Goal: Task Accomplishment & Management: Manage account settings

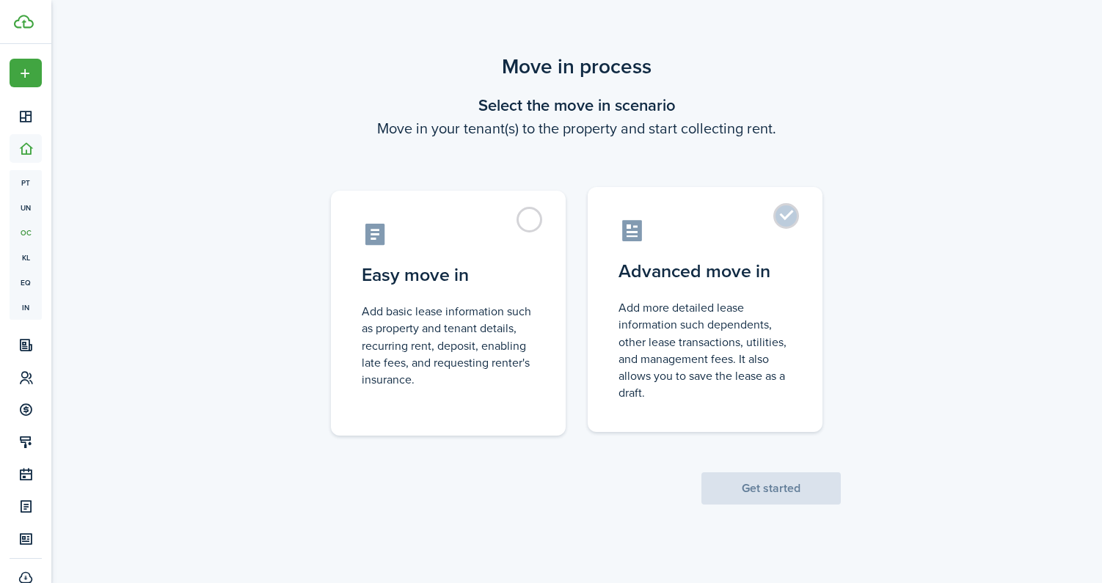
click at [741, 272] on control-radio-card-title "Advanced move in" at bounding box center [705, 271] width 173 height 26
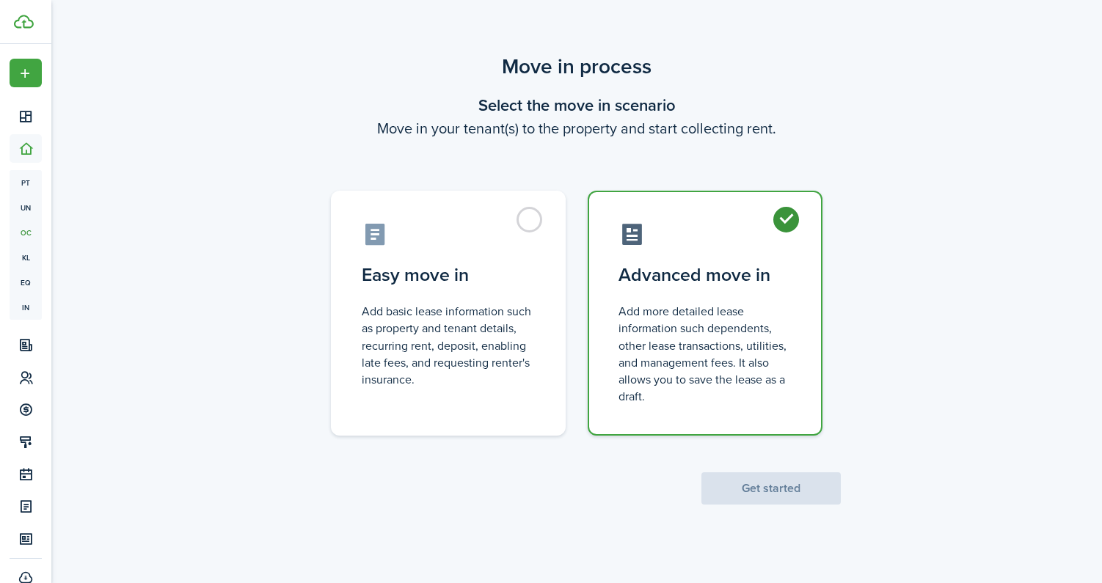
radio input "true"
click at [800, 493] on button "Get started" at bounding box center [771, 489] width 139 height 32
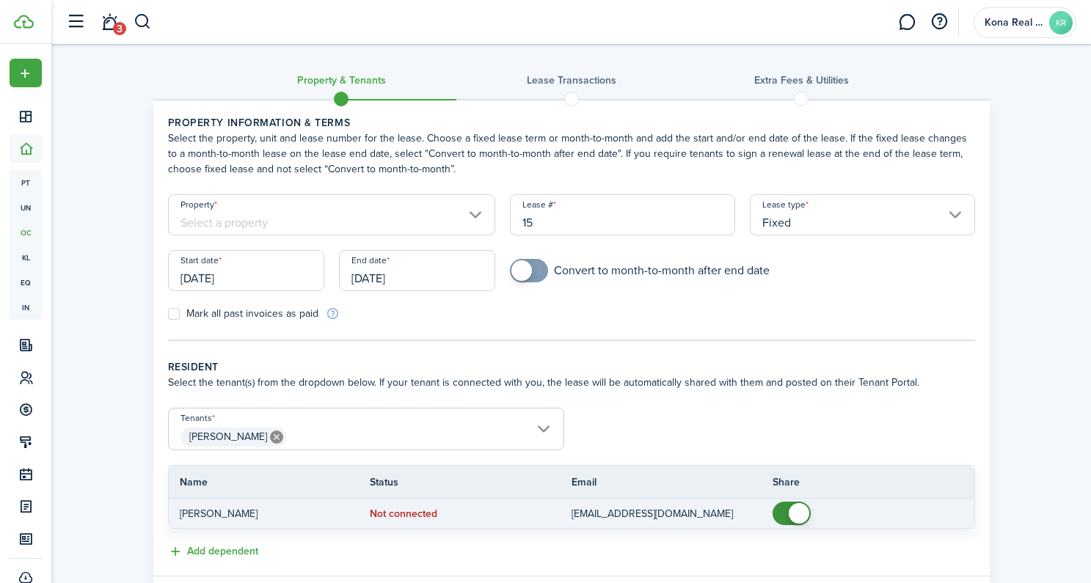
checkbox input "false"
click at [794, 512] on span at bounding box center [799, 513] width 21 height 21
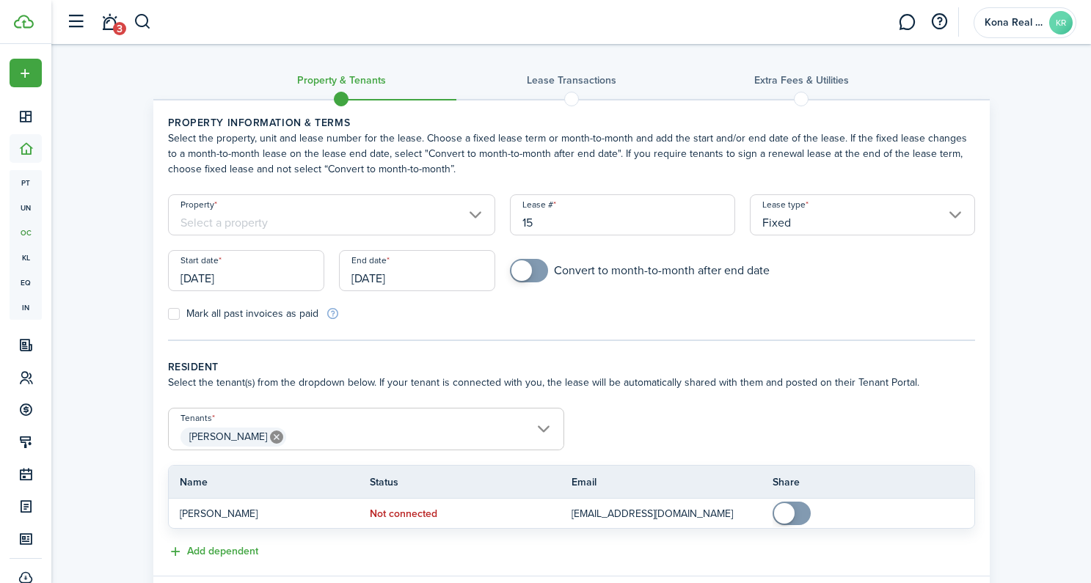
click at [398, 225] on input "Property" at bounding box center [332, 214] width 328 height 41
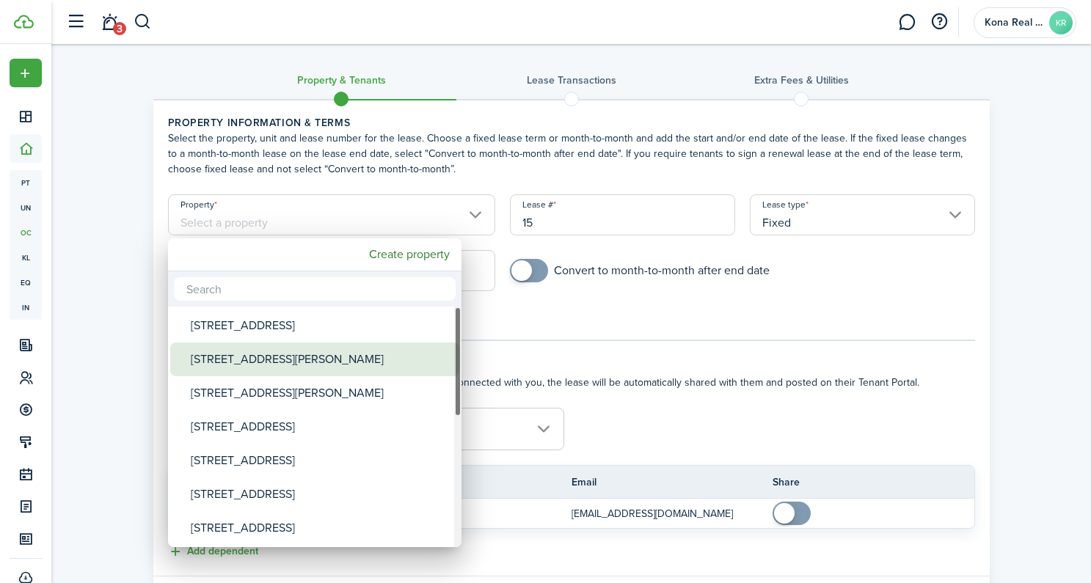
click at [332, 360] on div "[STREET_ADDRESS][PERSON_NAME]" at bounding box center [321, 360] width 260 height 34
type input "[STREET_ADDRESS][PERSON_NAME]"
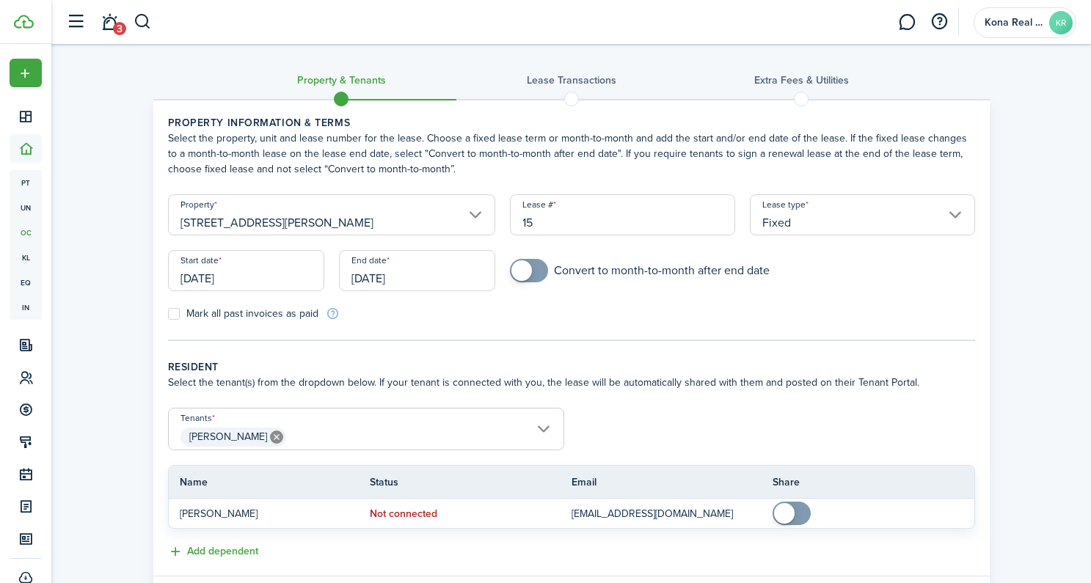
click at [250, 277] on input "[DATE]" at bounding box center [246, 270] width 156 height 41
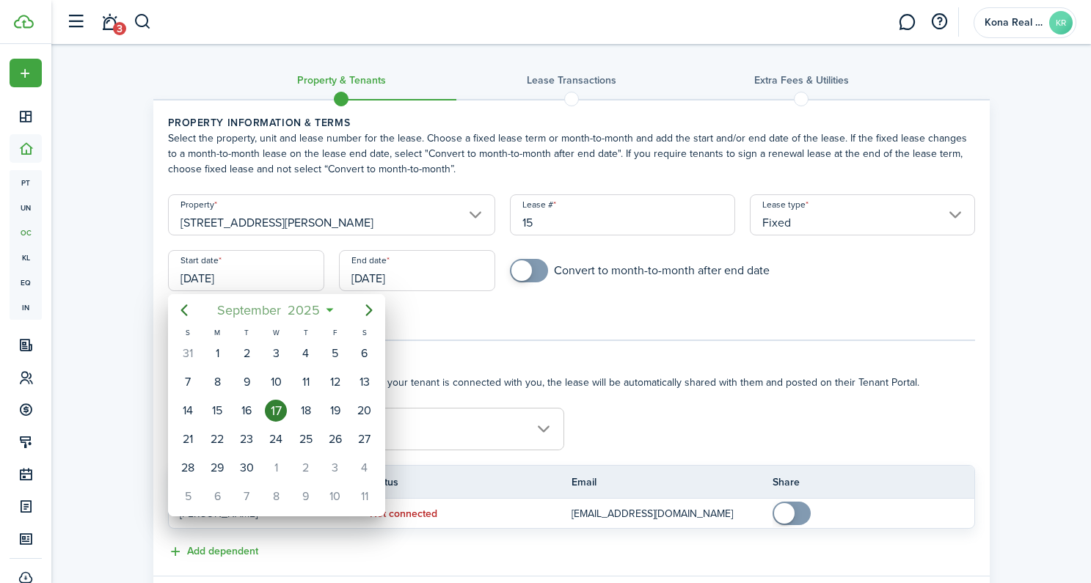
click at [303, 314] on span "2025" at bounding box center [304, 310] width 39 height 26
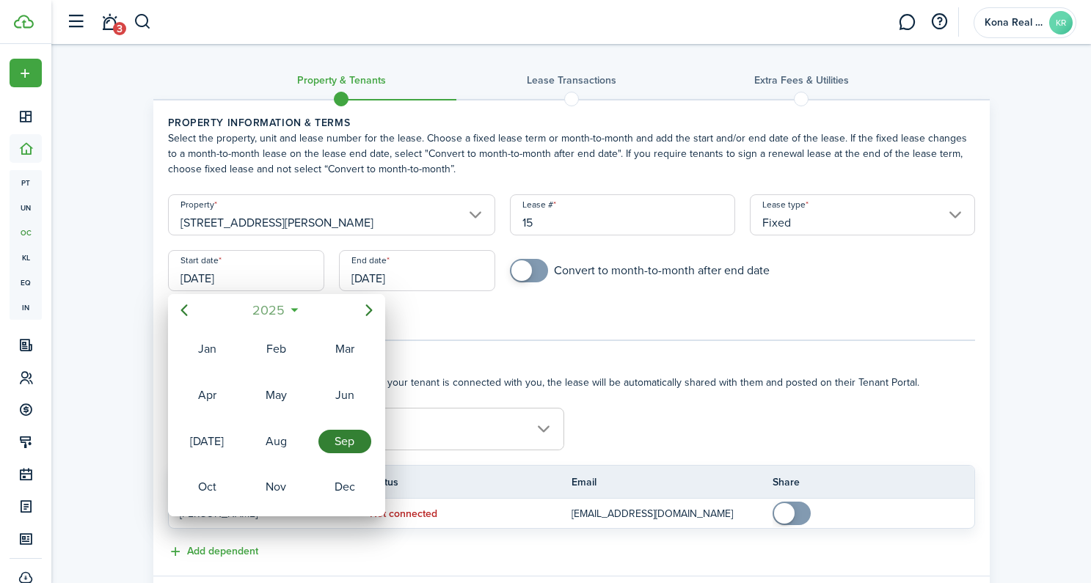
click at [270, 315] on span "2025" at bounding box center [269, 310] width 39 height 26
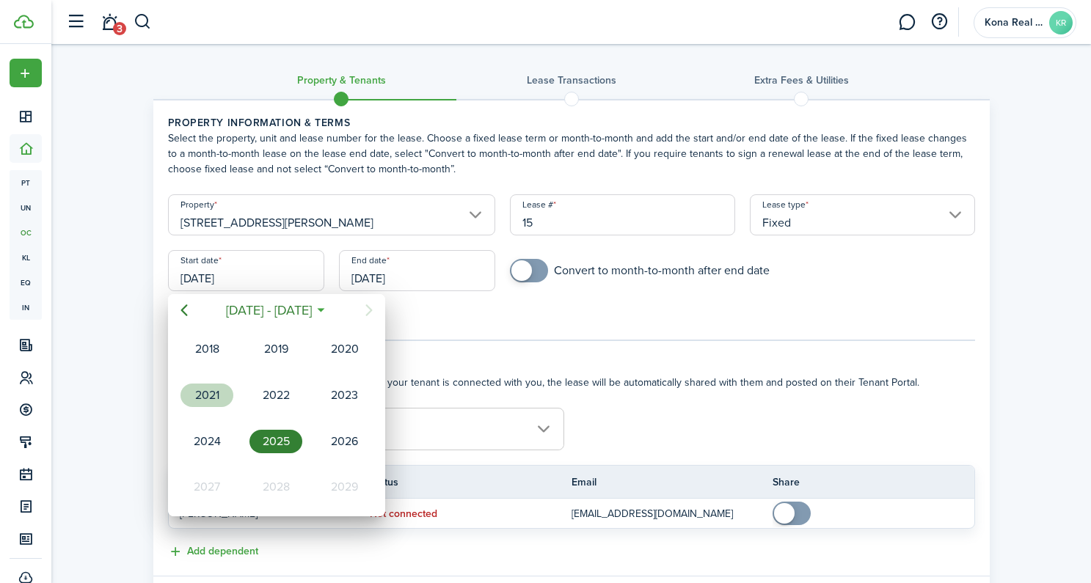
click at [217, 387] on div "2021" at bounding box center [207, 395] width 53 height 23
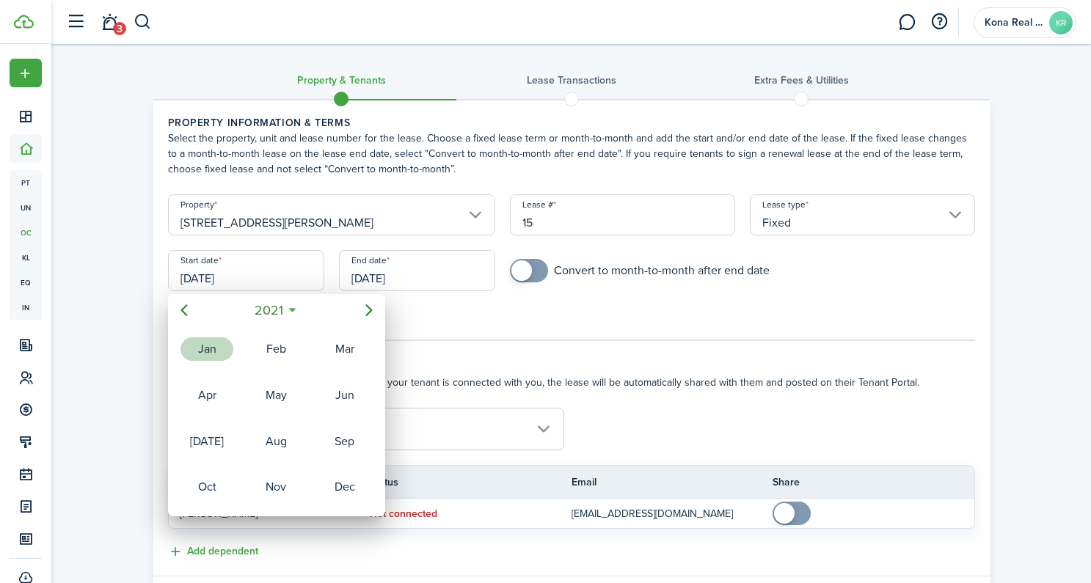
click at [227, 360] on div "Jan" at bounding box center [207, 349] width 59 height 44
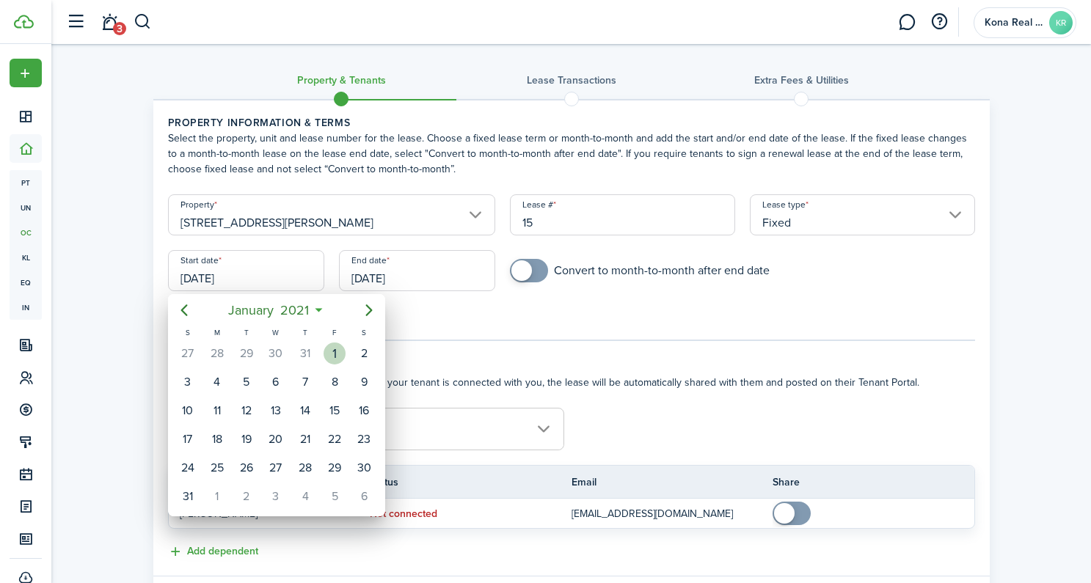
click at [329, 344] on div "1" at bounding box center [335, 354] width 22 height 22
type input "[DATE]"
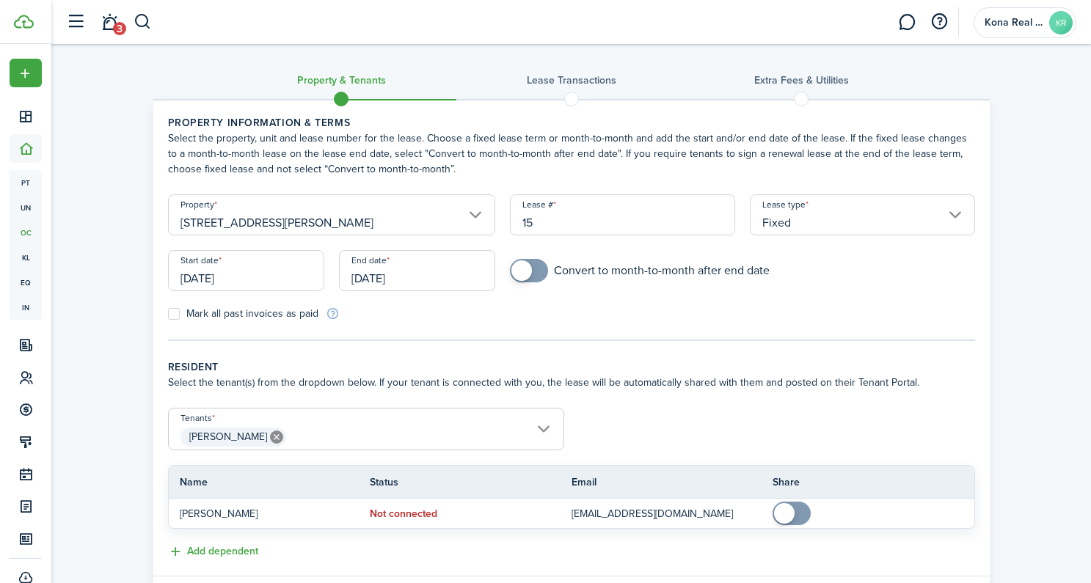
click at [396, 278] on input "[DATE]" at bounding box center [417, 270] width 156 height 41
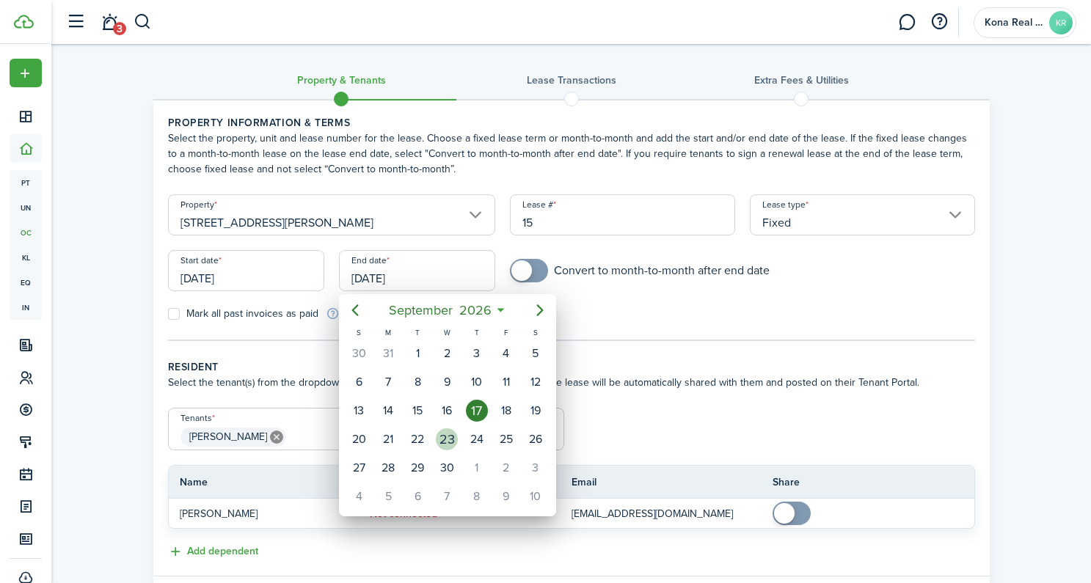
click at [434, 451] on div "23" at bounding box center [446, 440] width 29 height 28
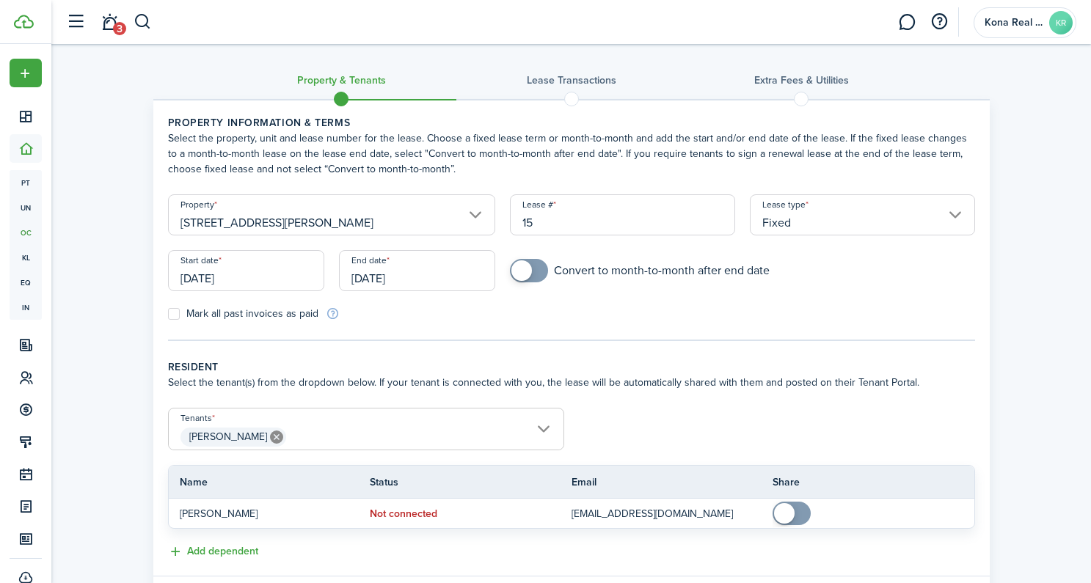
click at [397, 258] on input "[DATE]" at bounding box center [417, 270] width 156 height 41
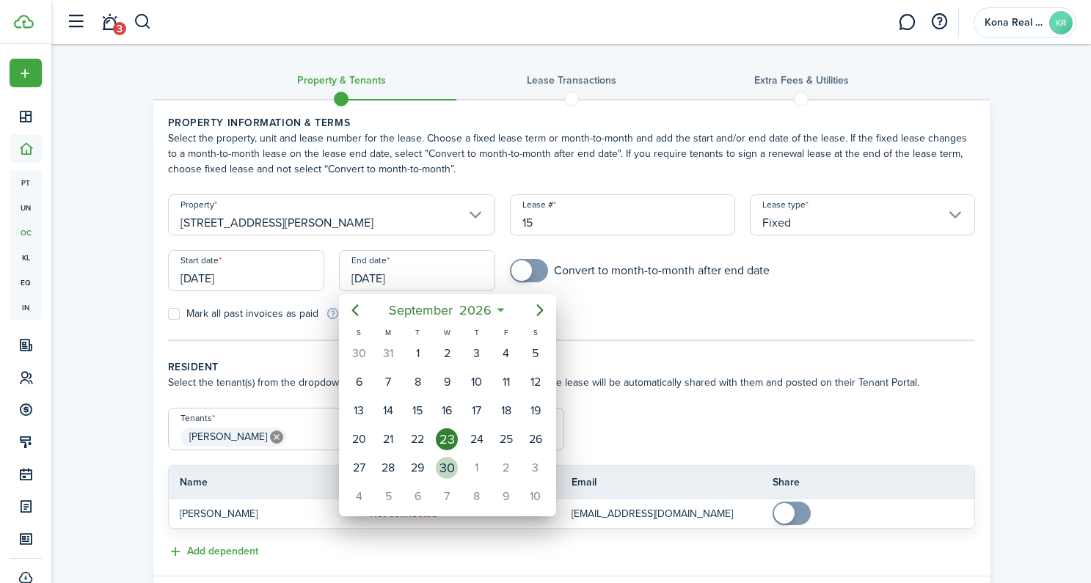
click at [448, 470] on div "30" at bounding box center [447, 468] width 22 height 22
type input "[DATE]"
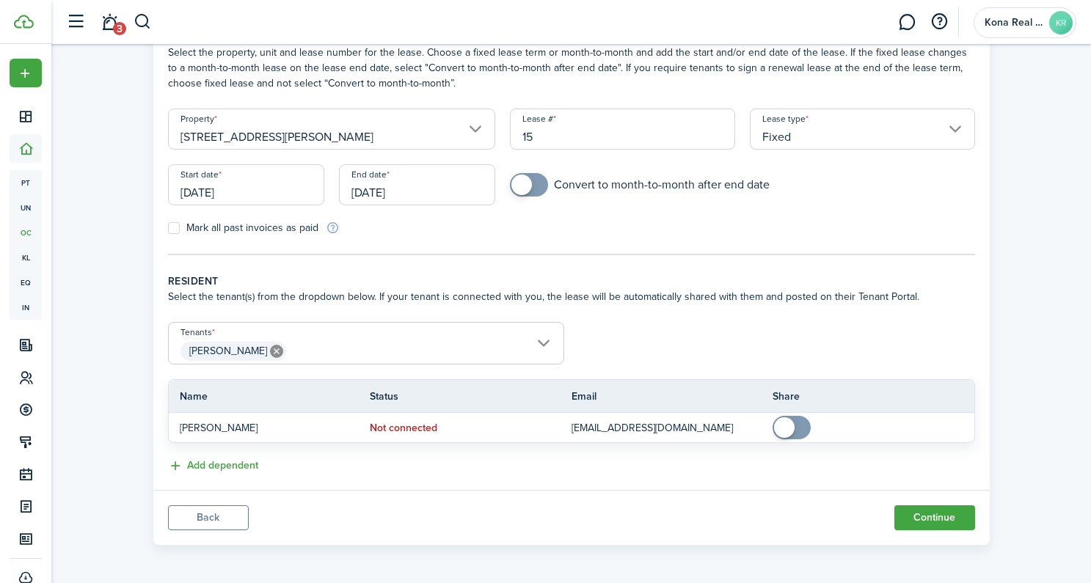
scroll to position [88, 0]
click at [958, 514] on button "Continue" at bounding box center [935, 515] width 81 height 25
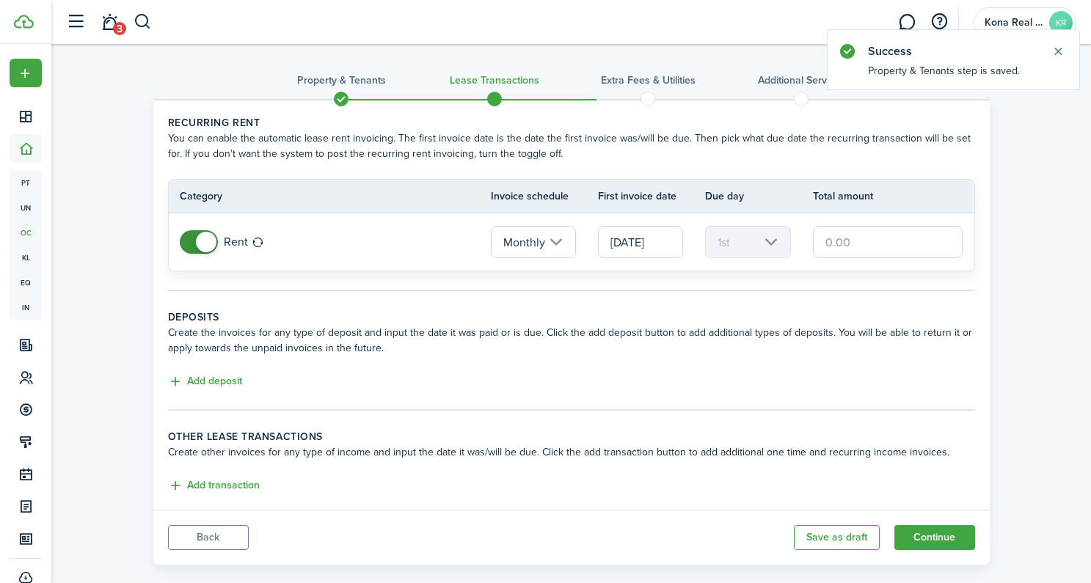
click at [637, 242] on input "[DATE]" at bounding box center [640, 242] width 85 height 32
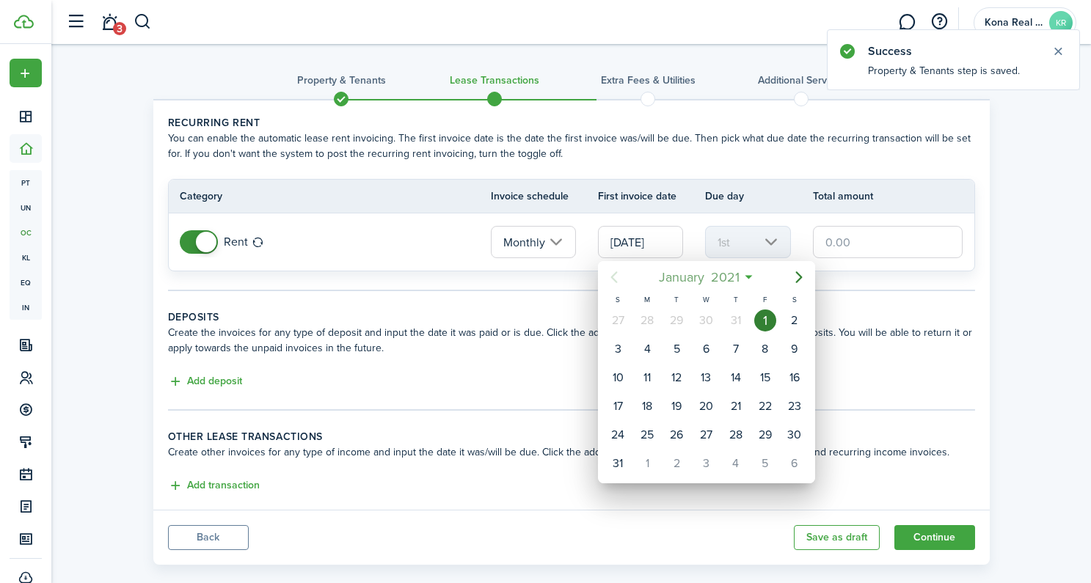
click at [716, 274] on span "2021" at bounding box center [724, 277] width 35 height 26
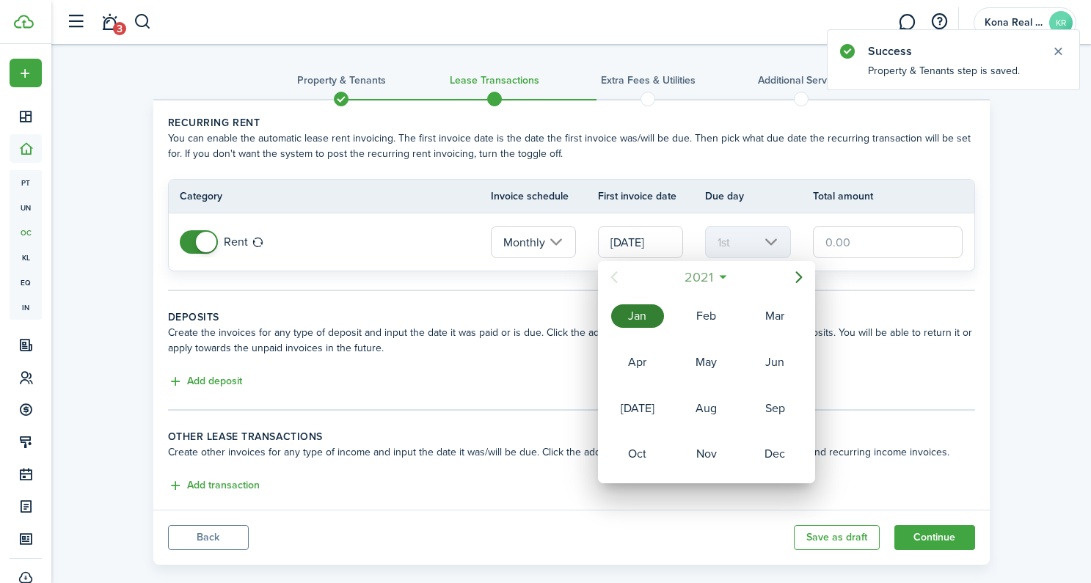
click at [696, 271] on span "2021" at bounding box center [699, 277] width 35 height 26
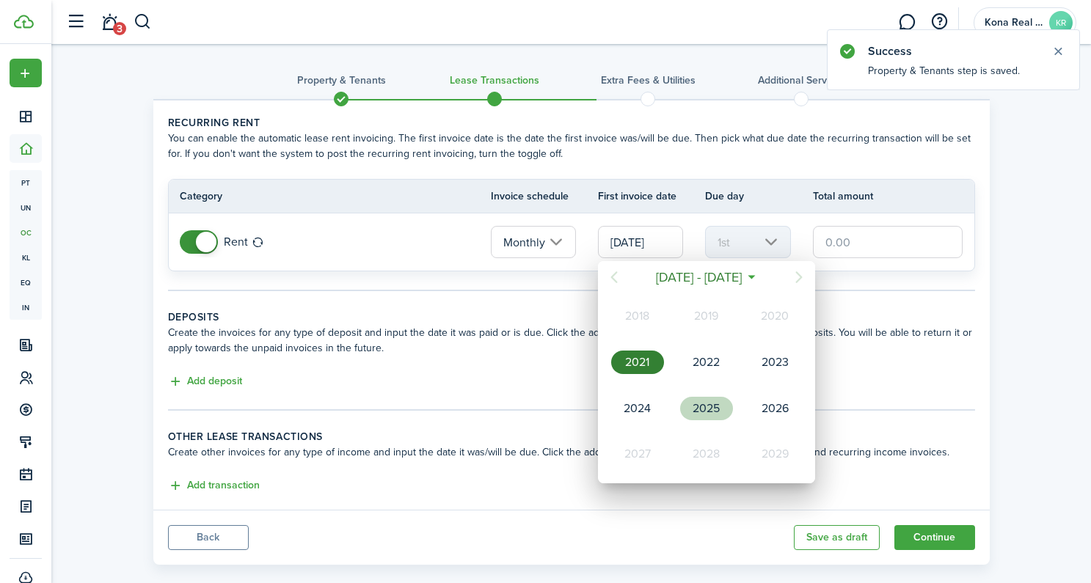
click at [705, 409] on div "2025" at bounding box center [706, 408] width 53 height 23
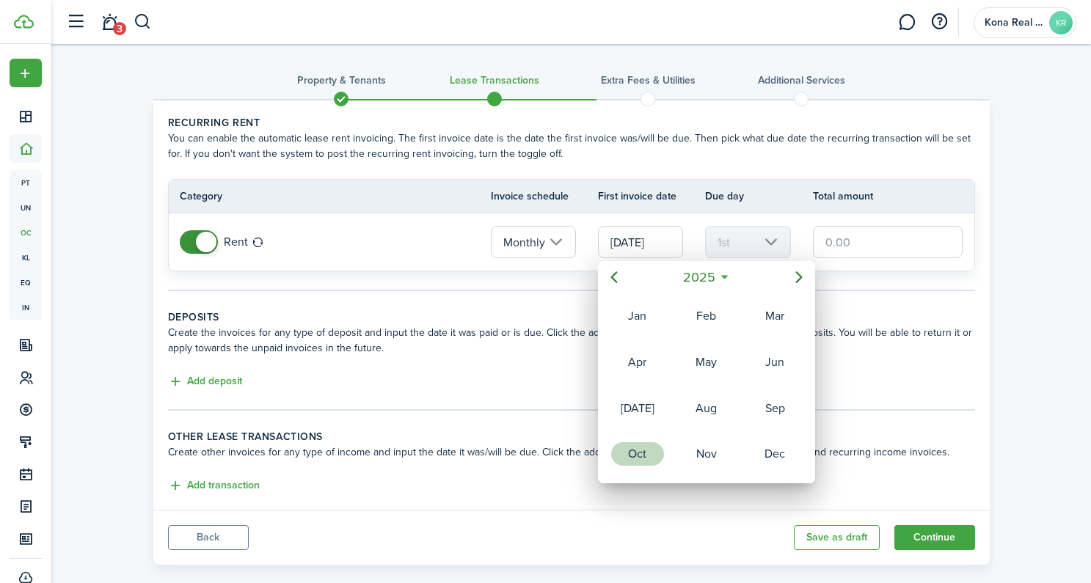
click at [658, 453] on div "Oct" at bounding box center [637, 454] width 53 height 23
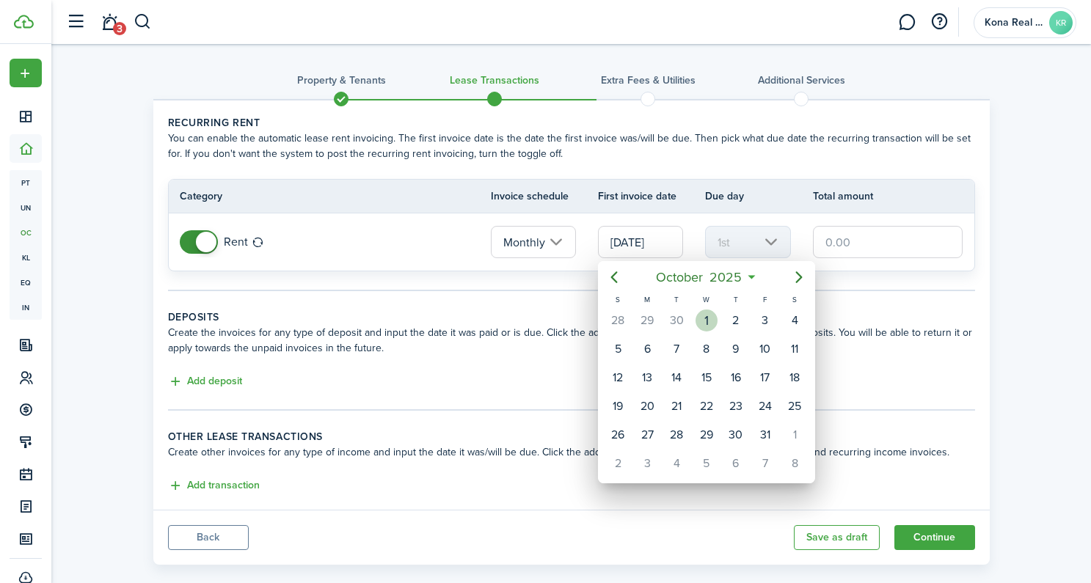
click at [704, 318] on div "1" at bounding box center [707, 321] width 22 height 22
type input "[DATE]"
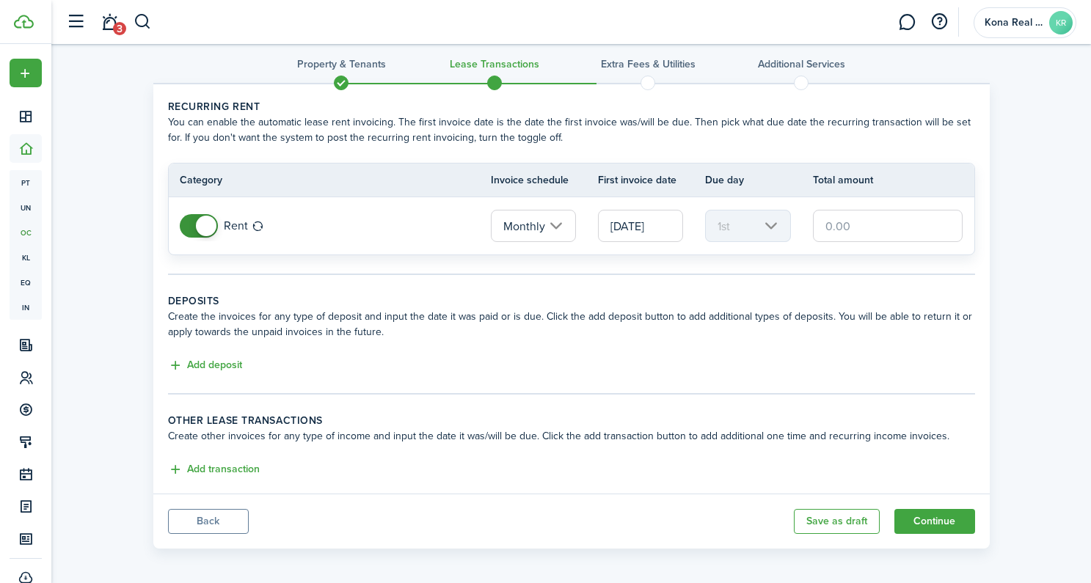
scroll to position [22, 0]
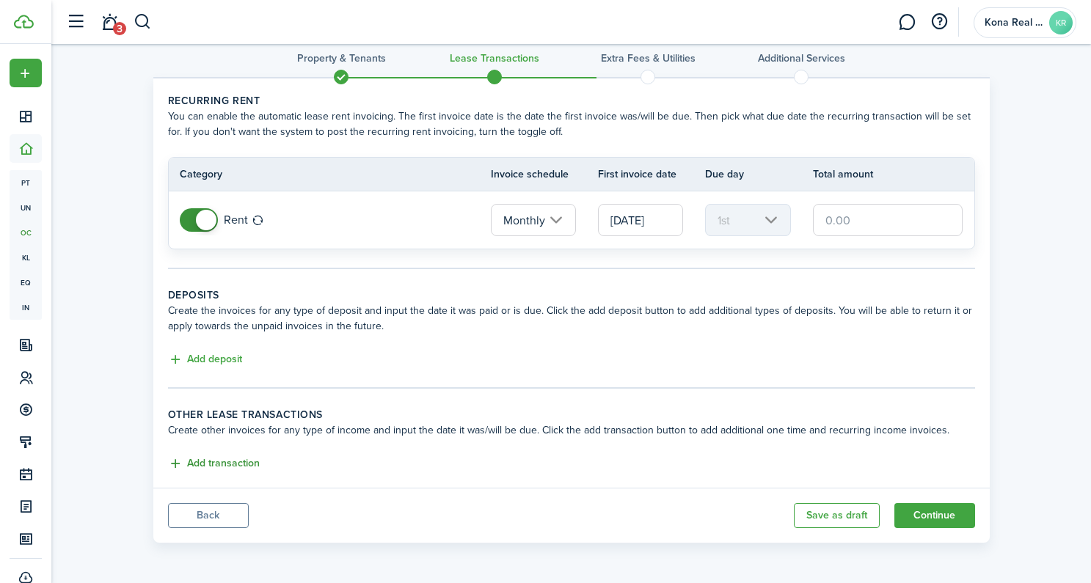
click at [230, 464] on button "Add transaction" at bounding box center [214, 464] width 92 height 17
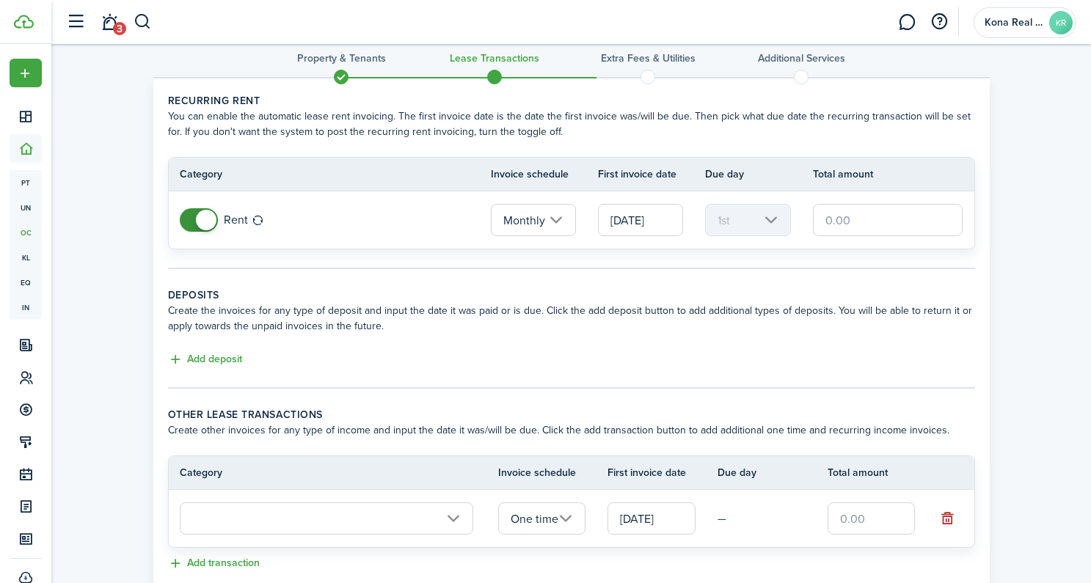
click at [266, 519] on input "text" at bounding box center [327, 519] width 294 height 32
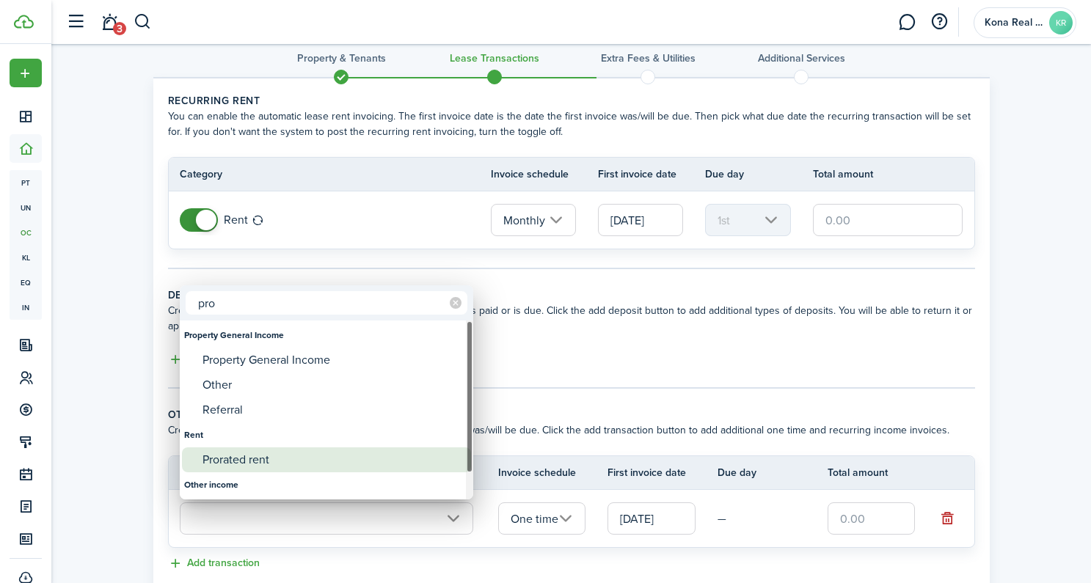
type input "pro"
click at [266, 452] on div "Prorated rent" at bounding box center [333, 460] width 260 height 25
type input "Rent / Prorated rent"
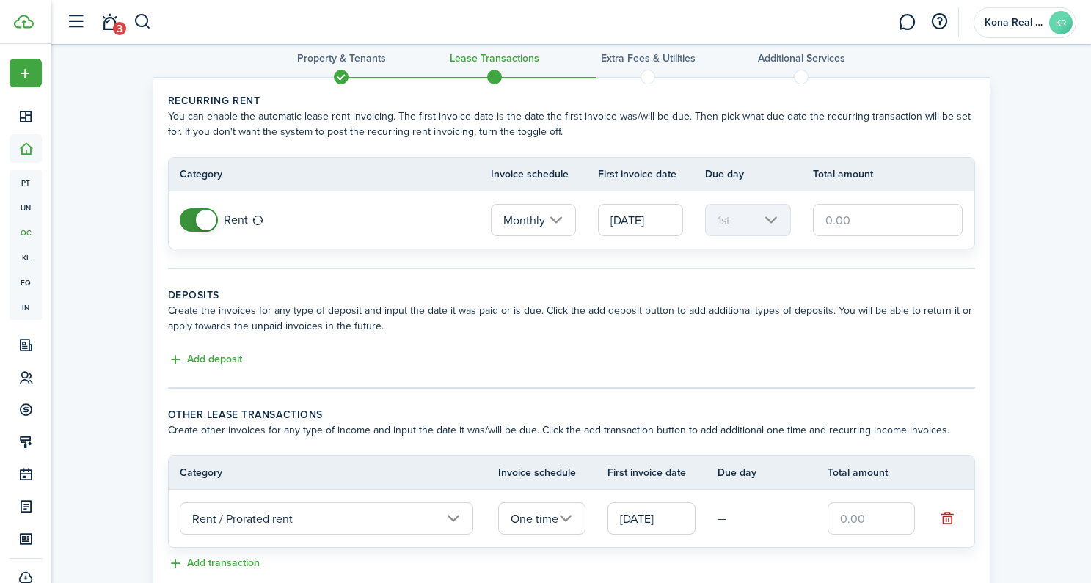
click at [688, 523] on input "[DATE]" at bounding box center [652, 519] width 88 height 32
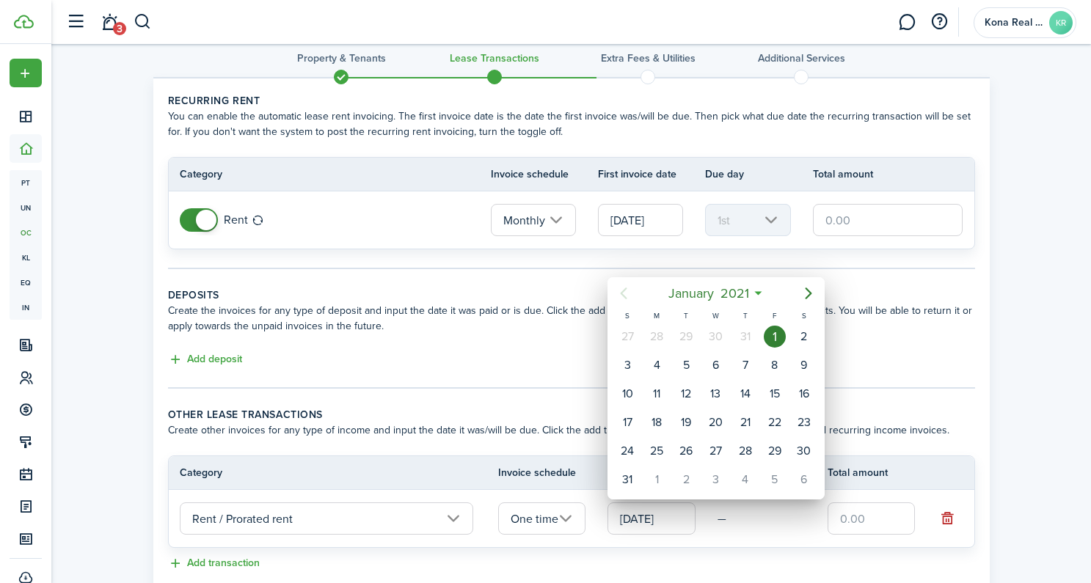
click at [485, 419] on div at bounding box center [546, 292] width 1326 height 818
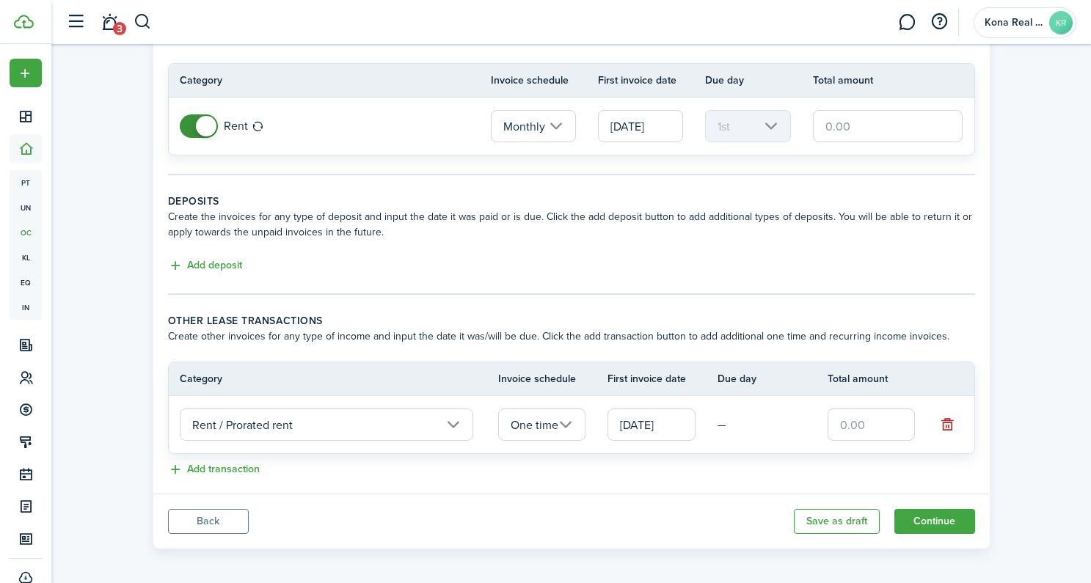
scroll to position [122, 0]
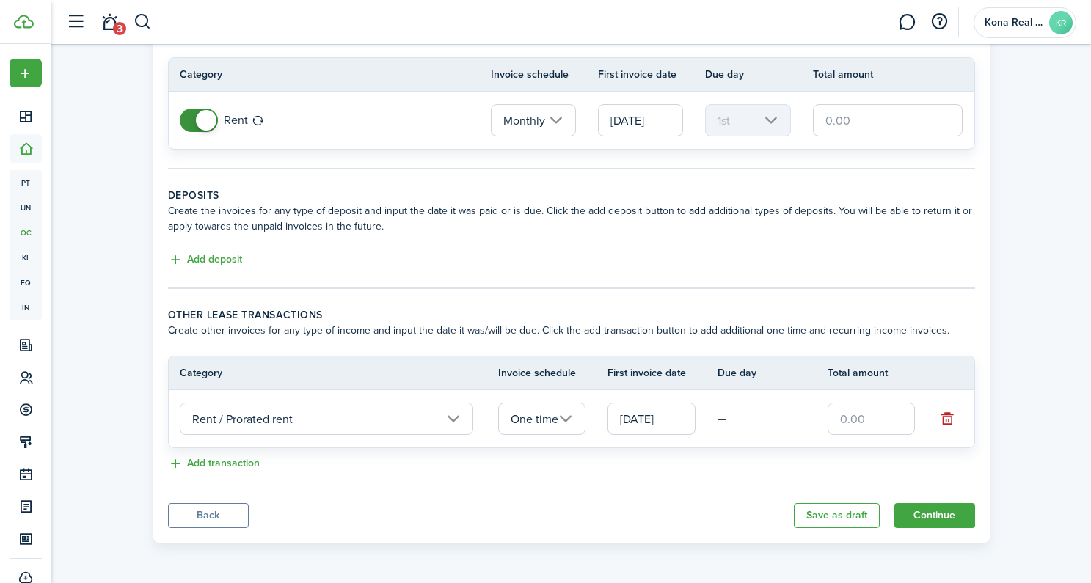
click at [259, 465] on div "Add transaction" at bounding box center [571, 465] width 807 height 18
click at [243, 466] on button "Add transaction" at bounding box center [214, 464] width 92 height 17
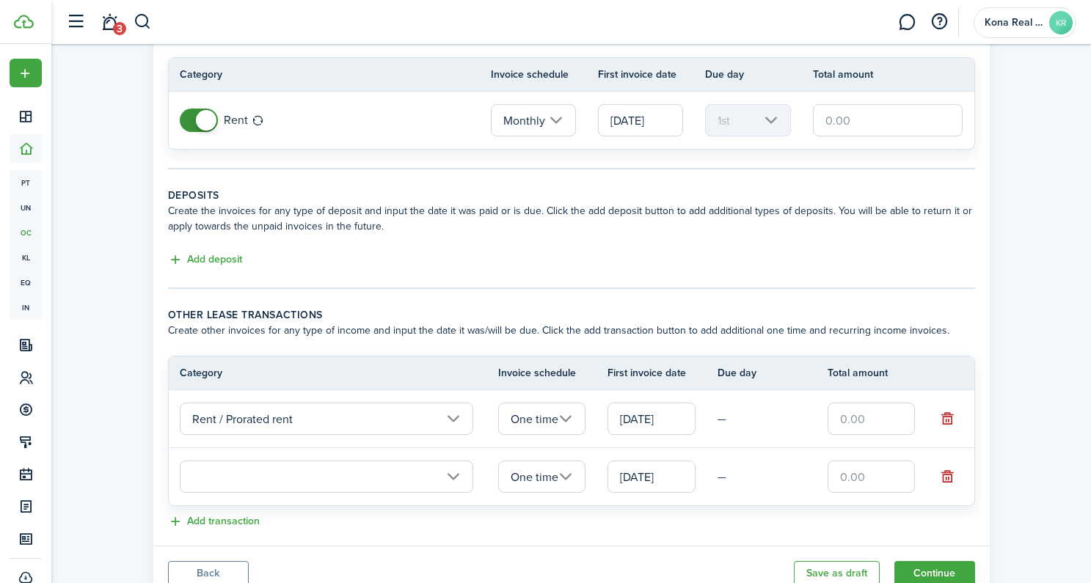
click at [275, 474] on input "text" at bounding box center [327, 477] width 294 height 32
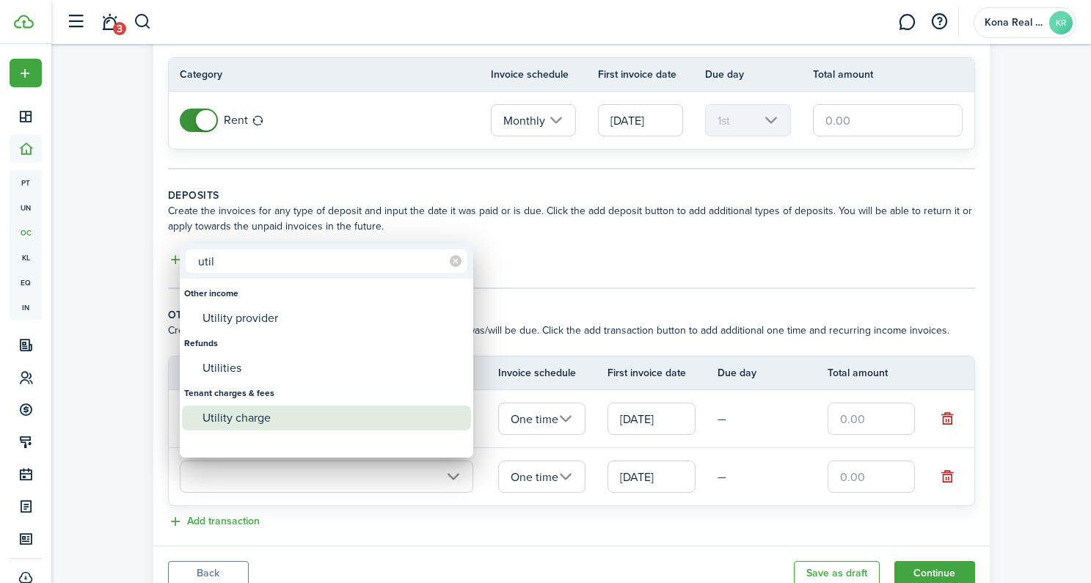
type input "util"
click at [215, 413] on div "Utility charge" at bounding box center [333, 418] width 260 height 25
type input "Tenant charges & fees / Utility charge"
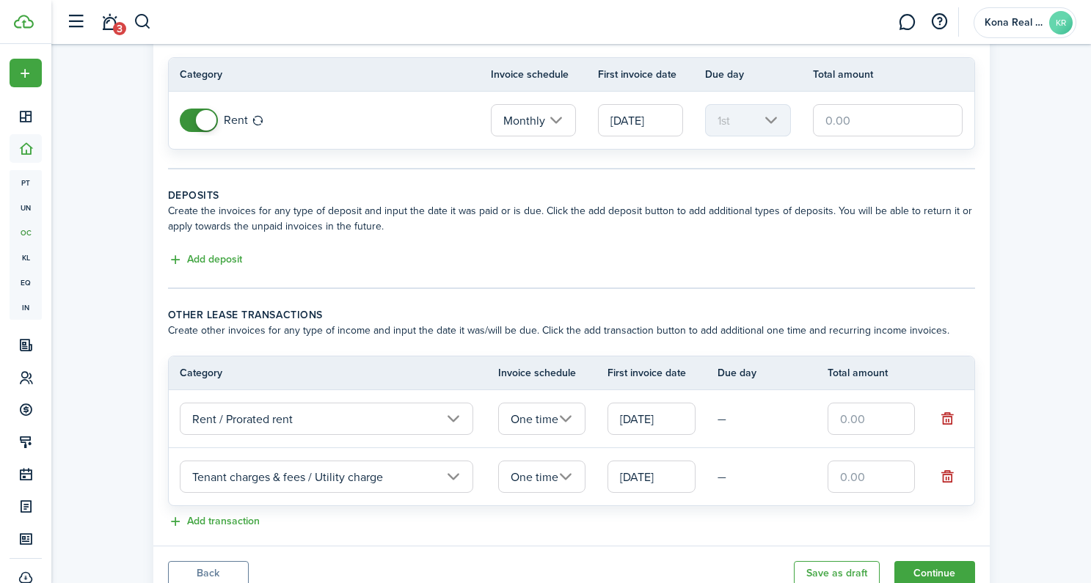
click at [552, 481] on input "One time" at bounding box center [542, 477] width 88 height 32
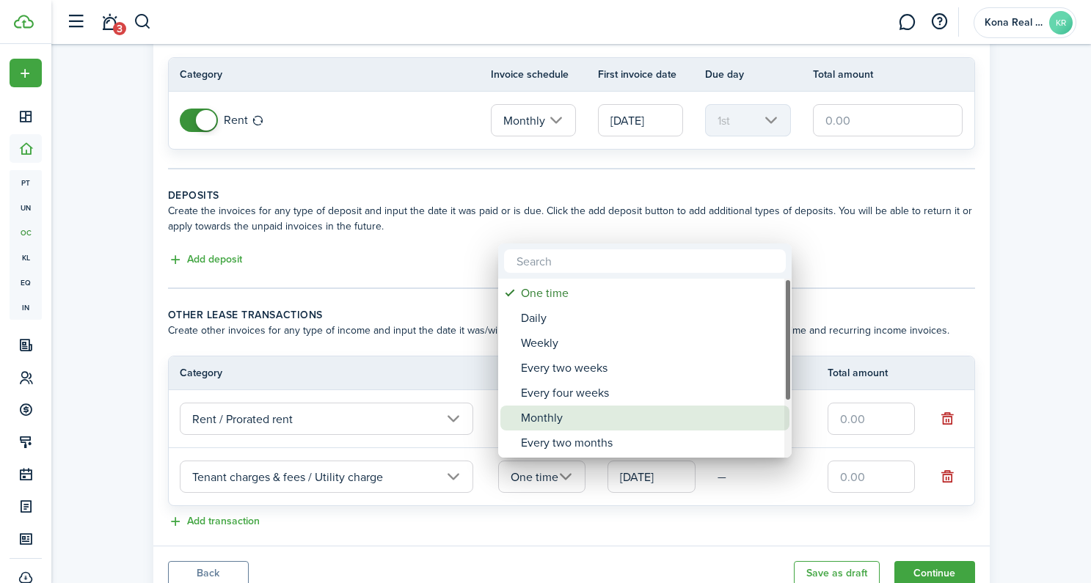
click at [556, 415] on div "Monthly" at bounding box center [651, 418] width 260 height 25
type input "Monthly"
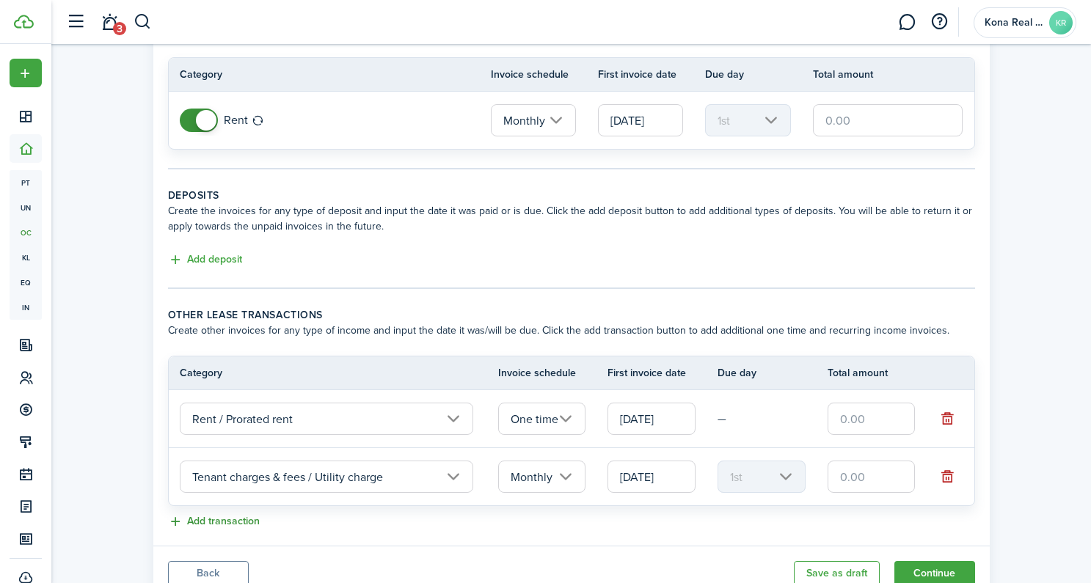
click at [236, 515] on button "Add transaction" at bounding box center [214, 522] width 92 height 17
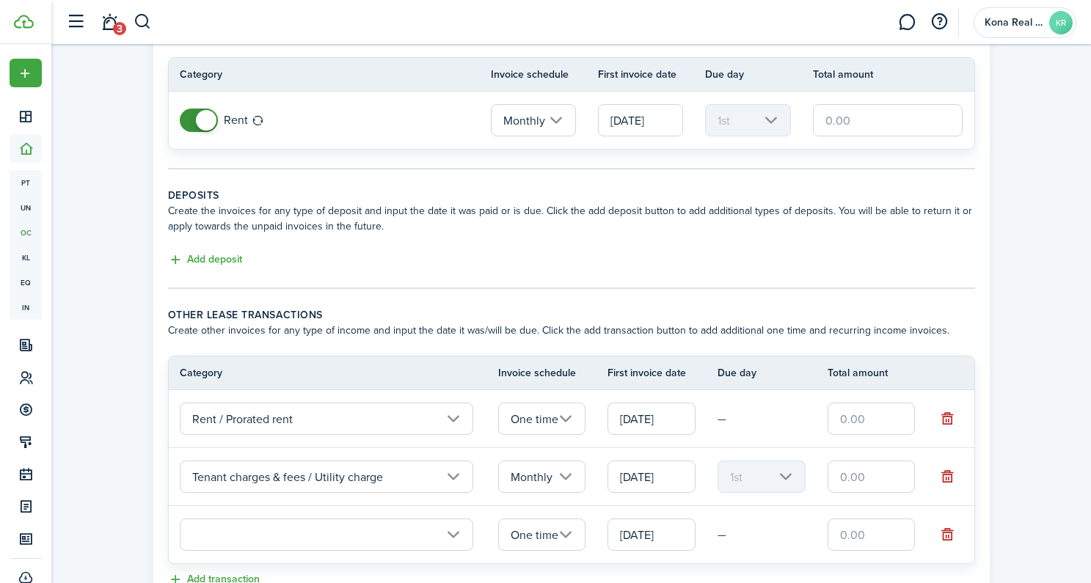
click at [281, 530] on input "text" at bounding box center [327, 535] width 294 height 32
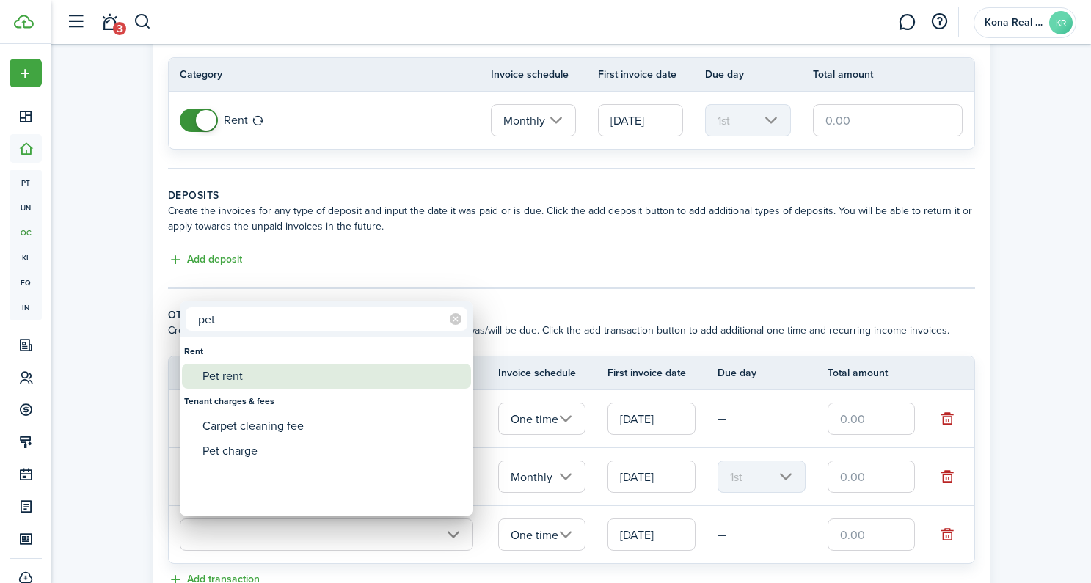
type input "pet"
click at [247, 385] on div "Pet rent" at bounding box center [333, 376] width 260 height 25
type input "Rent / Pet rent"
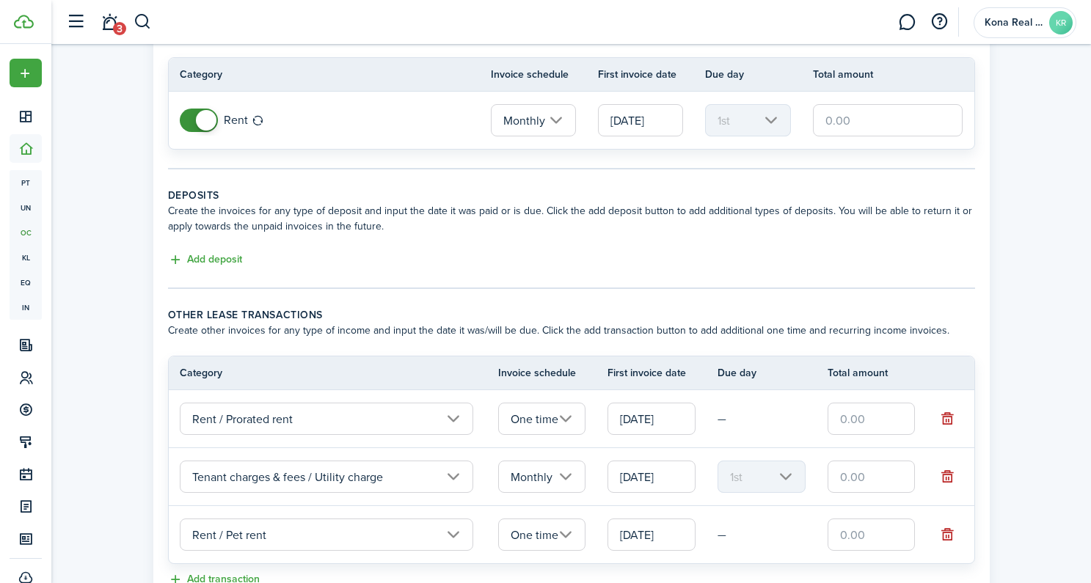
click at [556, 530] on input "One time" at bounding box center [542, 535] width 88 height 32
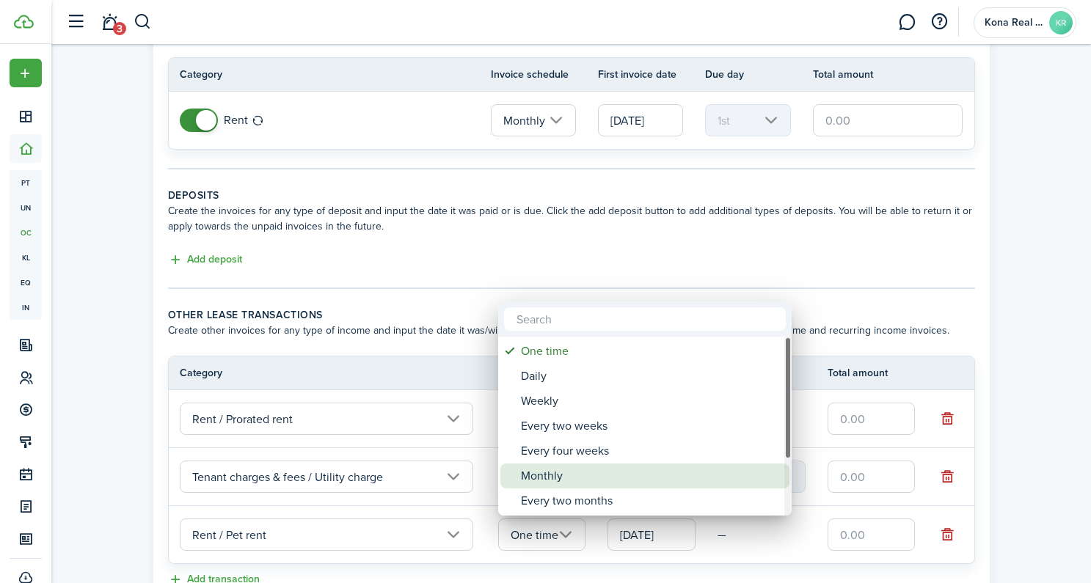
click at [564, 472] on div "Monthly" at bounding box center [651, 476] width 260 height 25
type input "Monthly"
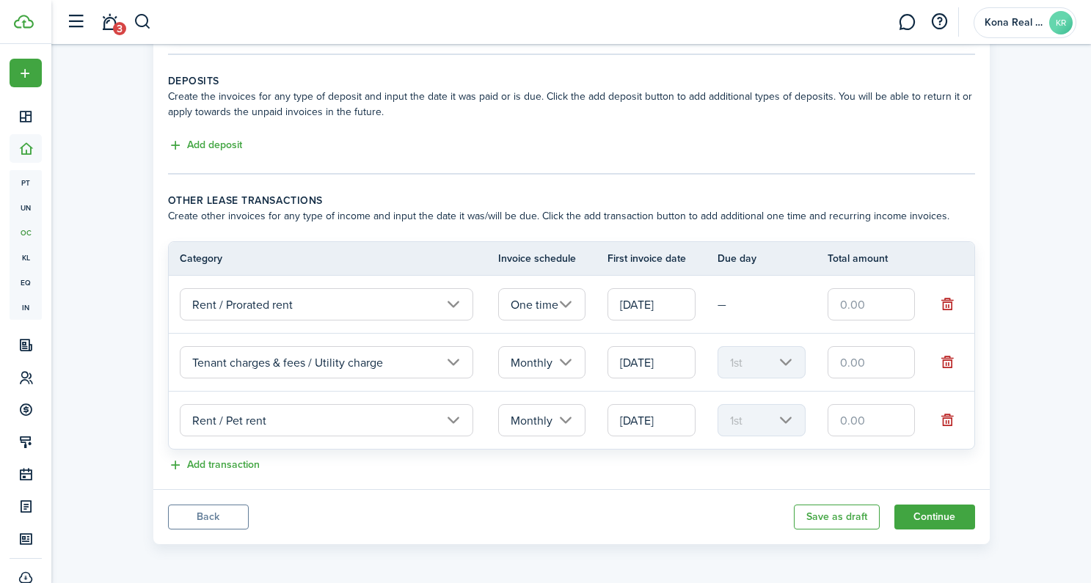
scroll to position [238, 0]
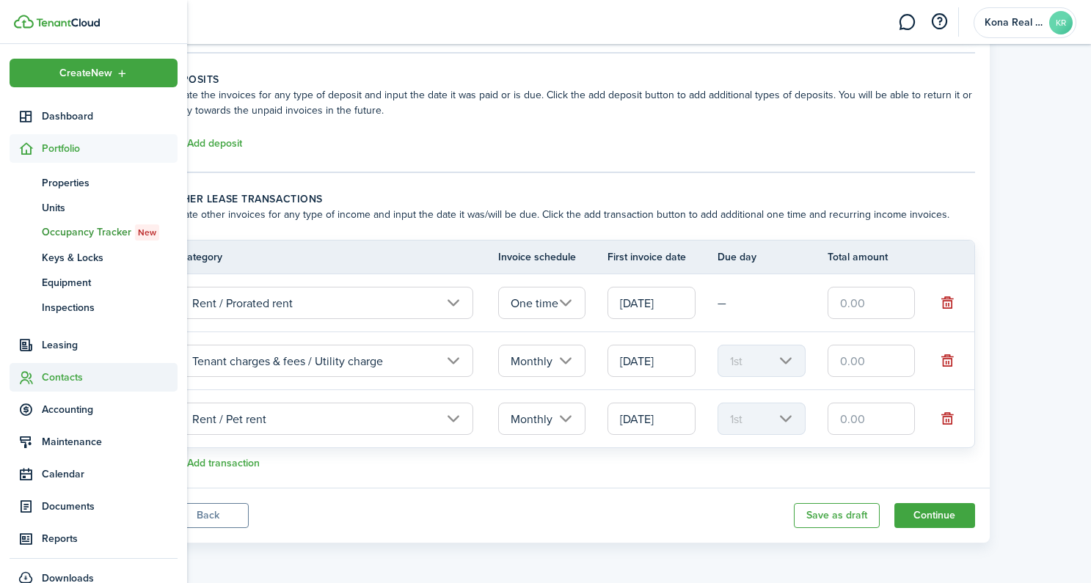
click at [45, 379] on span "Contacts" at bounding box center [110, 377] width 136 height 15
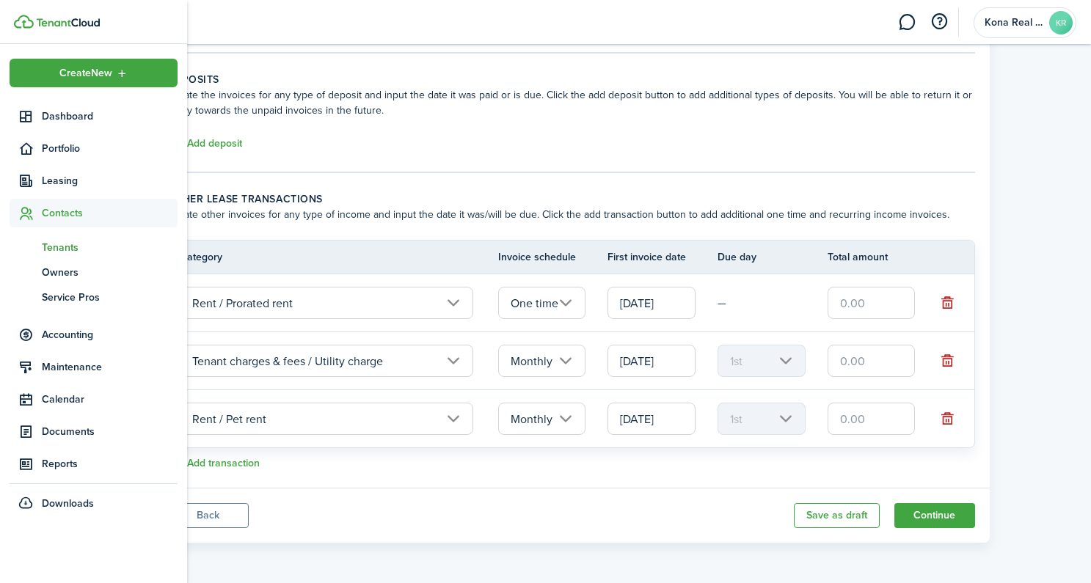
click at [55, 250] on span "Tenants" at bounding box center [110, 247] width 136 height 15
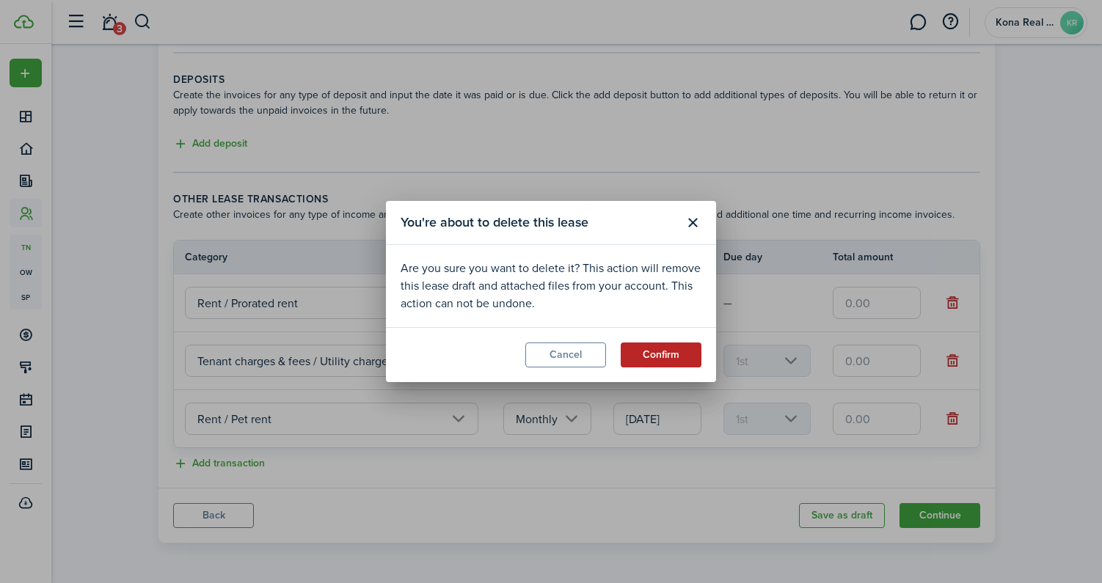
click at [671, 360] on button "Confirm" at bounding box center [661, 355] width 81 height 25
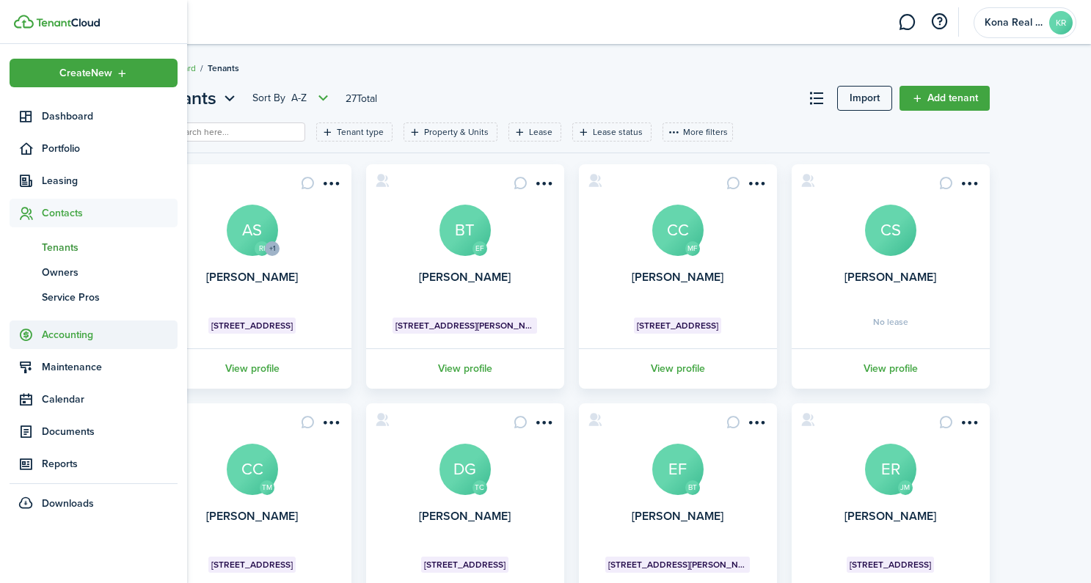
click at [65, 332] on span "Accounting" at bounding box center [110, 334] width 136 height 15
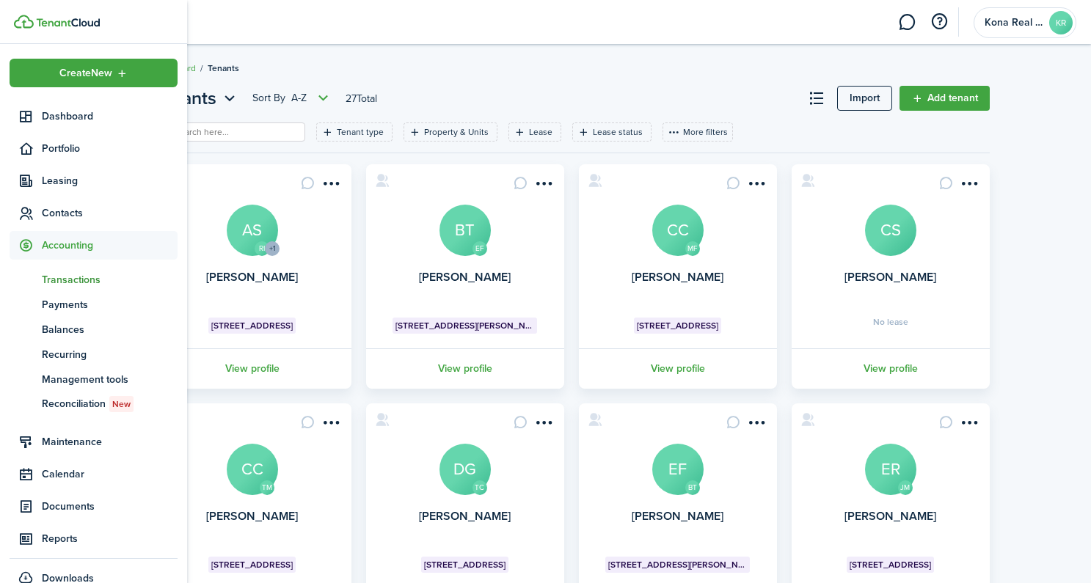
click at [64, 280] on span "Transactions" at bounding box center [110, 279] width 136 height 15
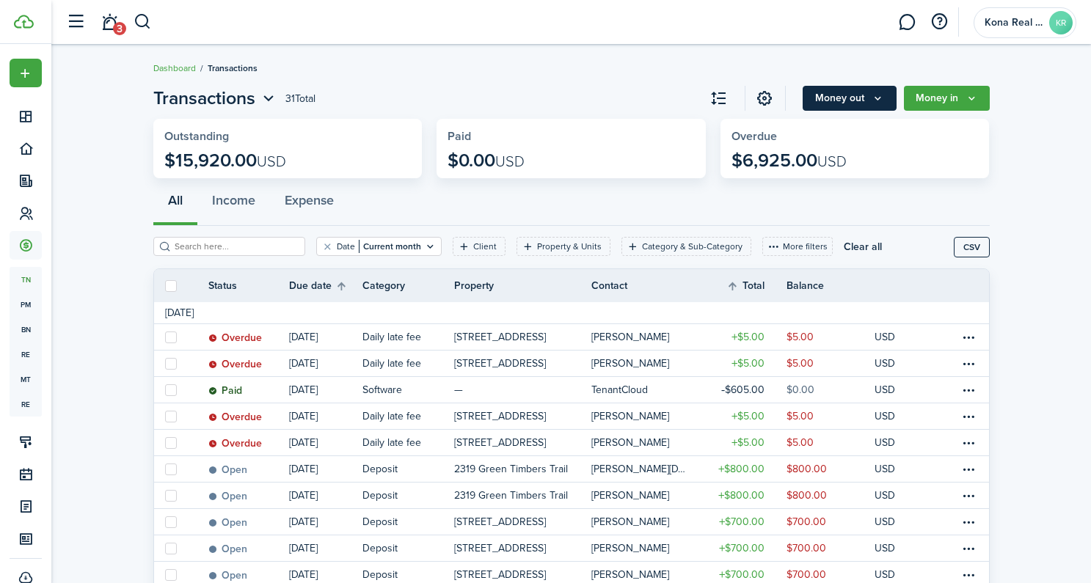
click at [852, 100] on button "Money out" at bounding box center [850, 98] width 94 height 25
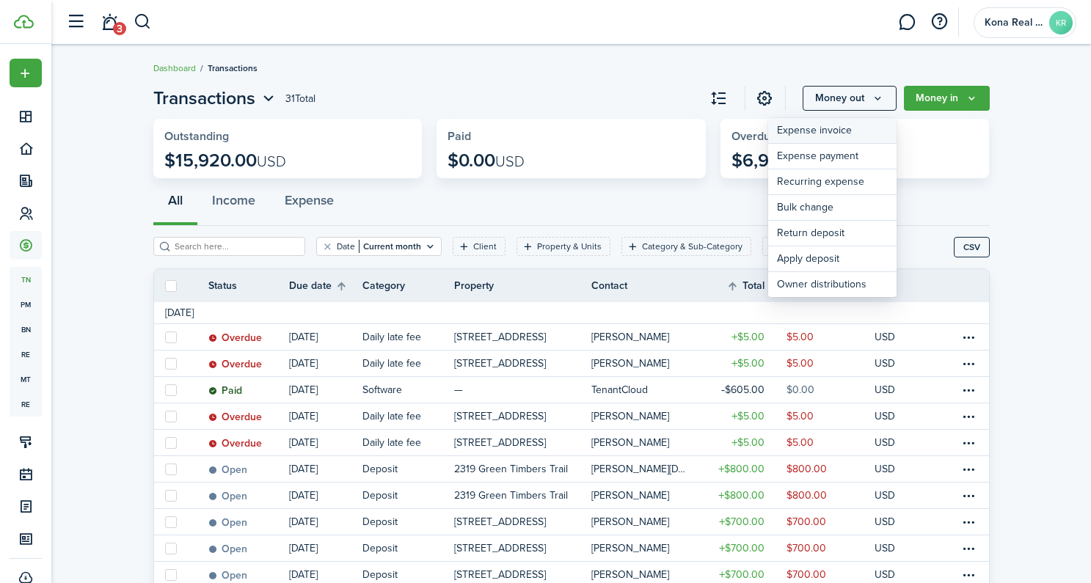
click at [815, 137] on link "Expense invoice" at bounding box center [832, 131] width 128 height 26
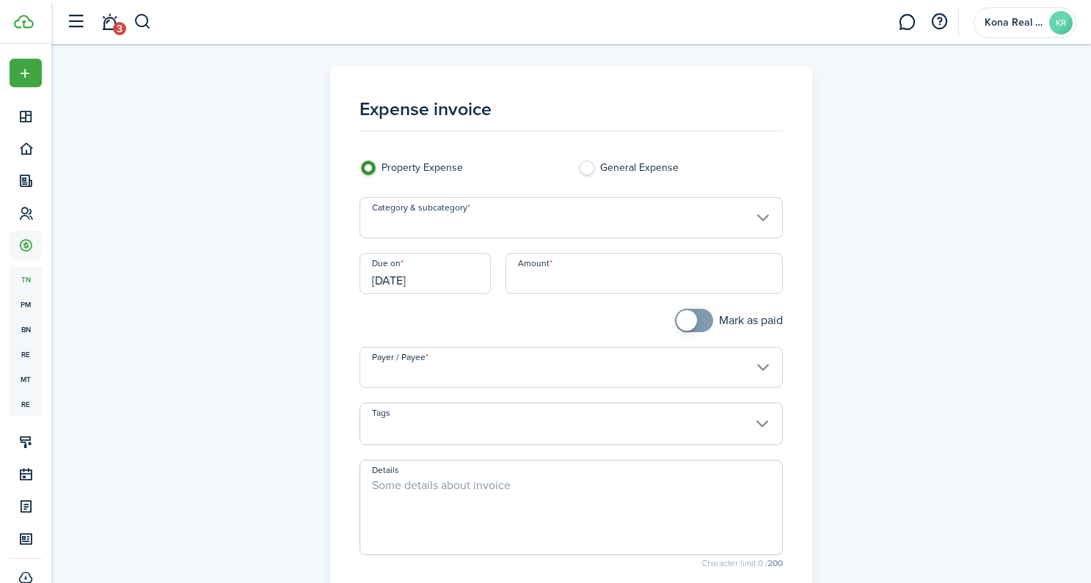
click at [473, 219] on input "Category & subcategory" at bounding box center [571, 217] width 423 height 41
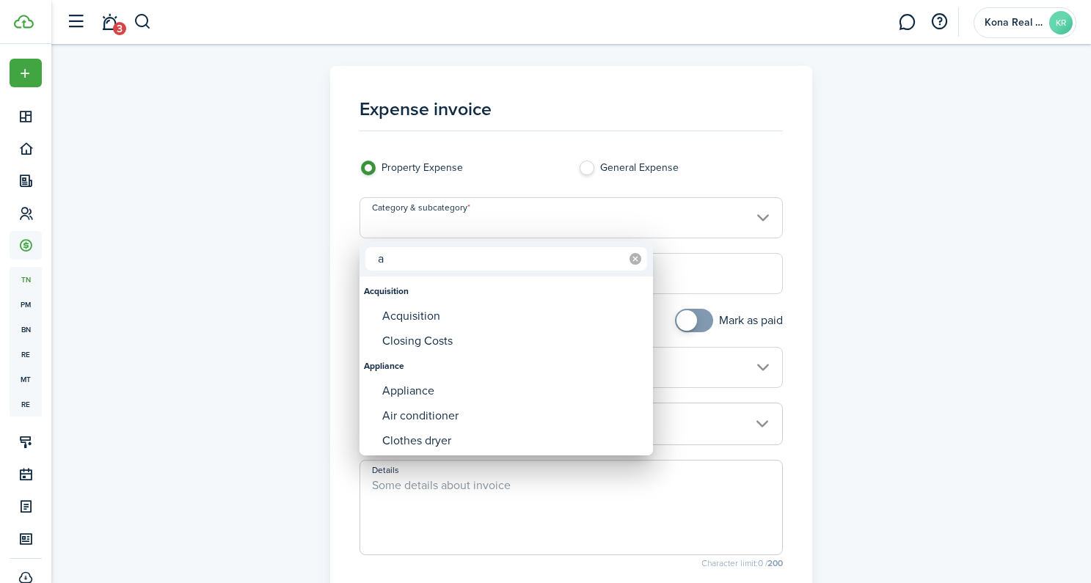
type input "a"
click at [636, 261] on icon at bounding box center [636, 259] width 12 height 12
click at [1047, 347] on div at bounding box center [546, 292] width 1326 height 818
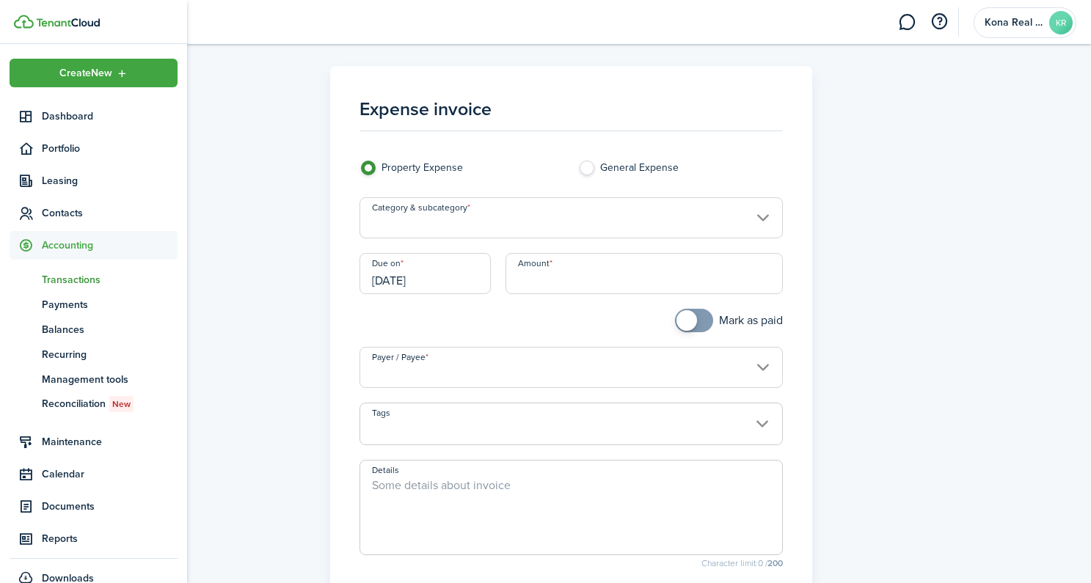
click at [45, 285] on span "Transactions" at bounding box center [110, 279] width 136 height 15
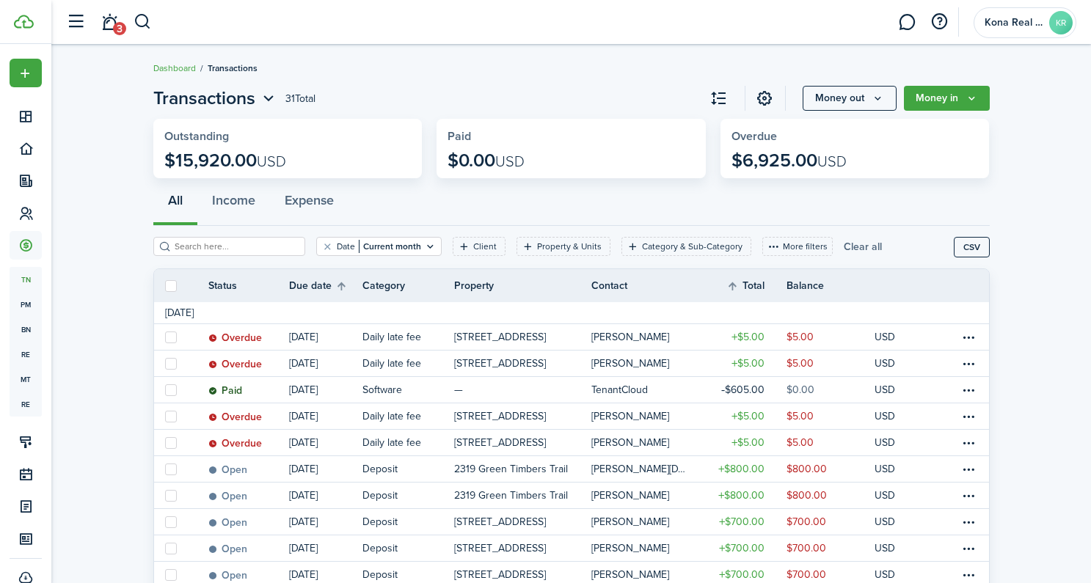
click at [848, 247] on button "Clear all" at bounding box center [863, 246] width 38 height 19
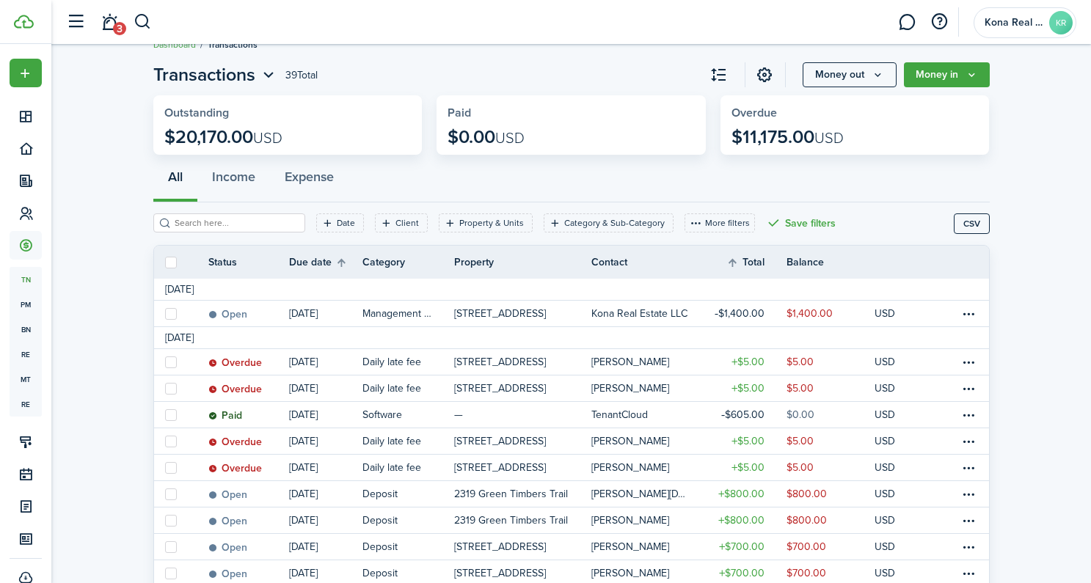
scroll to position [26, 0]
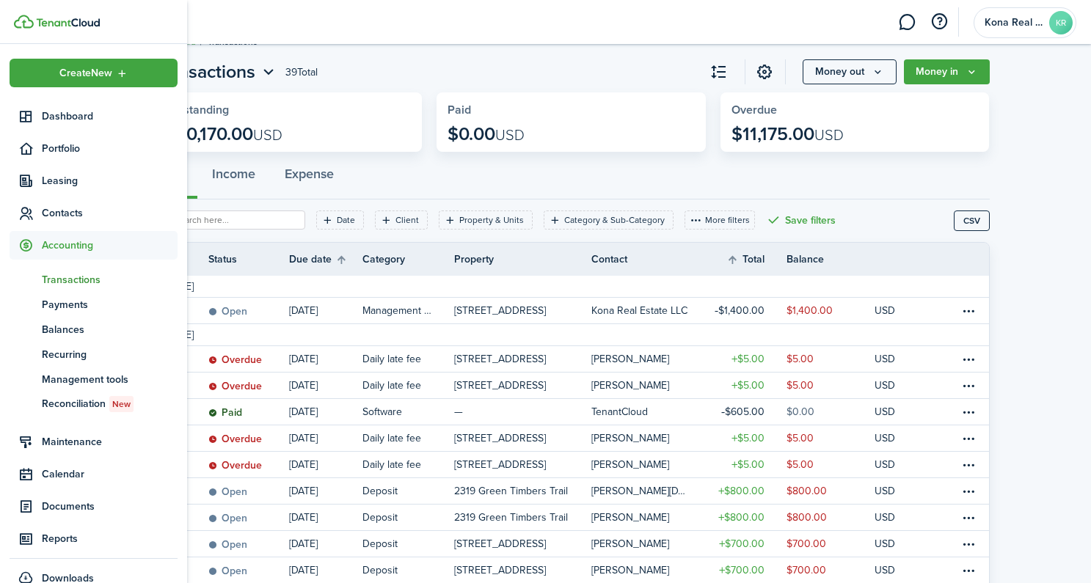
click at [43, 280] on span "Transactions" at bounding box center [110, 279] width 136 height 15
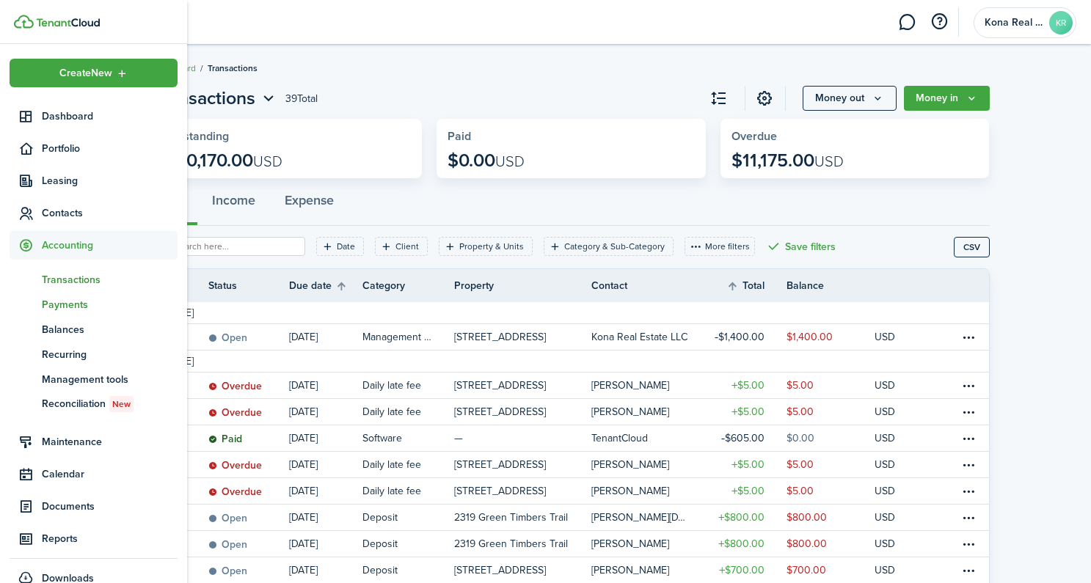
click at [66, 304] on span "Payments" at bounding box center [110, 304] width 136 height 15
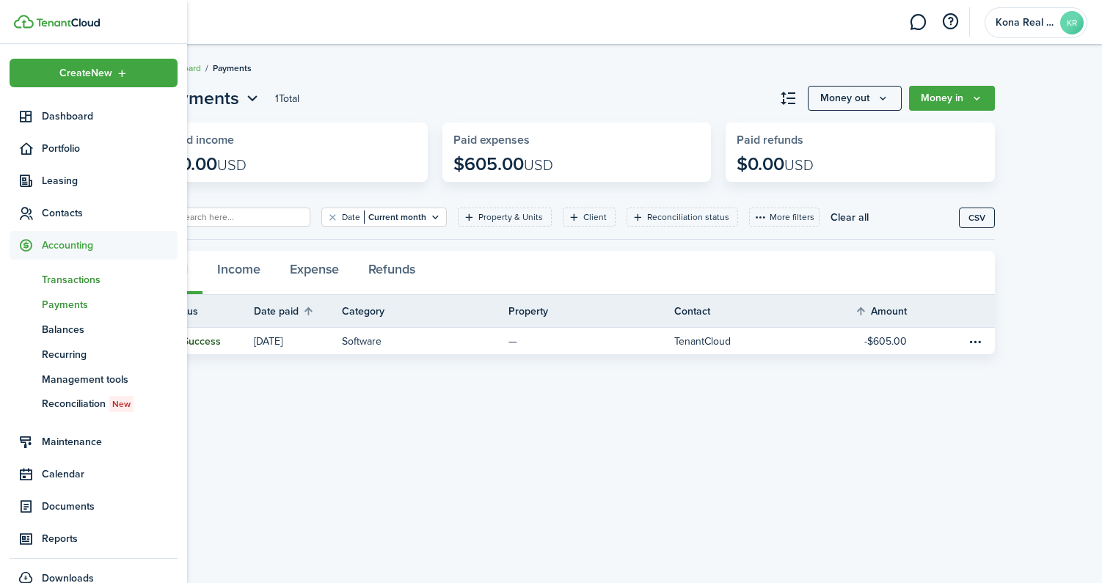
click at [64, 279] on span "Transactions" at bounding box center [110, 279] width 136 height 15
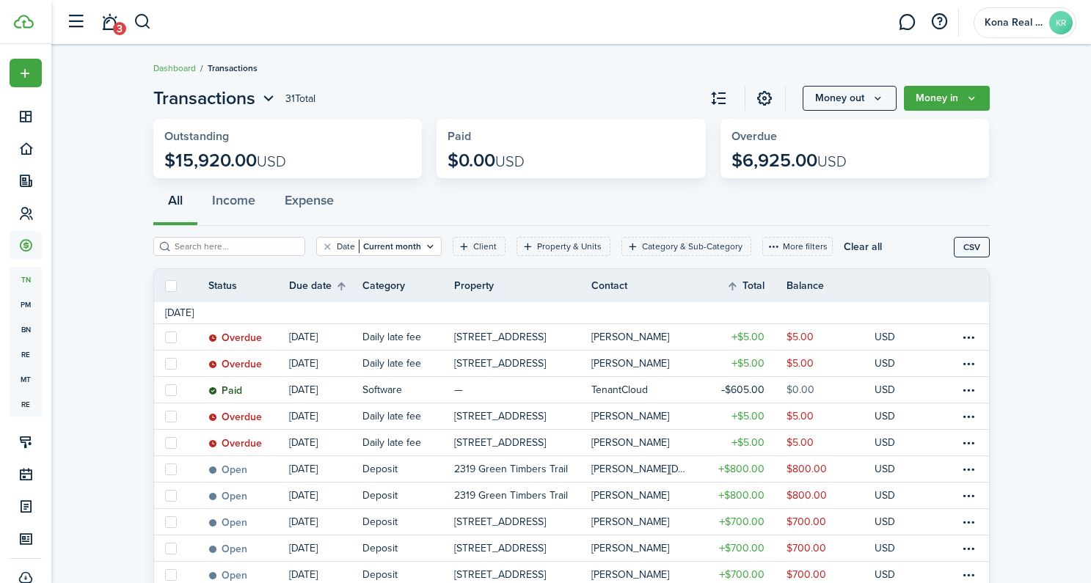
click at [844, 249] on button "Clear all" at bounding box center [863, 246] width 38 height 19
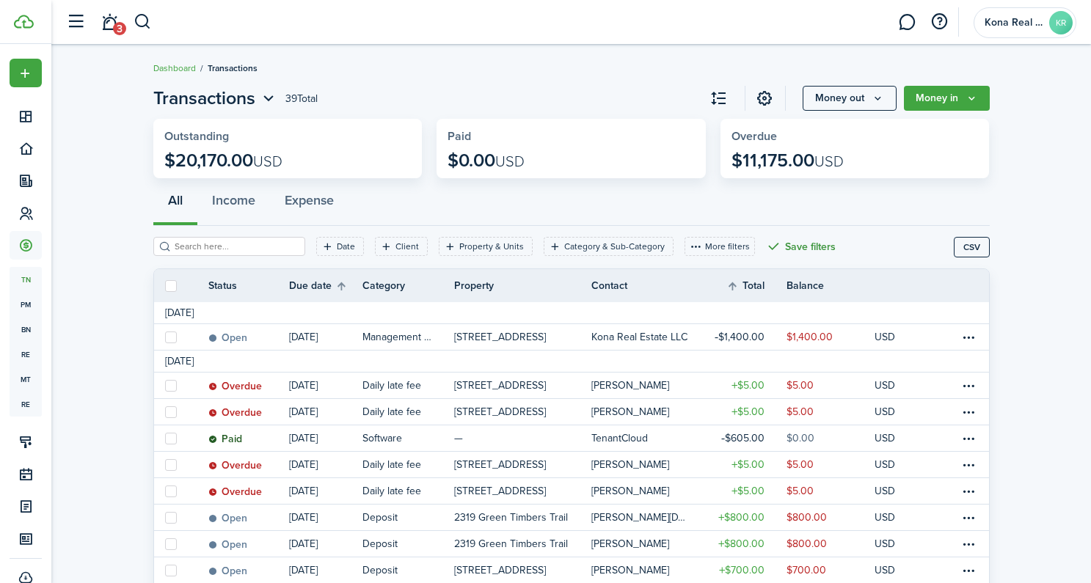
click at [807, 247] on button "Save filters" at bounding box center [801, 246] width 70 height 19
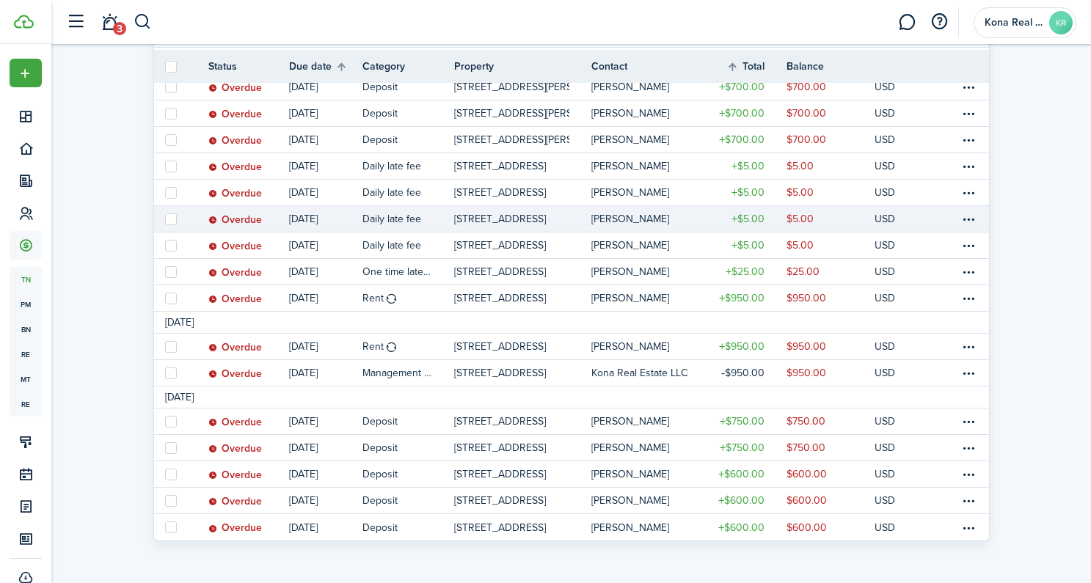
scroll to position [886, 0]
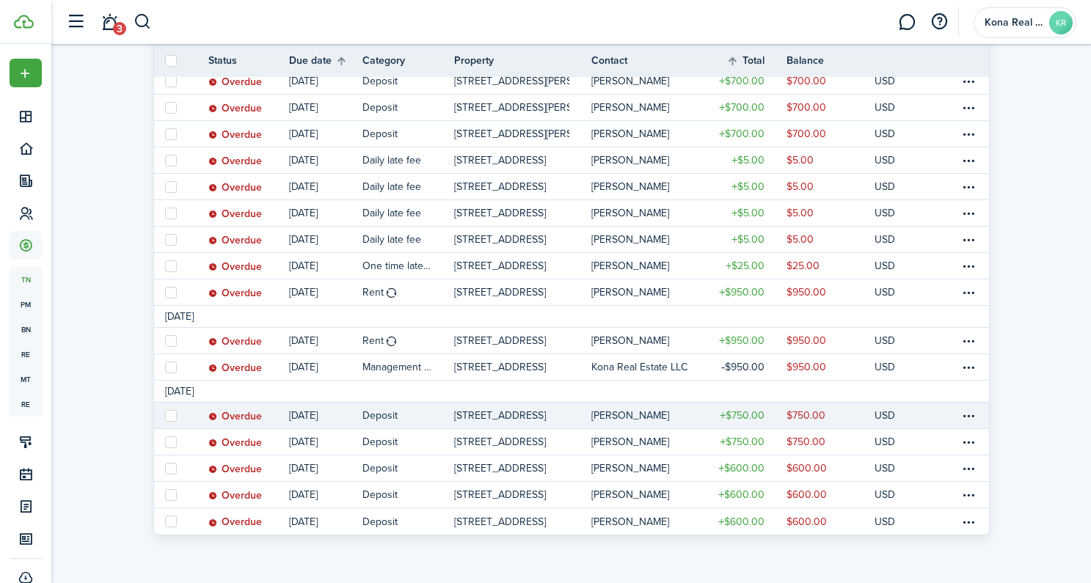
click at [172, 415] on label at bounding box center [171, 416] width 12 height 12
click at [165, 415] on input "checkbox" at bounding box center [164, 415] width 1 height 1
checkbox input "true"
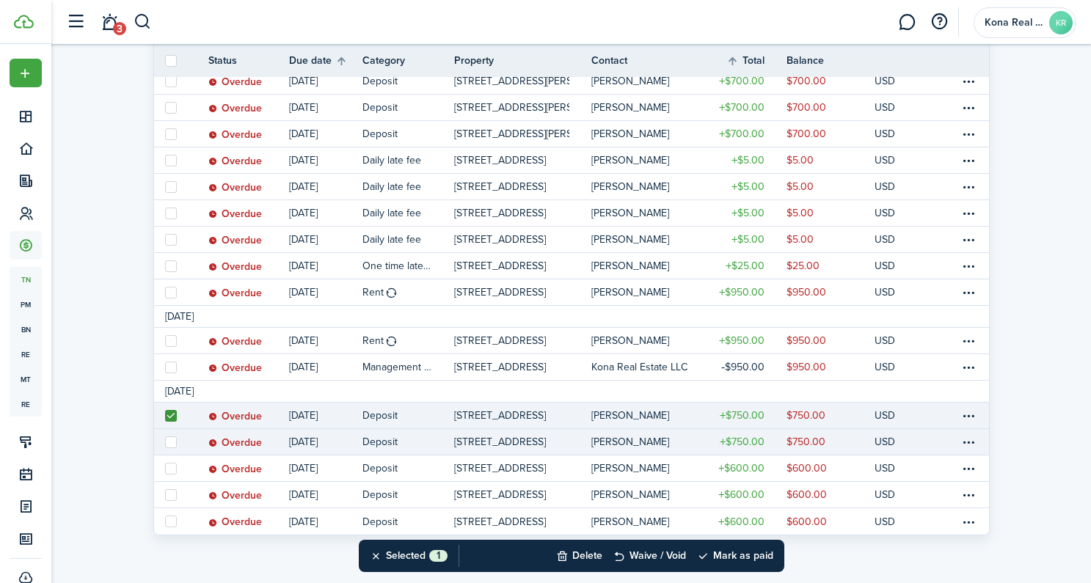
click at [172, 444] on label at bounding box center [171, 443] width 12 height 12
click at [165, 443] on input "checkbox" at bounding box center [164, 442] width 1 height 1
checkbox input "true"
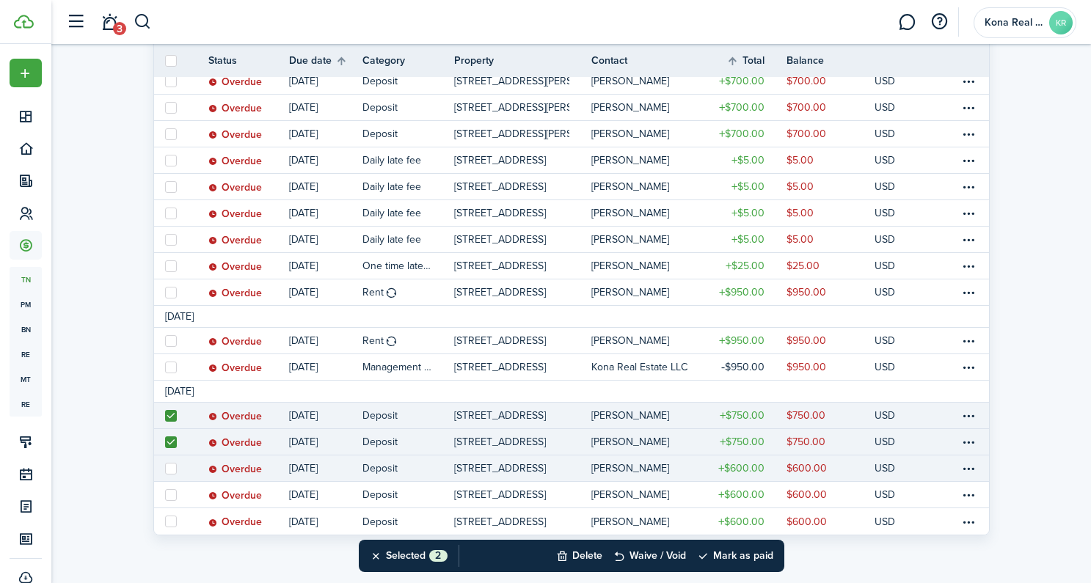
click at [171, 465] on label at bounding box center [171, 469] width 12 height 12
click at [165, 468] on input "checkbox" at bounding box center [164, 468] width 1 height 1
checkbox input "true"
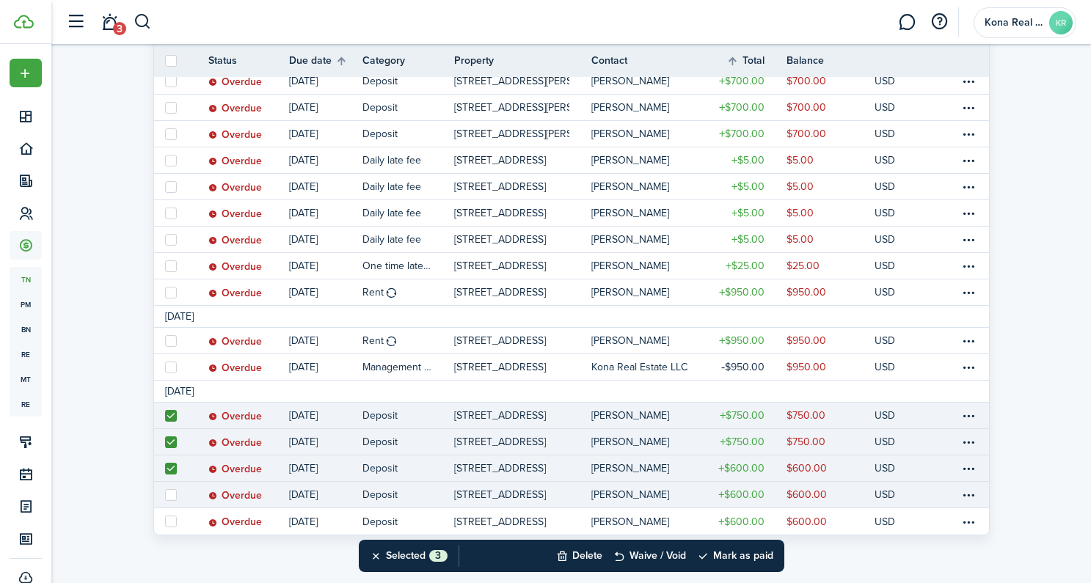
click at [169, 495] on label at bounding box center [171, 495] width 12 height 12
click at [165, 495] on input "checkbox" at bounding box center [164, 495] width 1 height 1
checkbox input "true"
click at [170, 420] on label at bounding box center [171, 416] width 12 height 12
click at [165, 416] on input "checkbox" at bounding box center [164, 415] width 1 height 1
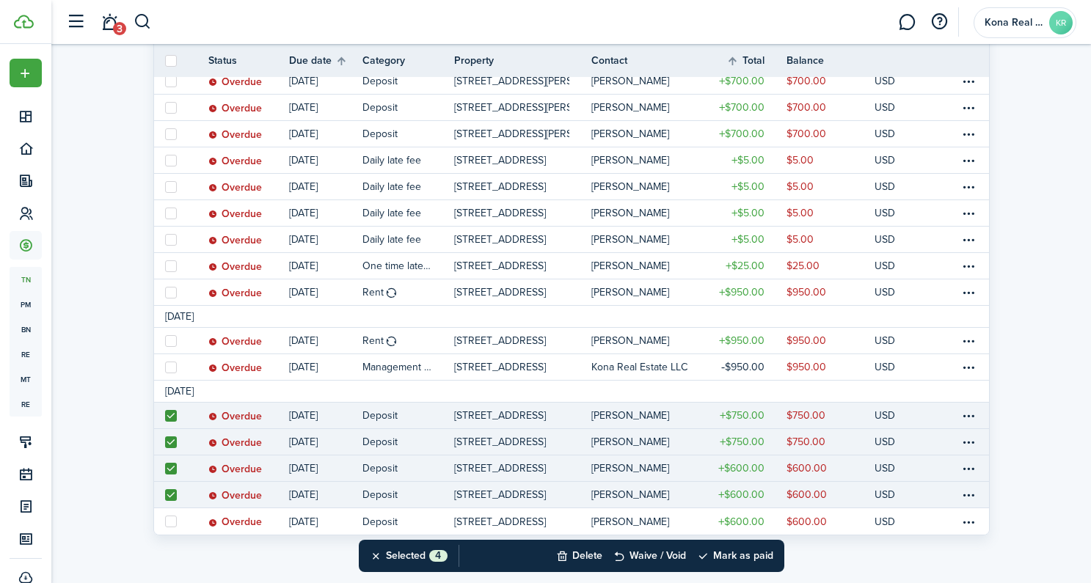
checkbox input "false"
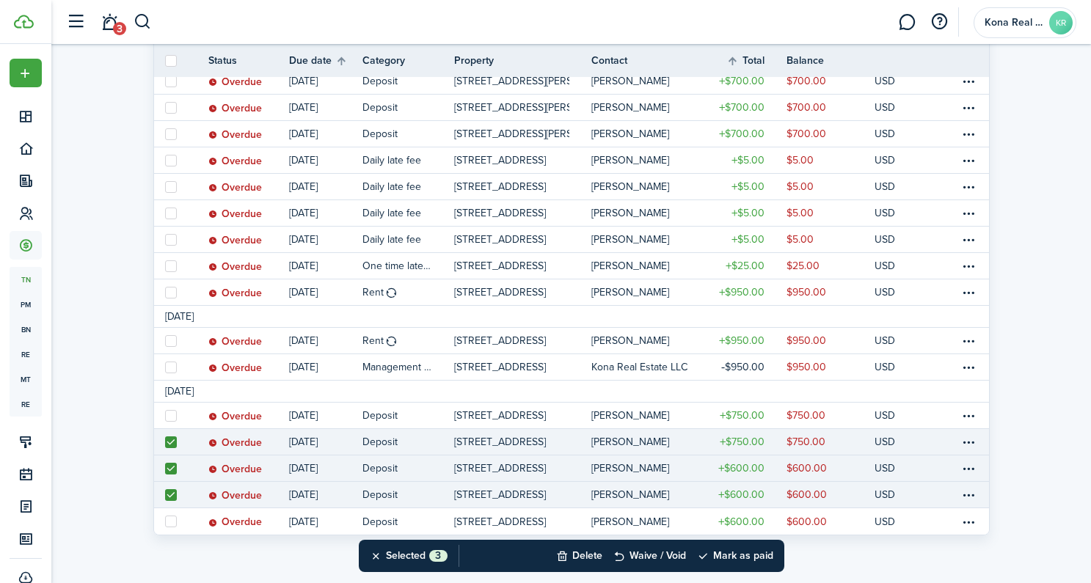
click at [172, 445] on label at bounding box center [171, 443] width 12 height 12
click at [165, 443] on input "checkbox" at bounding box center [164, 442] width 1 height 1
checkbox input "false"
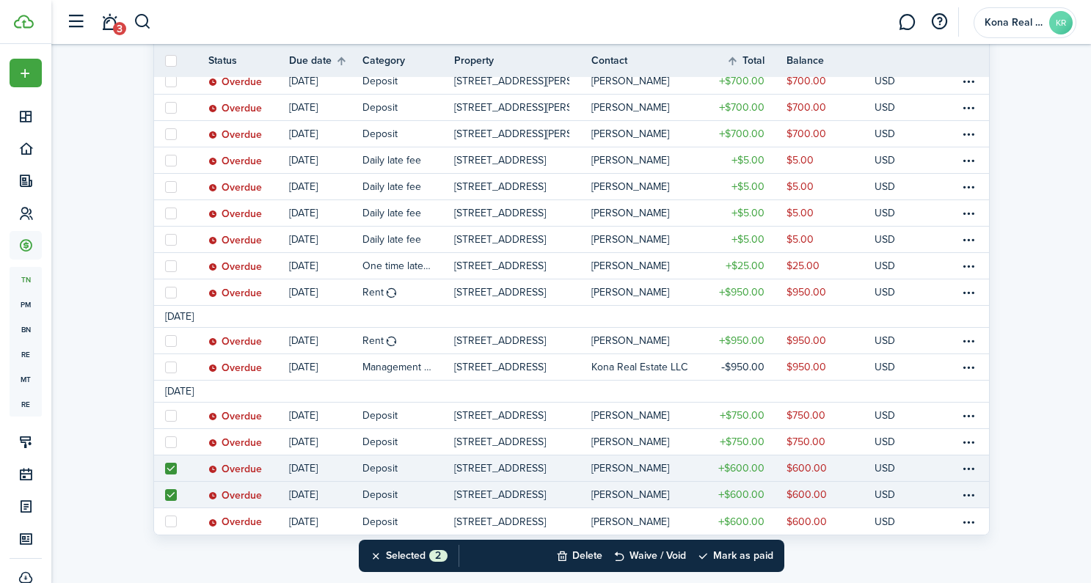
click at [173, 464] on label at bounding box center [171, 469] width 12 height 12
click at [165, 468] on input "checkbox" at bounding box center [164, 468] width 1 height 1
checkbox input "false"
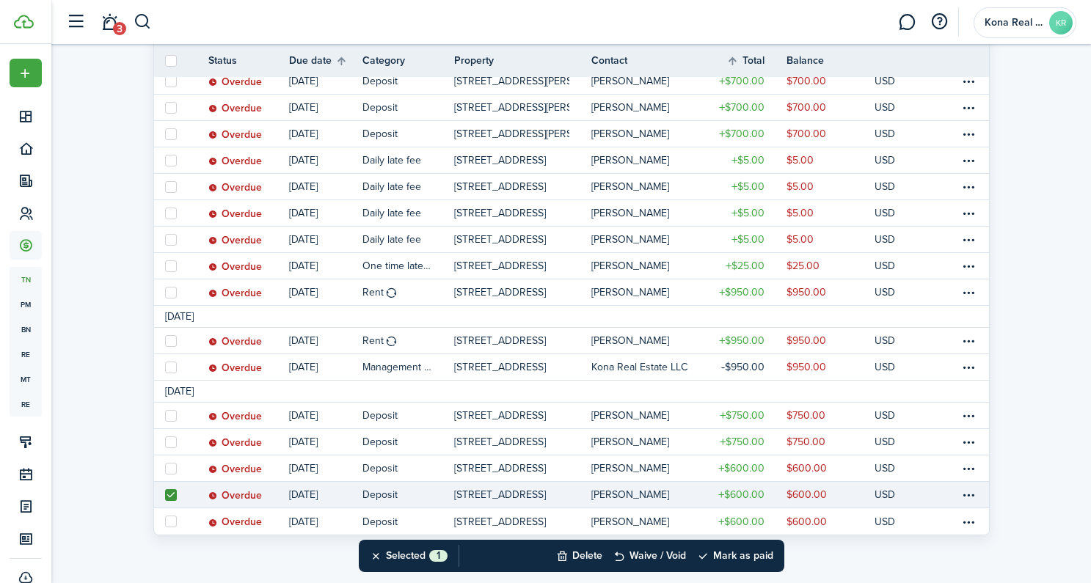
click at [172, 495] on label at bounding box center [171, 495] width 12 height 12
click at [165, 495] on input "checkbox" at bounding box center [164, 495] width 1 height 1
checkbox input "false"
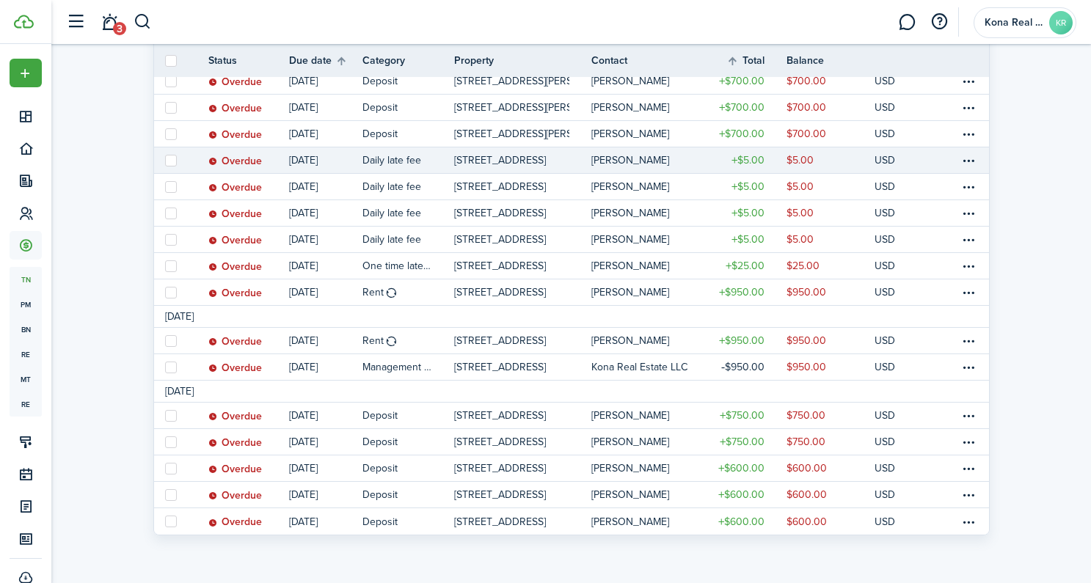
click at [175, 161] on label at bounding box center [171, 161] width 12 height 12
click at [165, 161] on input "checkbox" at bounding box center [164, 160] width 1 height 1
checkbox input "true"
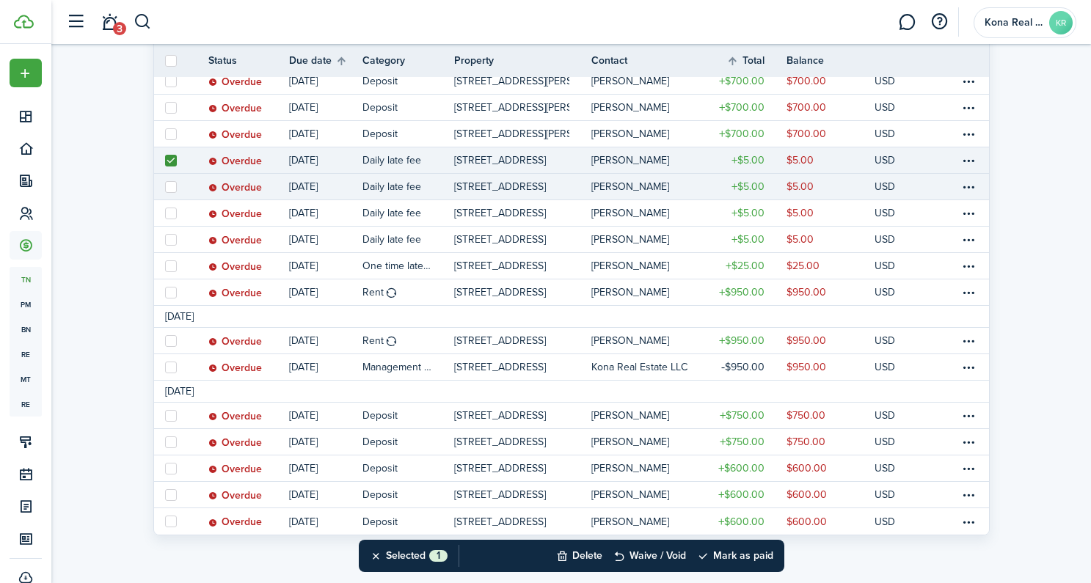
click at [166, 184] on label at bounding box center [171, 187] width 12 height 12
click at [165, 186] on input "checkbox" at bounding box center [164, 186] width 1 height 1
checkbox input "true"
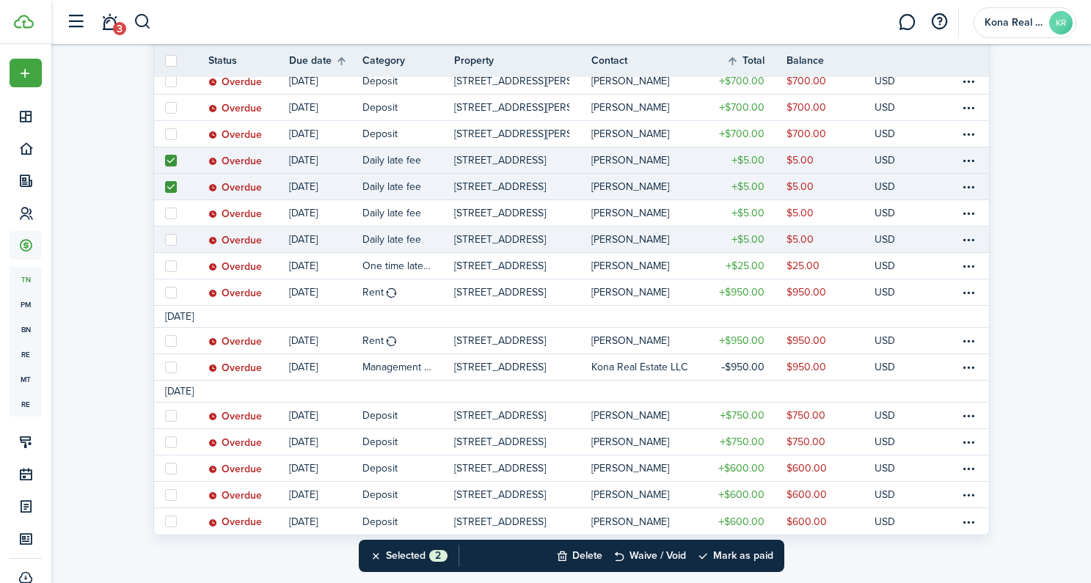
drag, startPoint x: 168, startPoint y: 216, endPoint x: 169, endPoint y: 230, distance: 14.0
click at [168, 216] on label at bounding box center [171, 214] width 12 height 12
click at [165, 214] on input "checkbox" at bounding box center [164, 213] width 1 height 1
checkbox input "true"
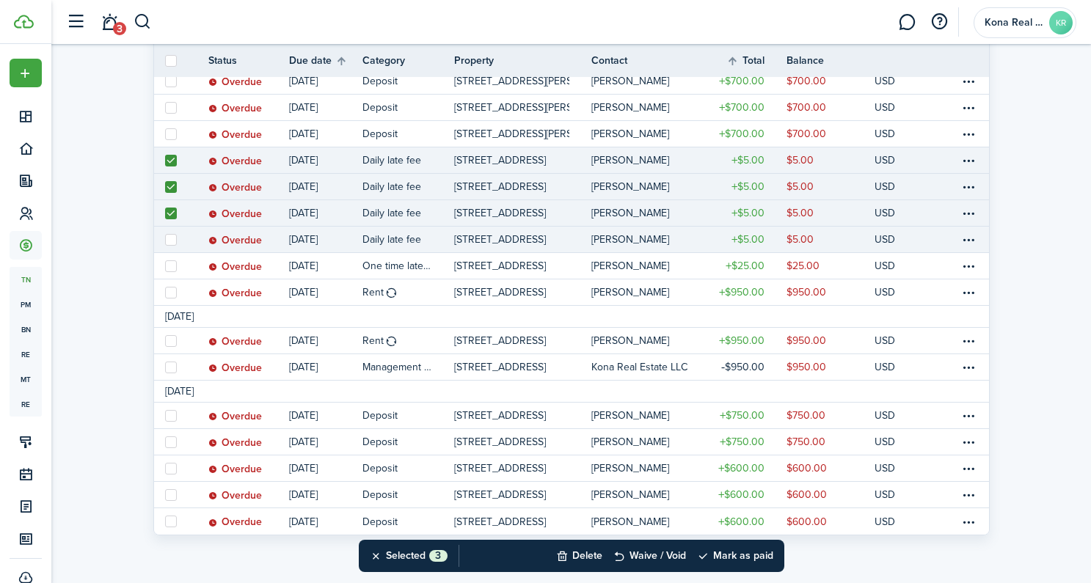
click at [170, 236] on label at bounding box center [171, 240] width 12 height 12
click at [165, 239] on input "checkbox" at bounding box center [164, 239] width 1 height 1
checkbox input "true"
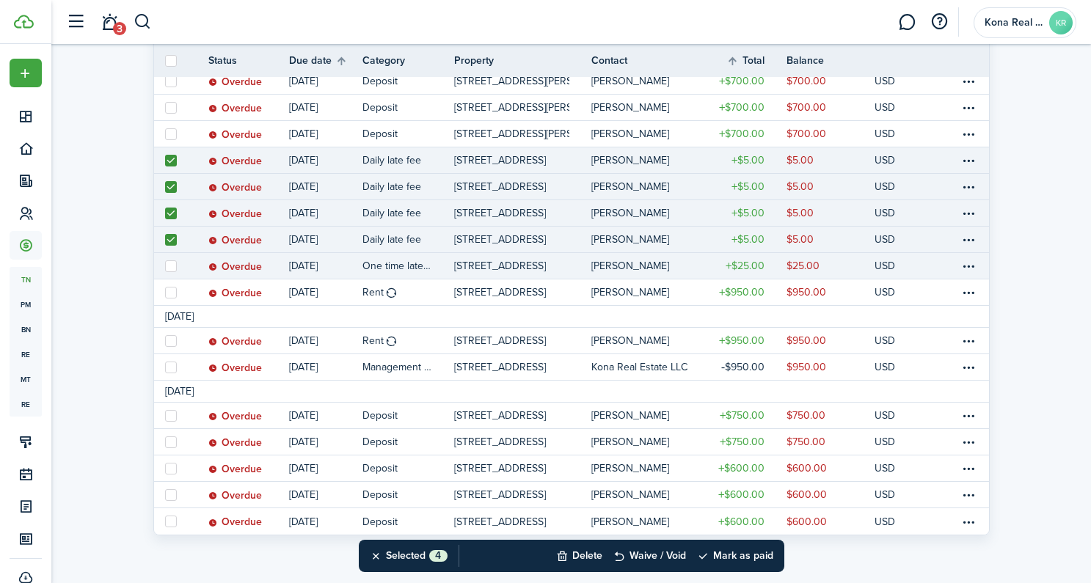
click at [169, 263] on label at bounding box center [171, 267] width 12 height 12
click at [165, 266] on input "checkbox" at bounding box center [164, 266] width 1 height 1
checkbox input "true"
click at [170, 157] on label at bounding box center [171, 161] width 12 height 12
click at [165, 160] on input "checkbox" at bounding box center [164, 160] width 1 height 1
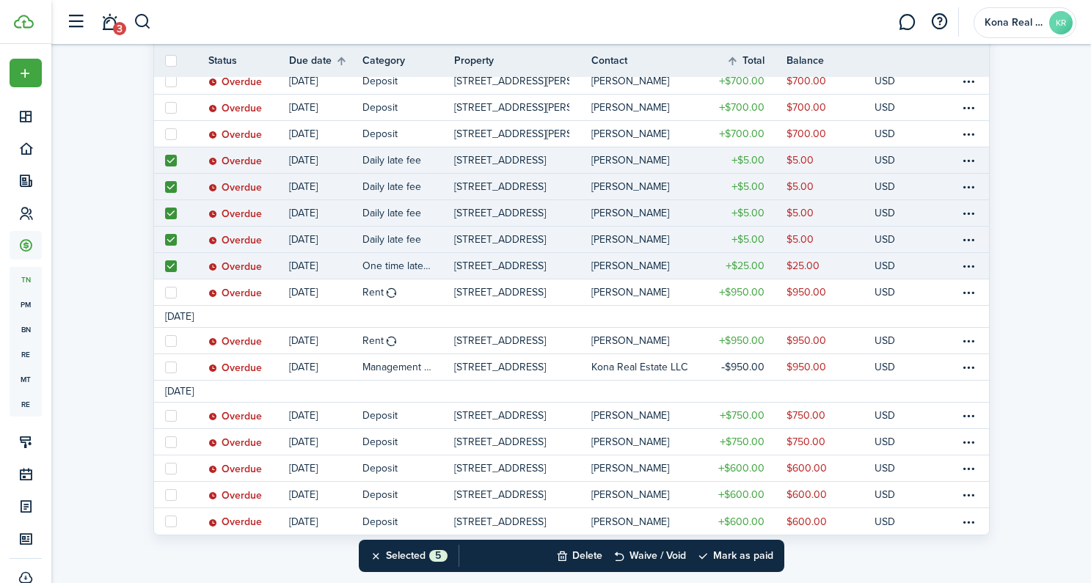
checkbox input "false"
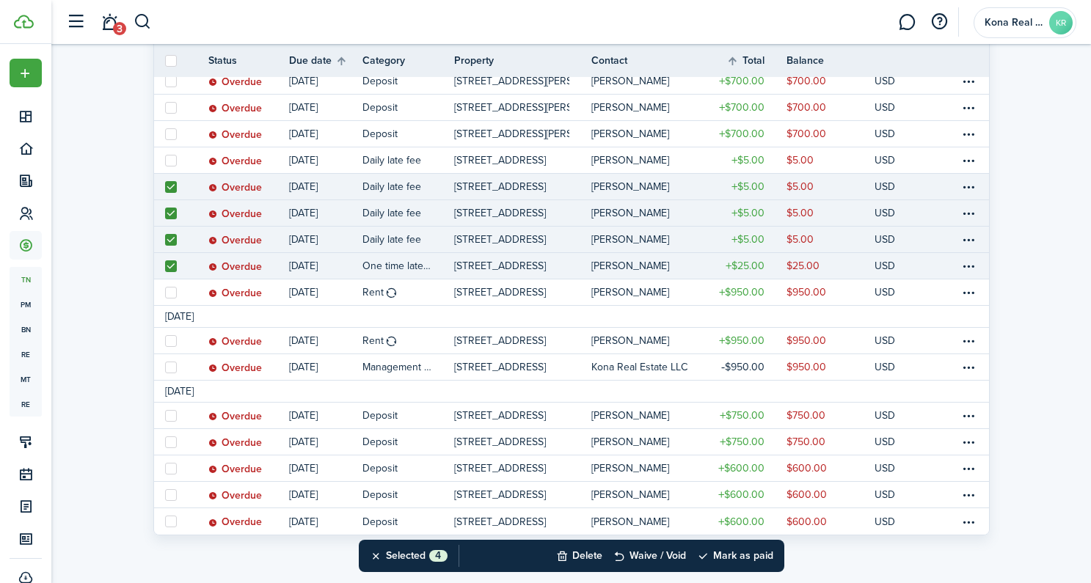
click at [172, 188] on label at bounding box center [171, 187] width 12 height 12
click at [165, 187] on input "checkbox" at bounding box center [164, 186] width 1 height 1
checkbox input "false"
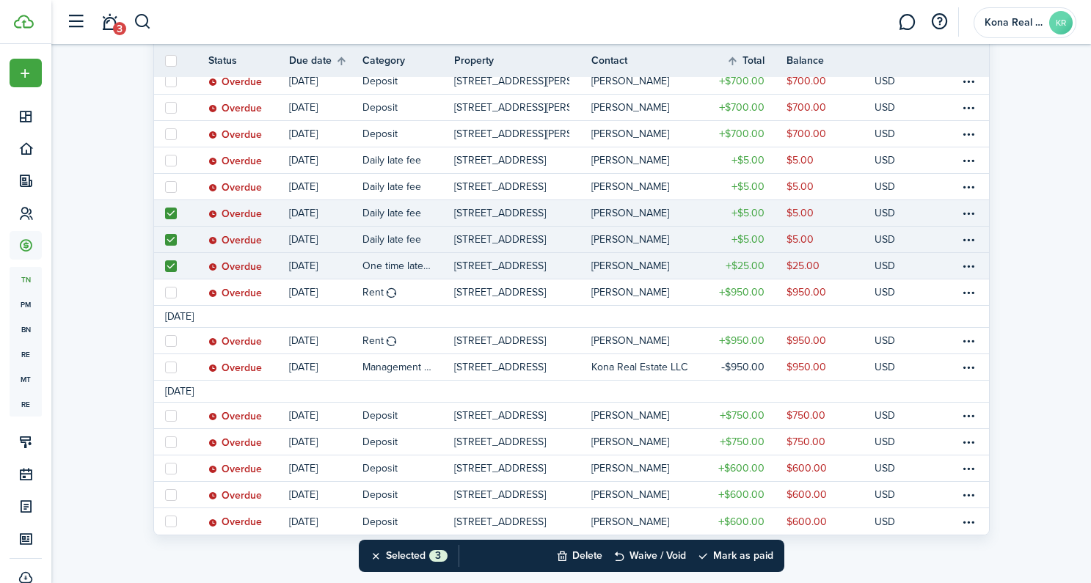
drag, startPoint x: 170, startPoint y: 214, endPoint x: 172, endPoint y: 230, distance: 17.1
click at [170, 214] on label at bounding box center [171, 214] width 12 height 12
click at [165, 214] on input "checkbox" at bounding box center [164, 213] width 1 height 1
checkbox input "false"
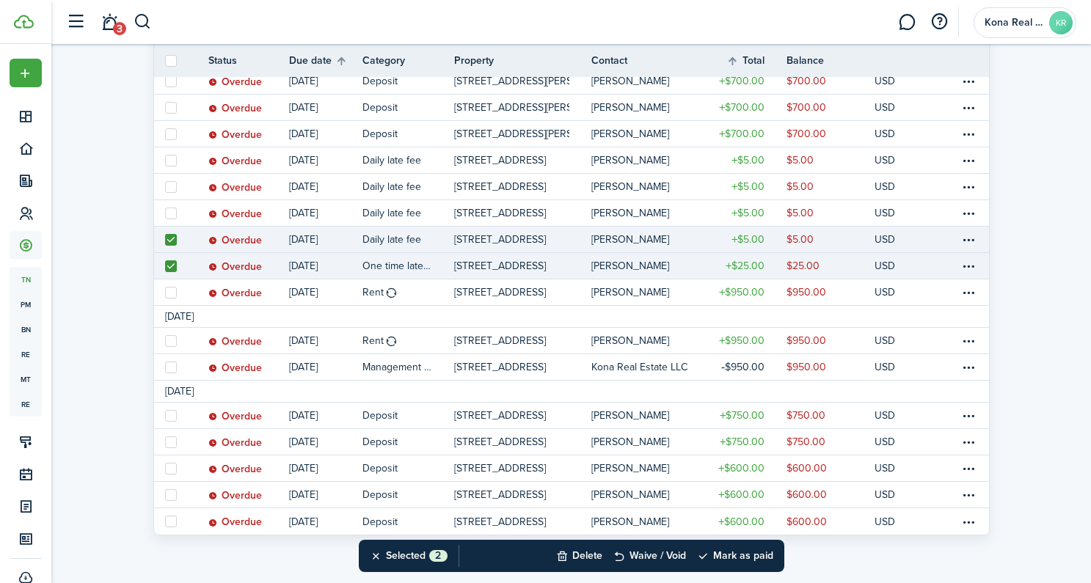
click at [173, 244] on label at bounding box center [171, 240] width 12 height 12
click at [165, 240] on input "checkbox" at bounding box center [164, 239] width 1 height 1
checkbox input "false"
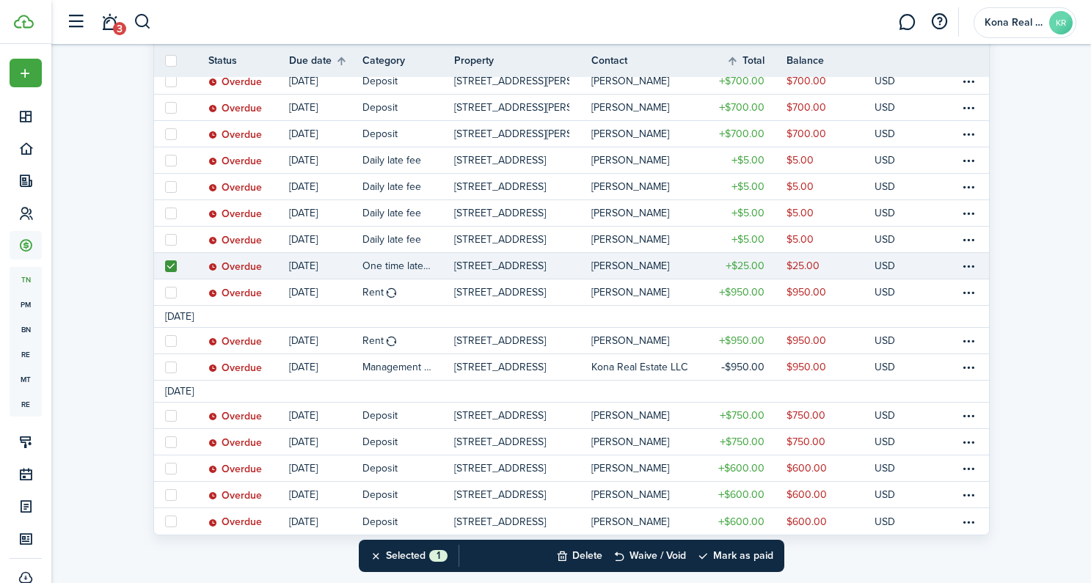
drag, startPoint x: 171, startPoint y: 266, endPoint x: 200, endPoint y: 277, distance: 30.4
click at [171, 266] on label at bounding box center [171, 267] width 12 height 12
click at [165, 266] on input "checkbox" at bounding box center [164, 266] width 1 height 1
checkbox input "false"
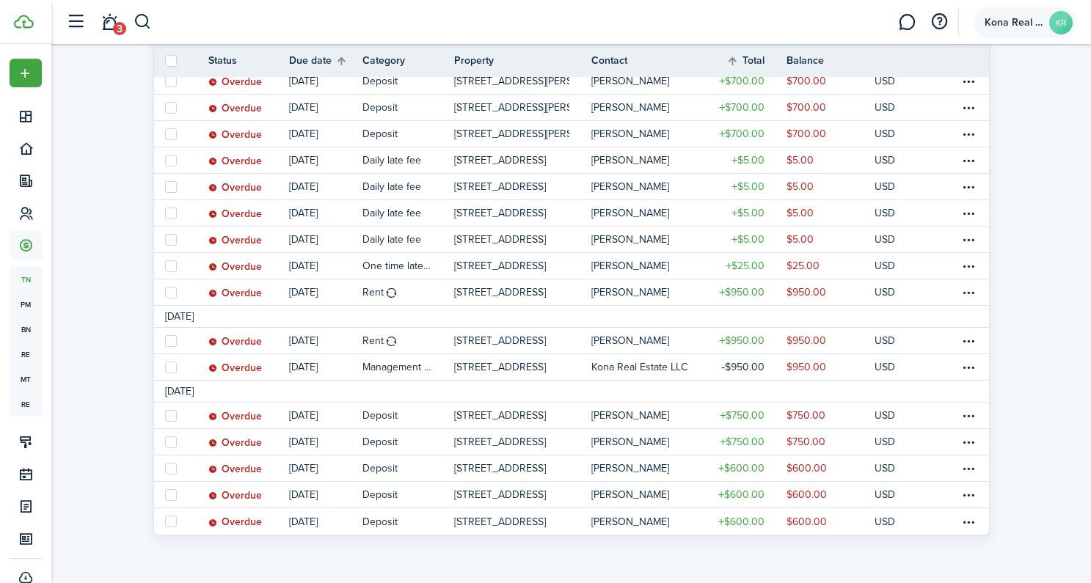
click at [1009, 20] on span "Kona Real Estate LLC" at bounding box center [1014, 23] width 59 height 10
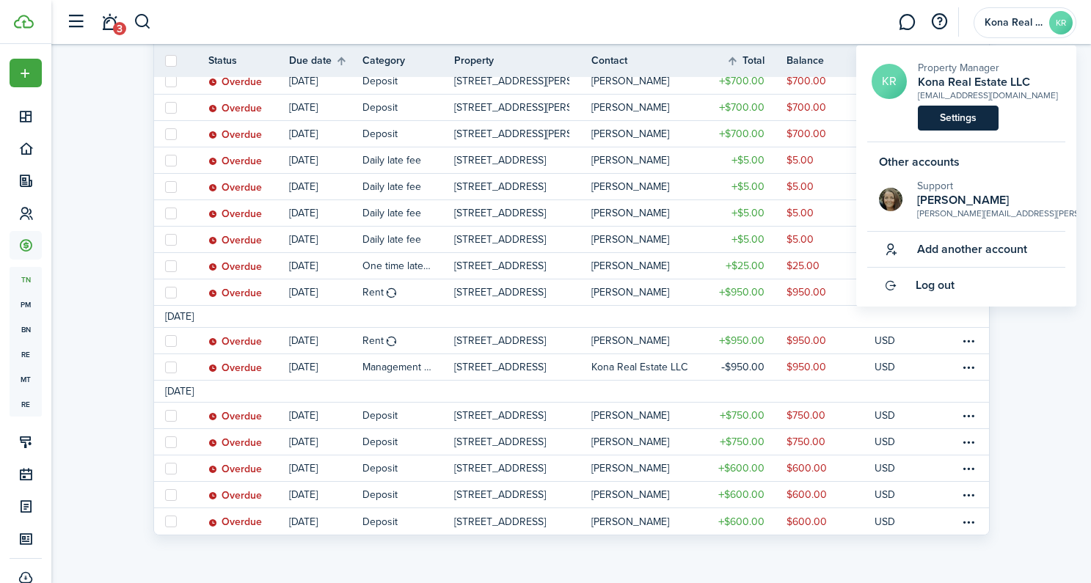
click at [978, 117] on link "Settings" at bounding box center [958, 118] width 81 height 25
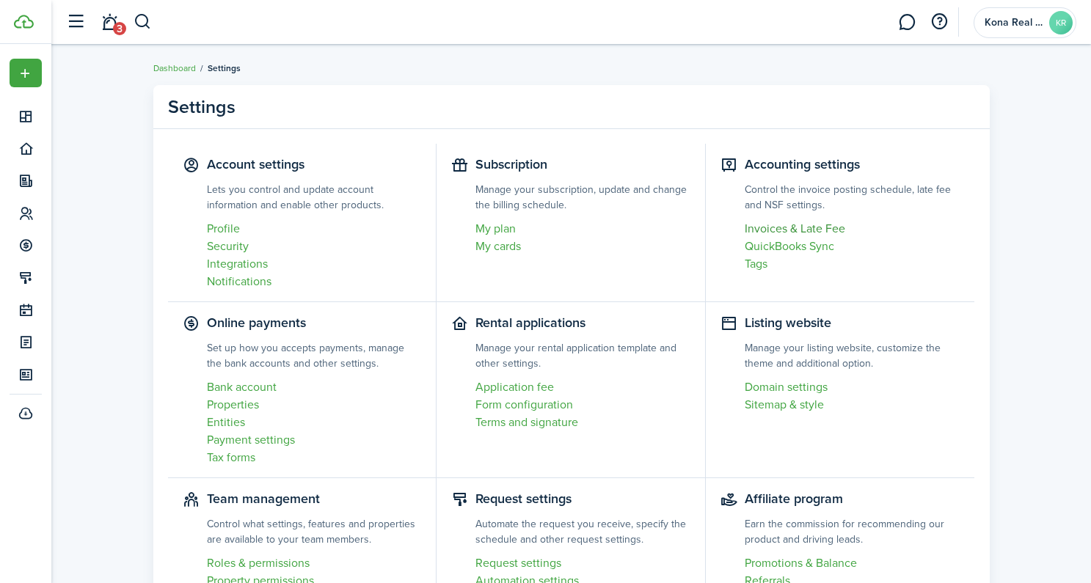
click at [773, 229] on link "Invoices & Late Fee" at bounding box center [853, 229] width 216 height 18
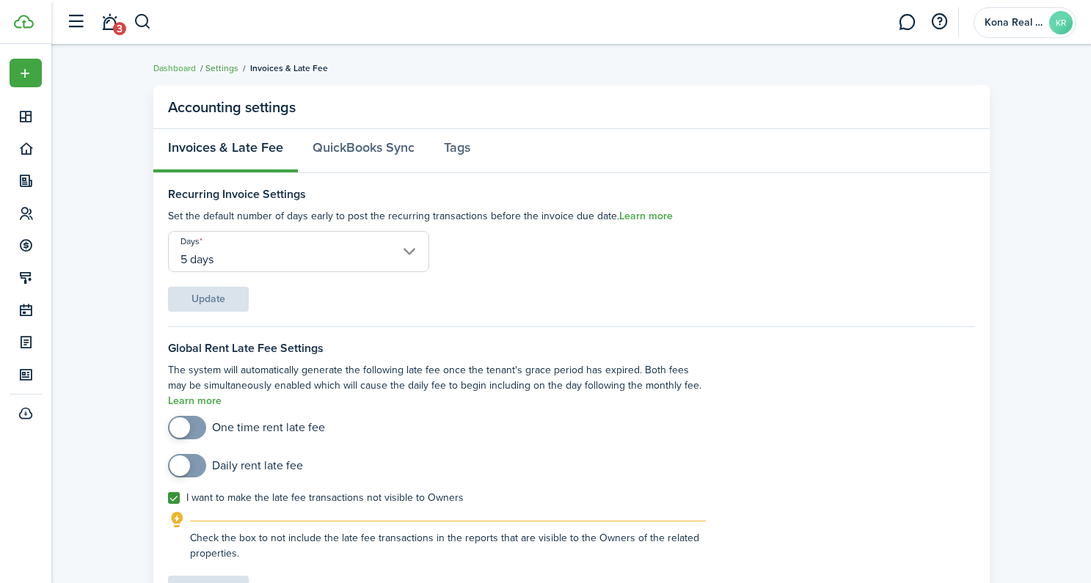
click at [213, 68] on link "Settings" at bounding box center [221, 68] width 33 height 13
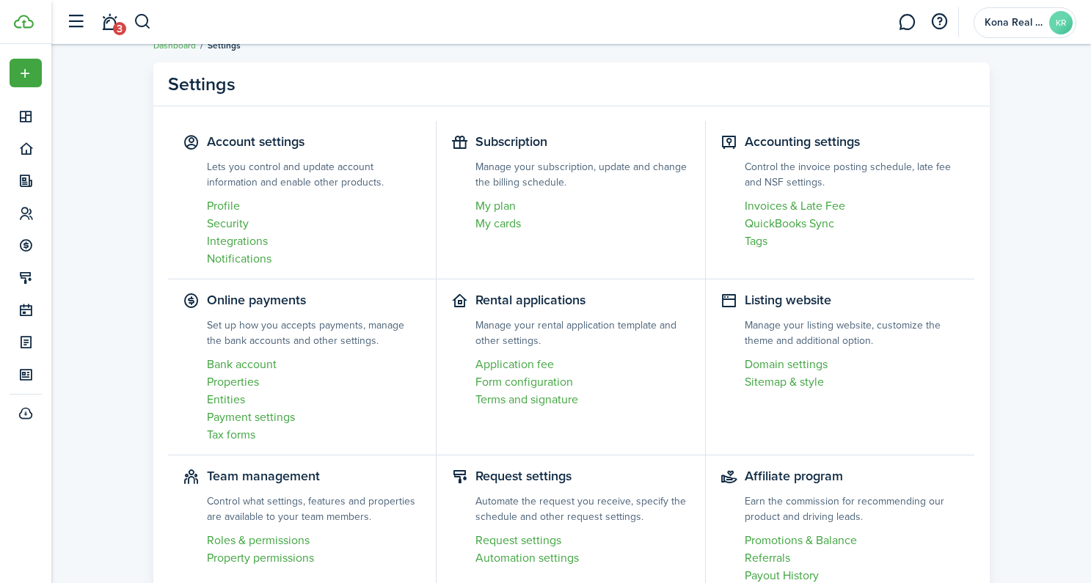
scroll to position [106, 0]
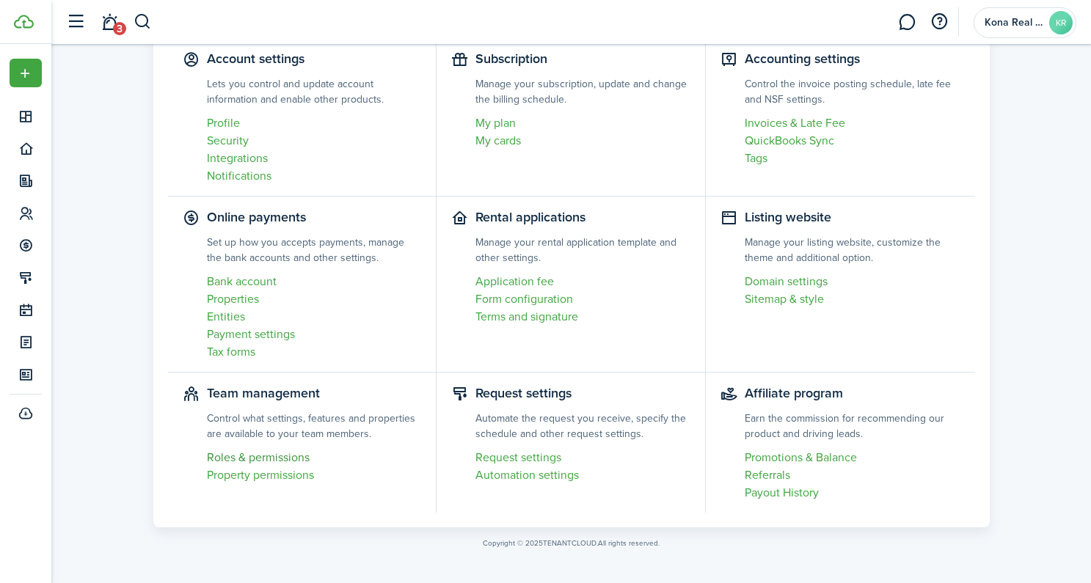
click at [280, 459] on link "Roles & permissions" at bounding box center [314, 458] width 215 height 18
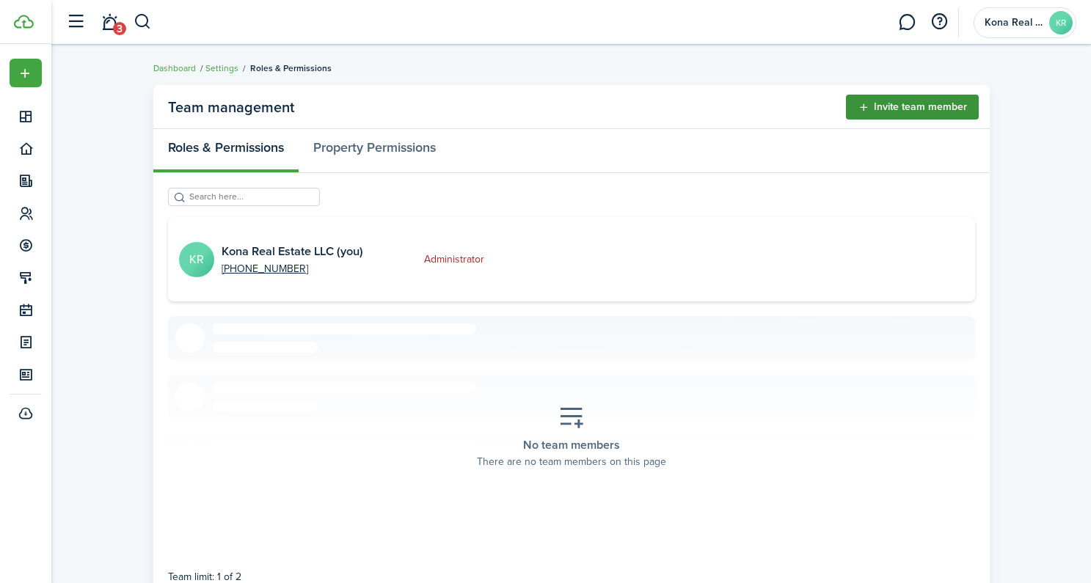
click at [894, 114] on button "Invite team member" at bounding box center [912, 107] width 133 height 25
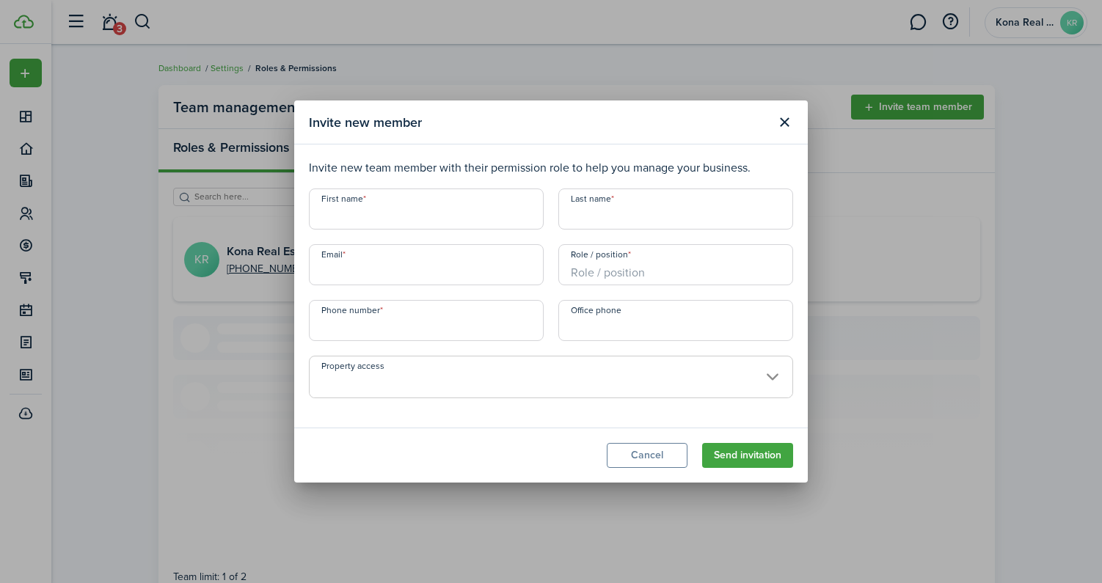
click at [749, 385] on span at bounding box center [551, 385] width 483 height 25
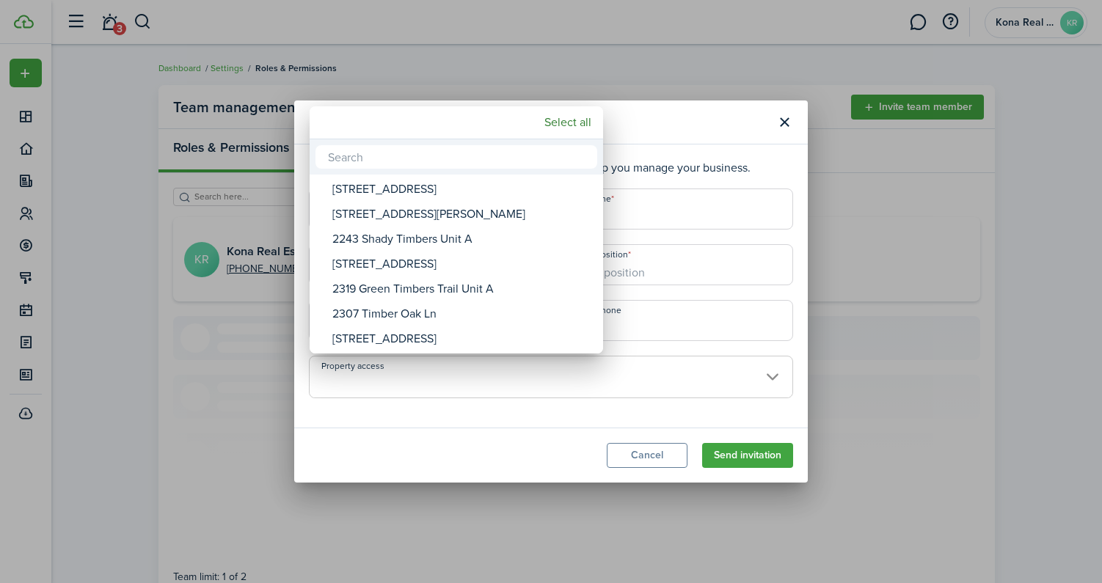
drag, startPoint x: 884, startPoint y: 277, endPoint x: 825, endPoint y: 189, distance: 105.2
click at [884, 276] on div at bounding box center [551, 292] width 1337 height 818
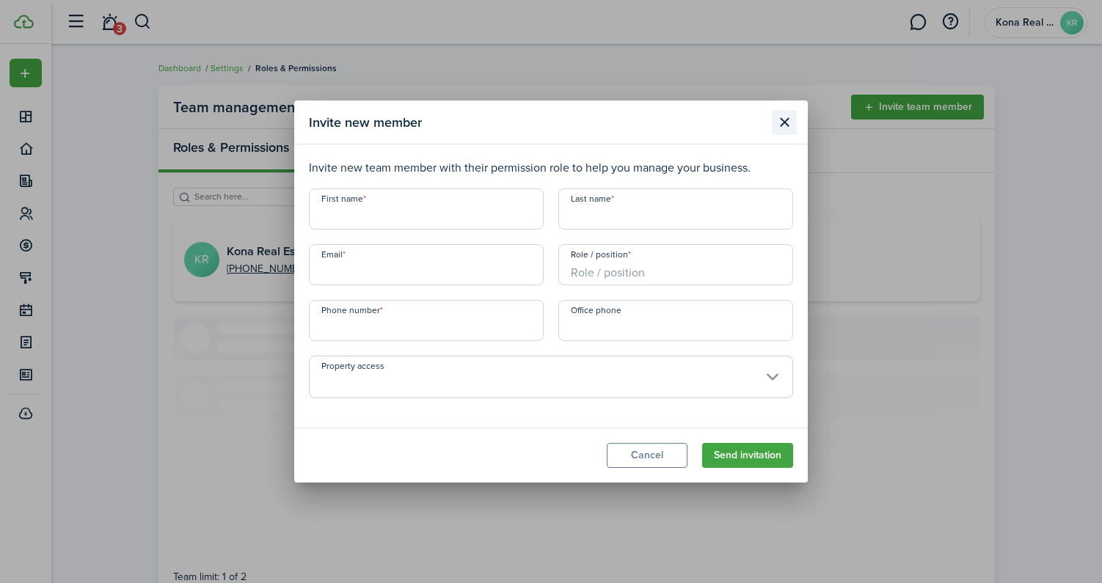
click at [776, 125] on button "Close modal" at bounding box center [784, 122] width 25 height 25
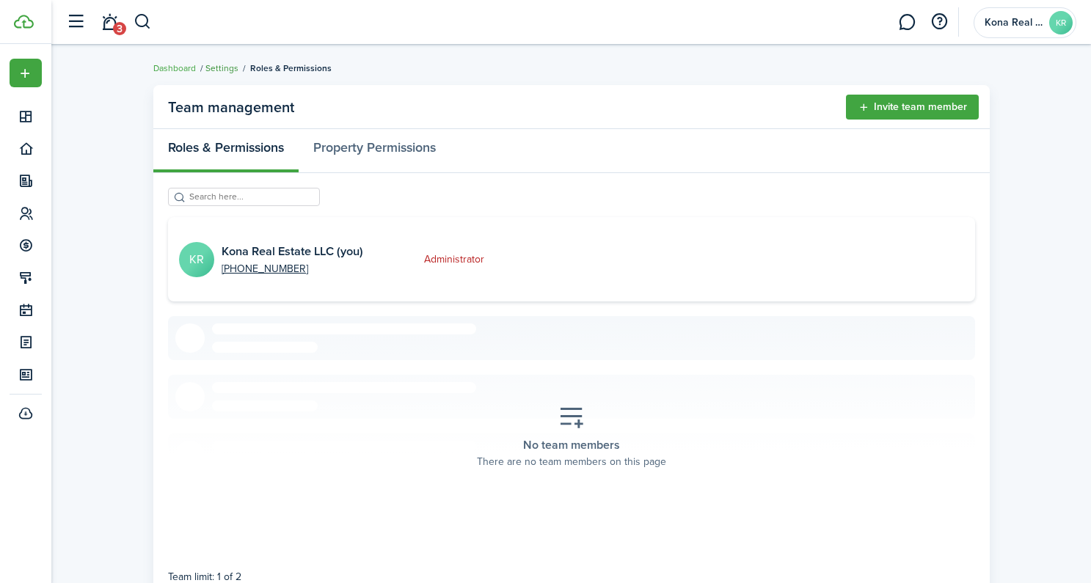
click at [217, 65] on link "Settings" at bounding box center [221, 68] width 33 height 13
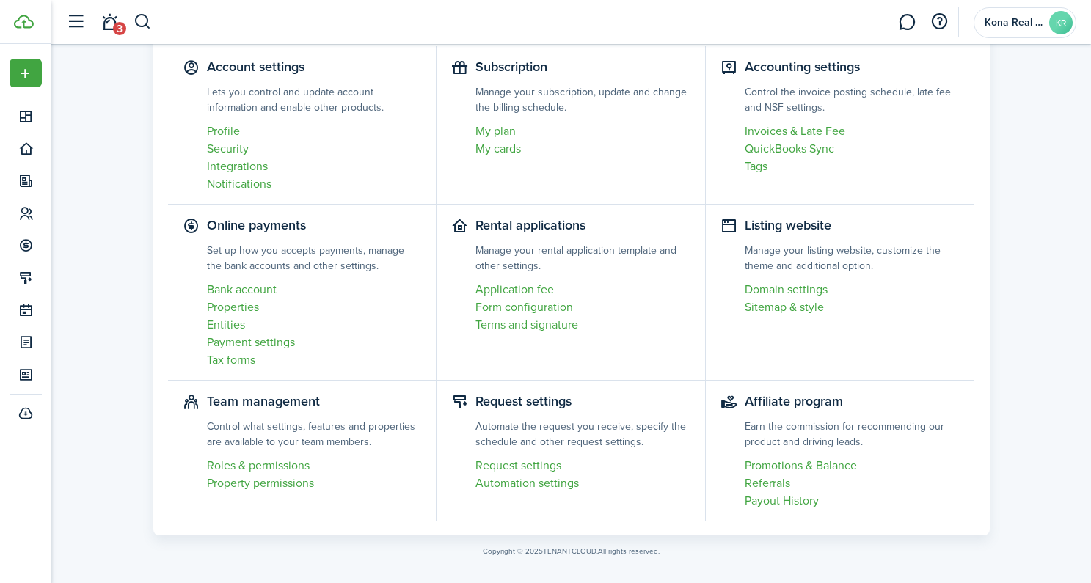
scroll to position [106, 0]
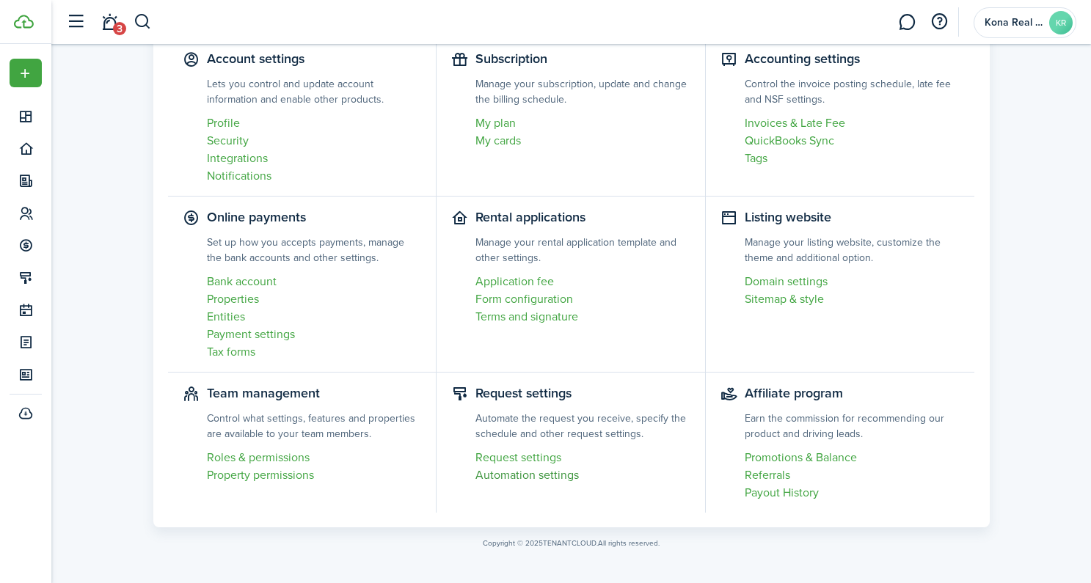
click at [509, 473] on link "Automation settings" at bounding box center [583, 476] width 215 height 18
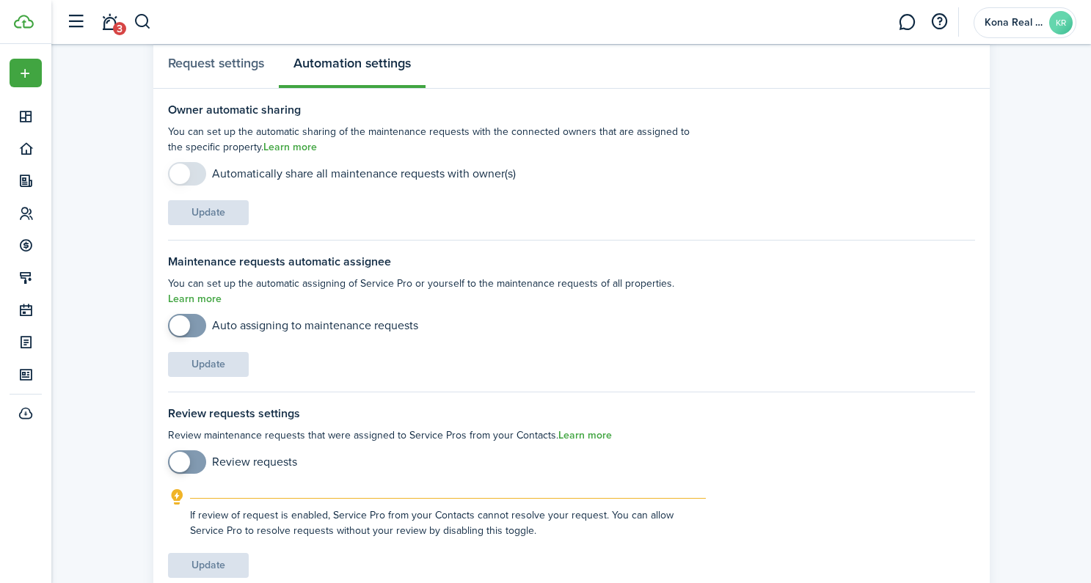
scroll to position [88, 0]
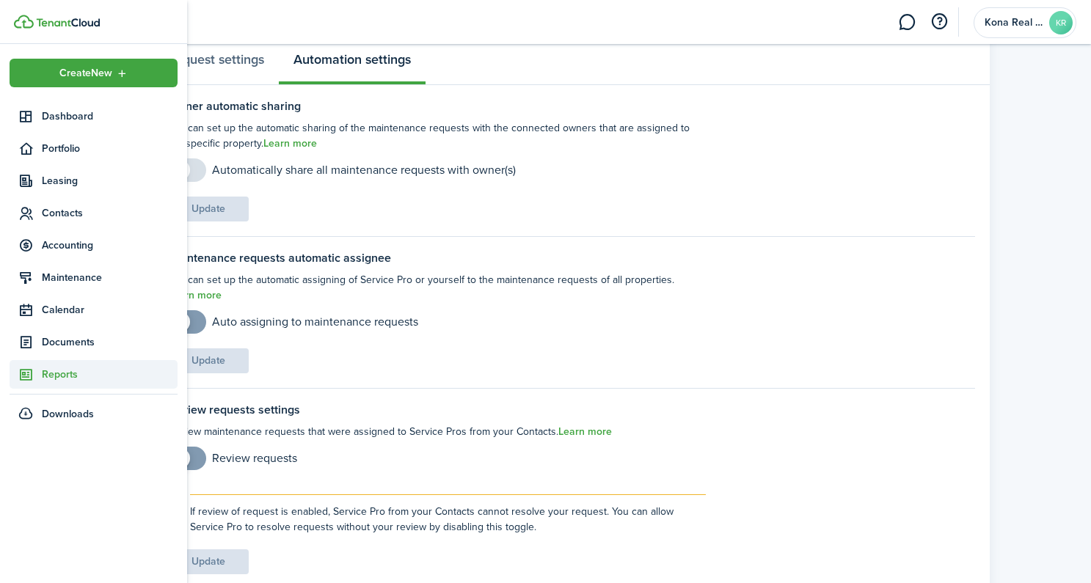
click at [51, 379] on span "Reports" at bounding box center [110, 374] width 136 height 15
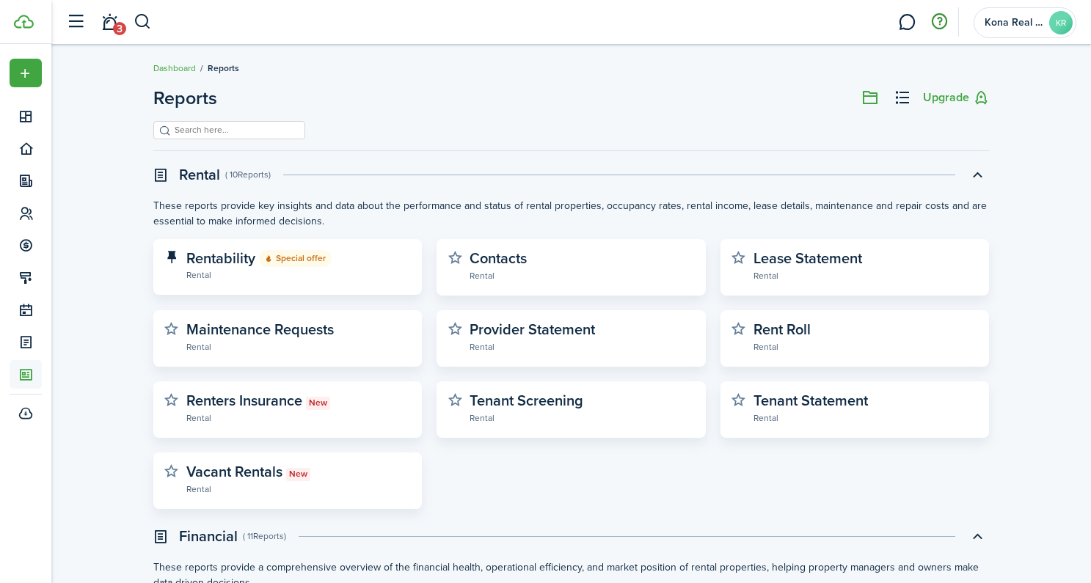
click at [931, 23] on button "button" at bounding box center [939, 22] width 25 height 25
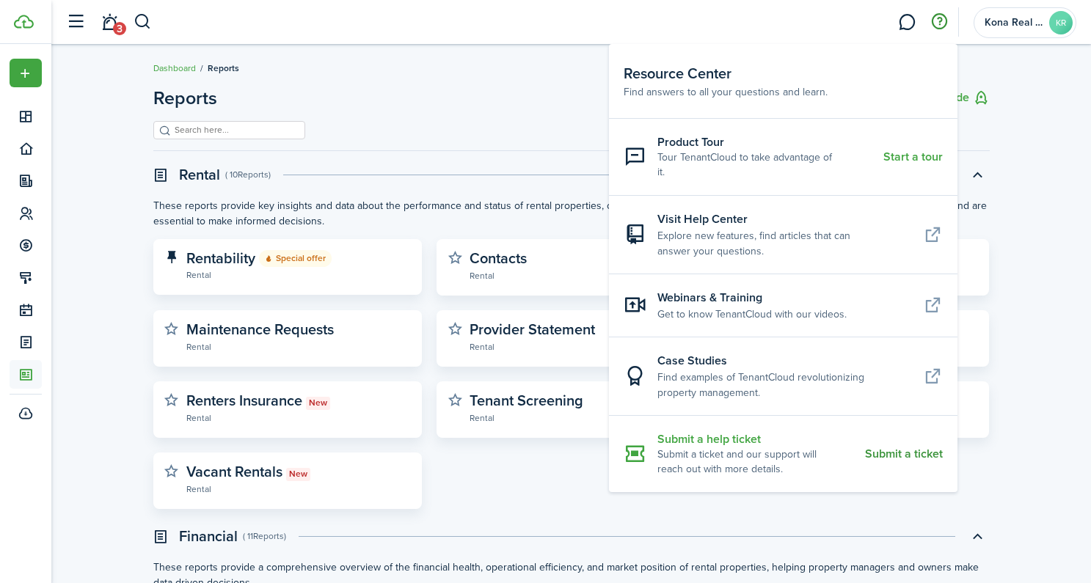
click at [713, 448] on resource-center-item-description "Submit a ticket and our support will reach out with more details." at bounding box center [756, 463] width 197 height 30
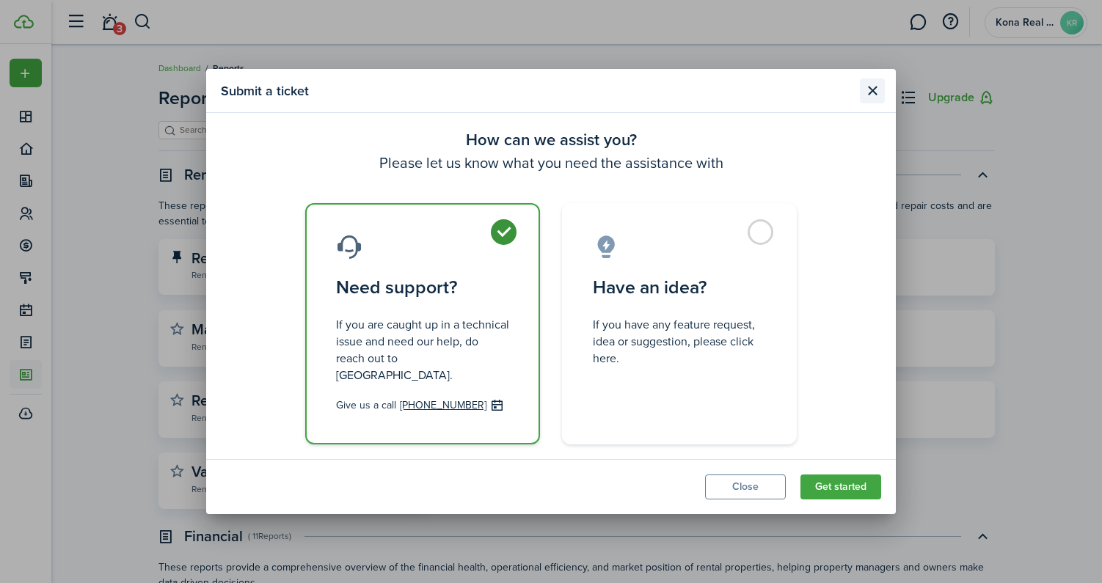
click at [873, 100] on button "Close modal" at bounding box center [872, 91] width 25 height 25
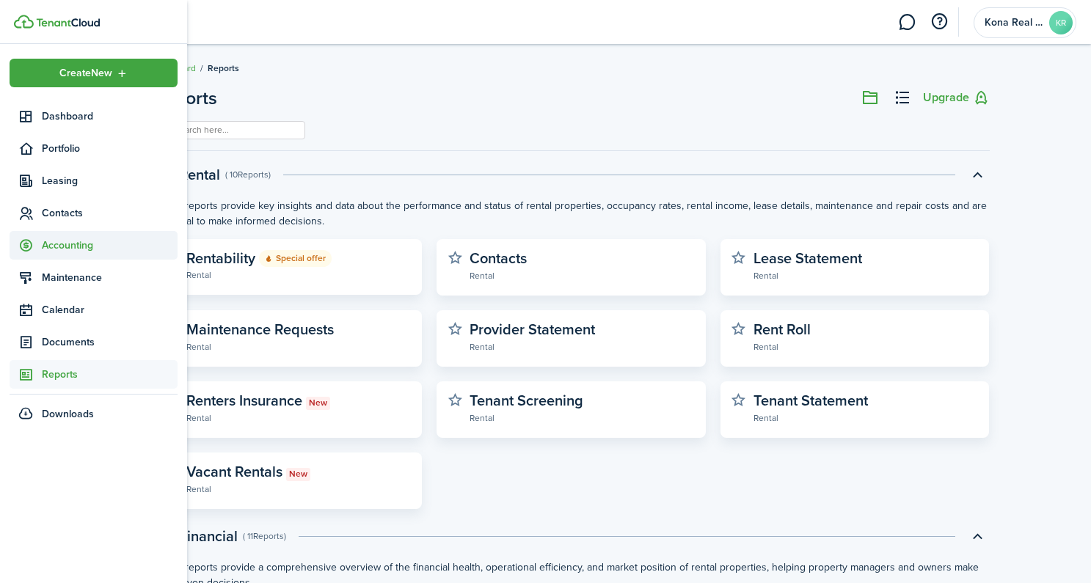
click at [31, 241] on icon at bounding box center [25, 245] width 15 height 15
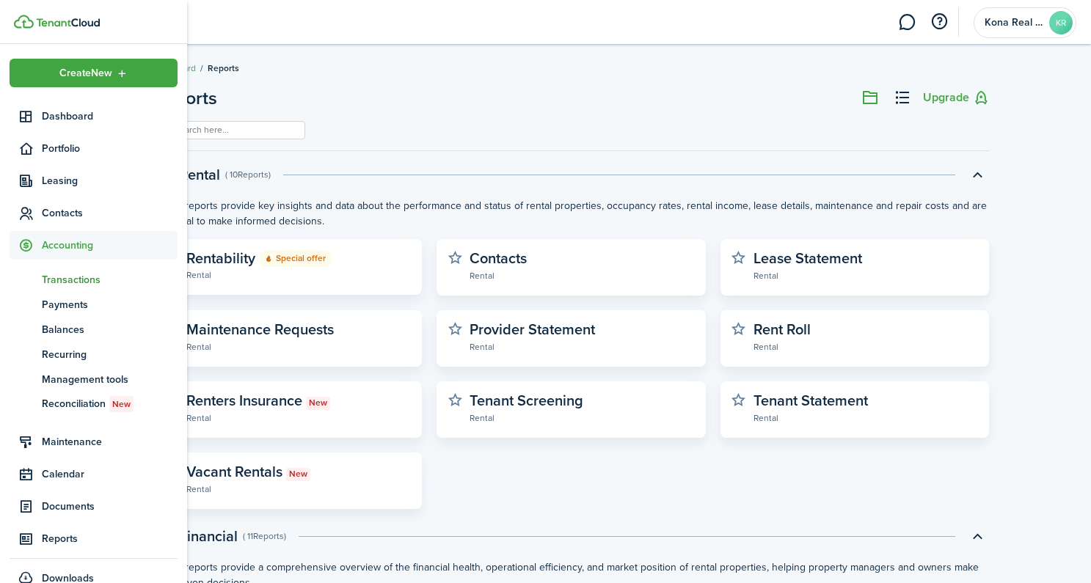
click at [70, 281] on span "Transactions" at bounding box center [110, 279] width 136 height 15
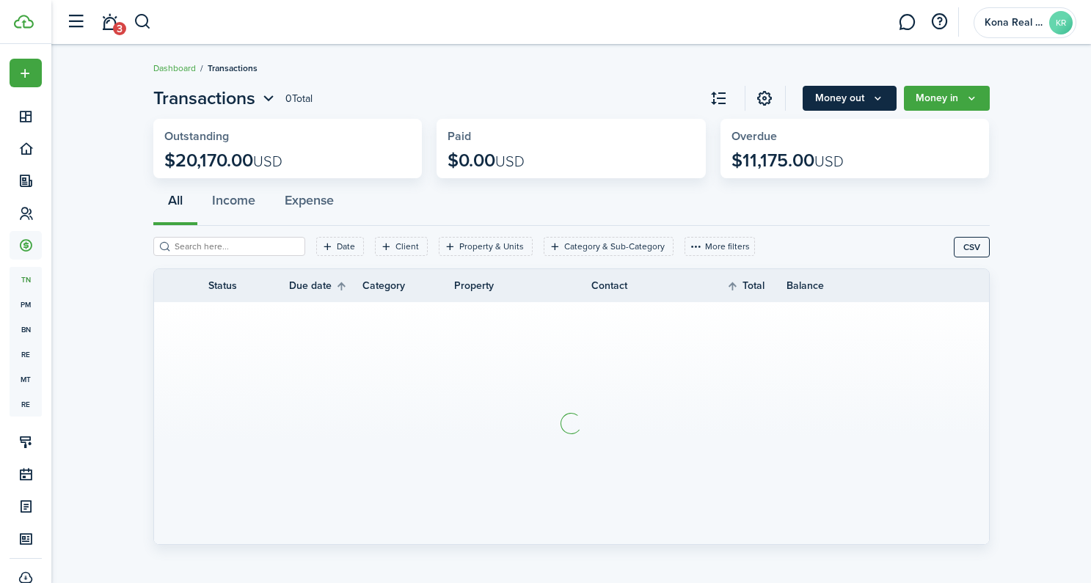
click at [837, 106] on button "Money out" at bounding box center [850, 98] width 94 height 25
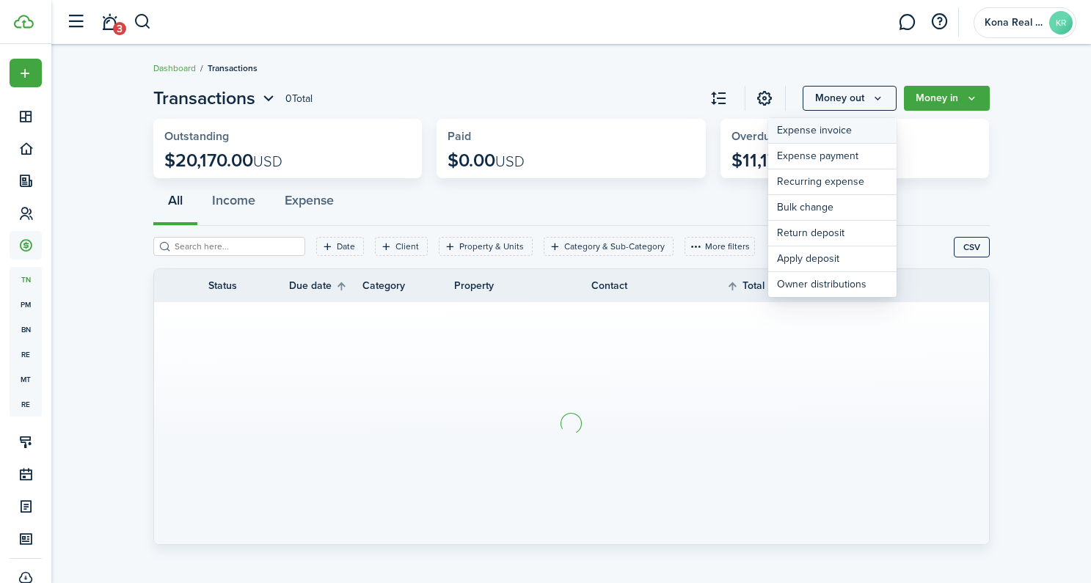
click at [819, 128] on link "Expense invoice" at bounding box center [832, 131] width 128 height 26
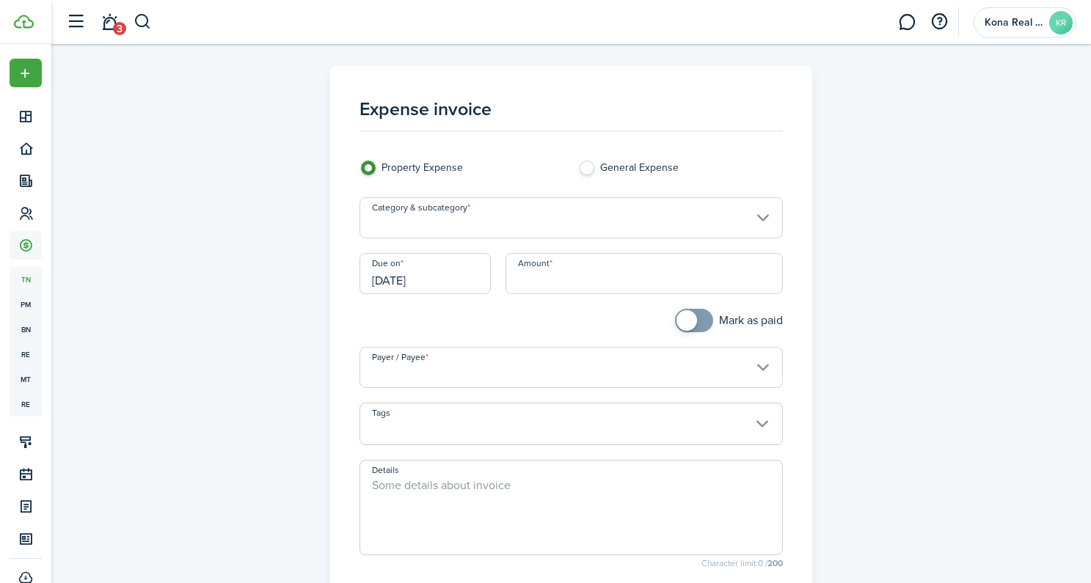
scroll to position [212, 0]
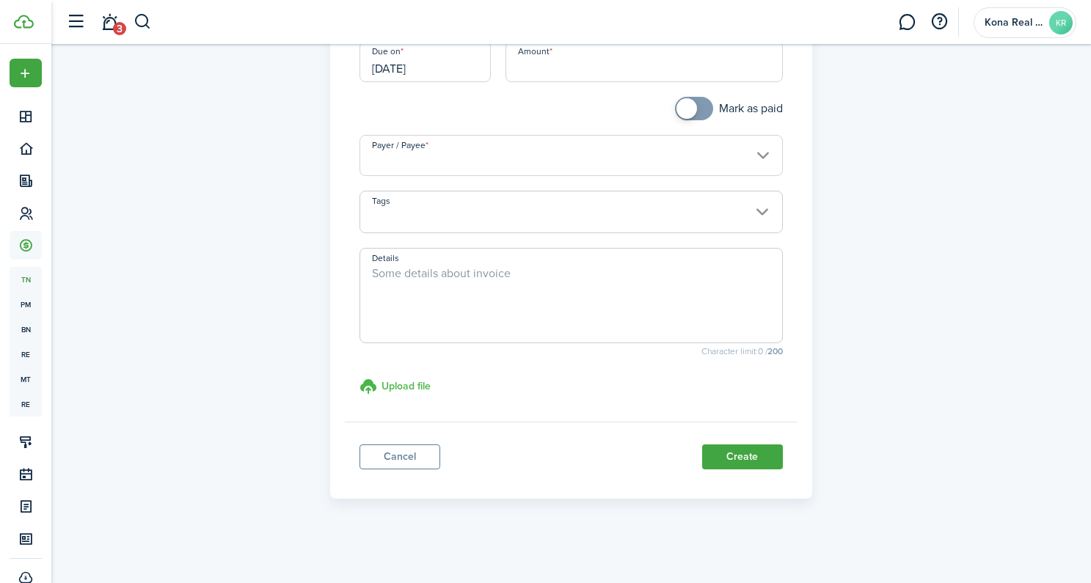
click at [412, 386] on h3 "Upload file" at bounding box center [406, 386] width 49 height 15
click at [360, 378] on input "Upload file store documents and templates Choose file" at bounding box center [360, 378] width 0 height 0
click at [393, 465] on link "Cancel" at bounding box center [400, 457] width 81 height 25
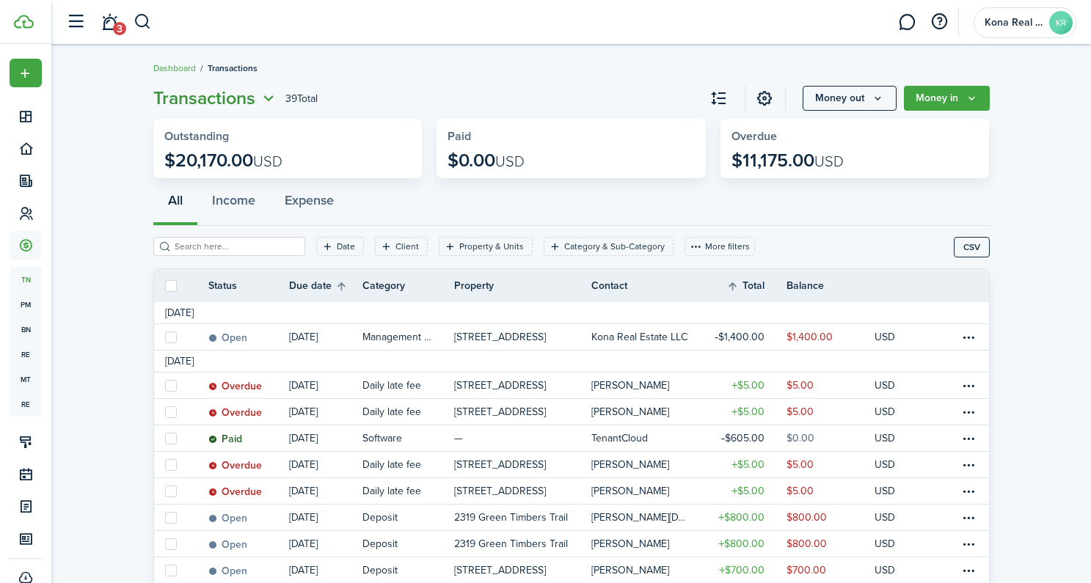
click at [272, 102] on icon "Open menu" at bounding box center [268, 99] width 19 height 18
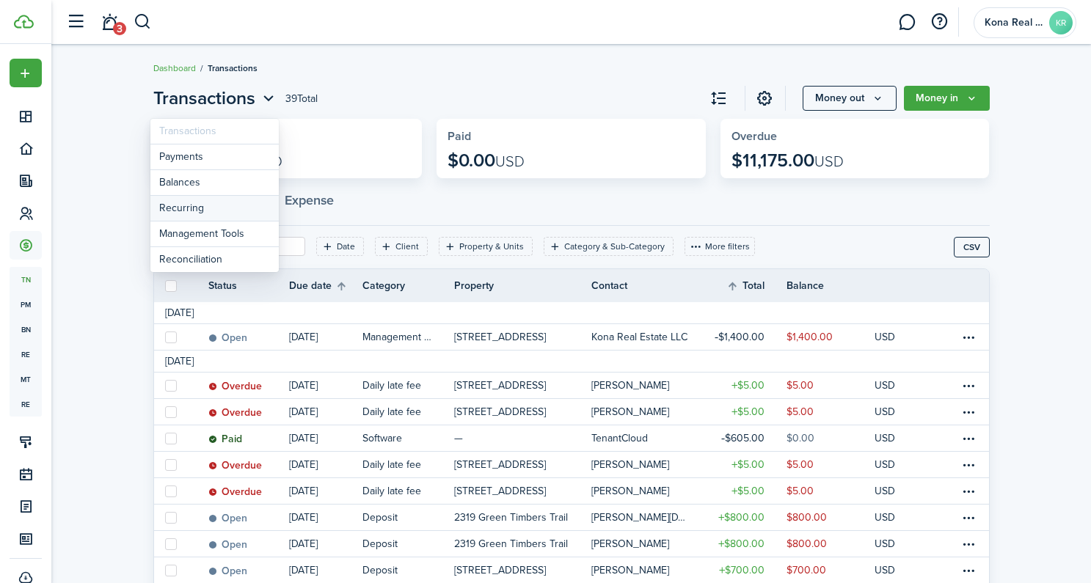
click at [216, 210] on link "Recurring" at bounding box center [214, 209] width 128 height 26
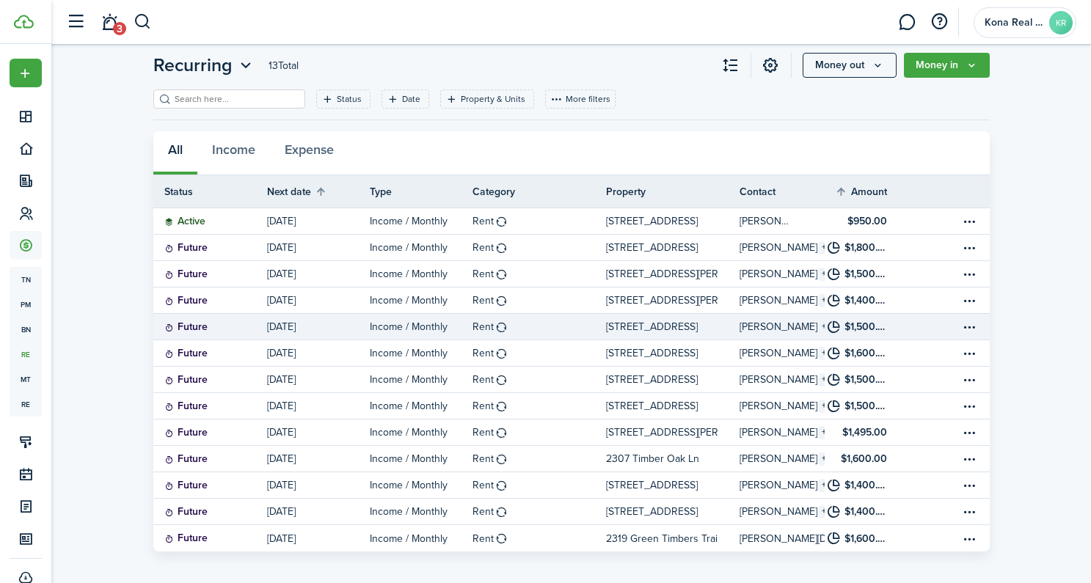
scroll to position [42, 0]
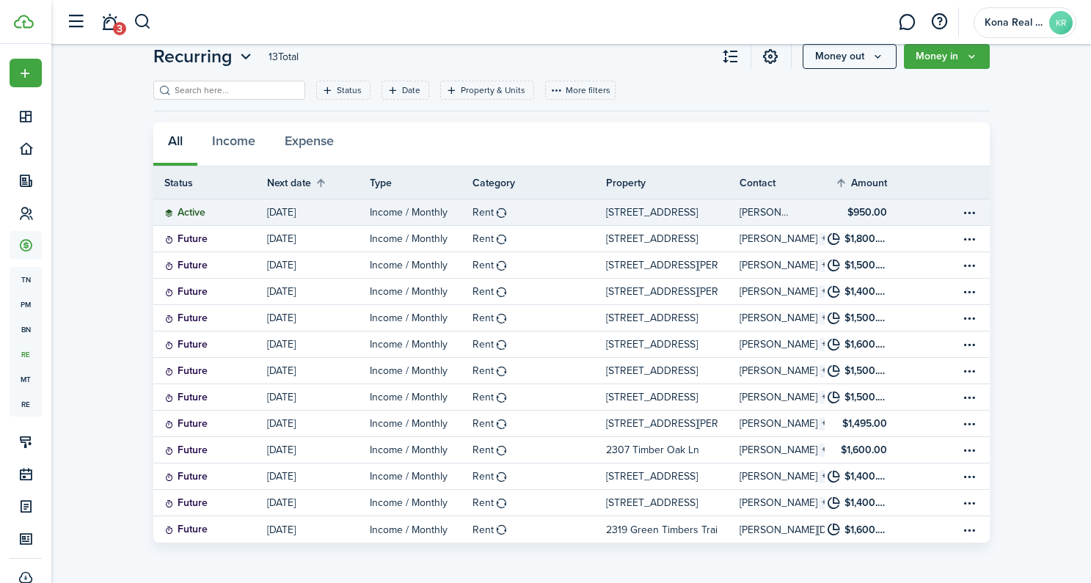
click at [848, 213] on table-info-title "$950.00" at bounding box center [868, 212] width 40 height 15
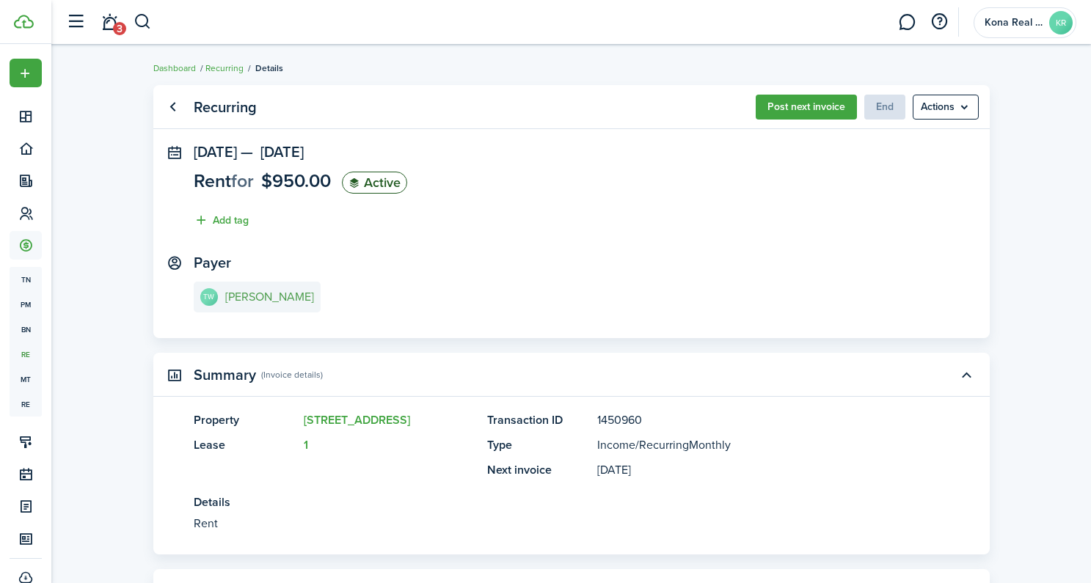
click at [260, 296] on e-details-info-title "[PERSON_NAME]" at bounding box center [269, 297] width 89 height 13
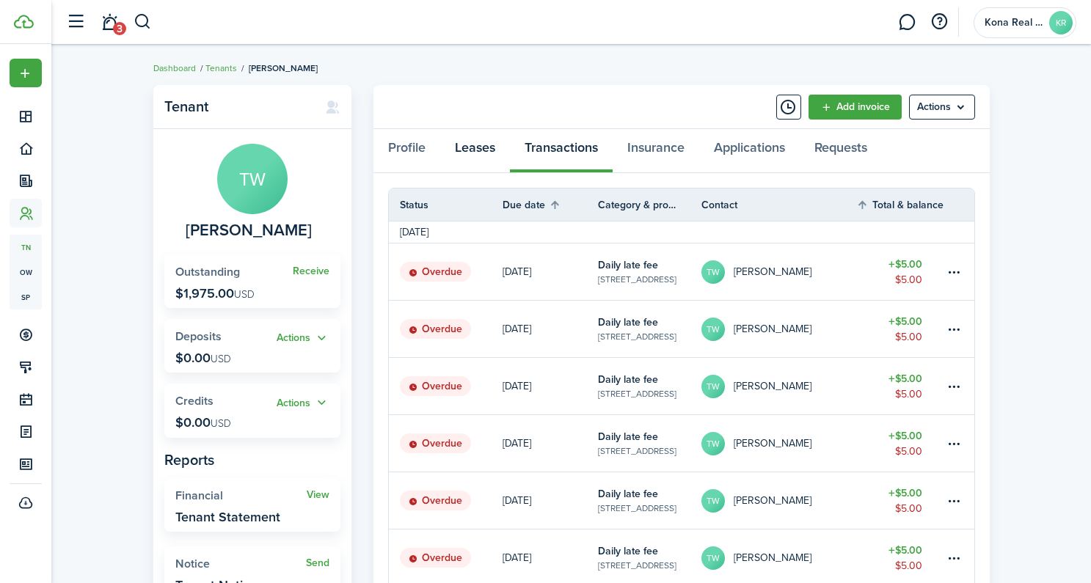
click at [477, 150] on link "Leases" at bounding box center [475, 151] width 70 height 44
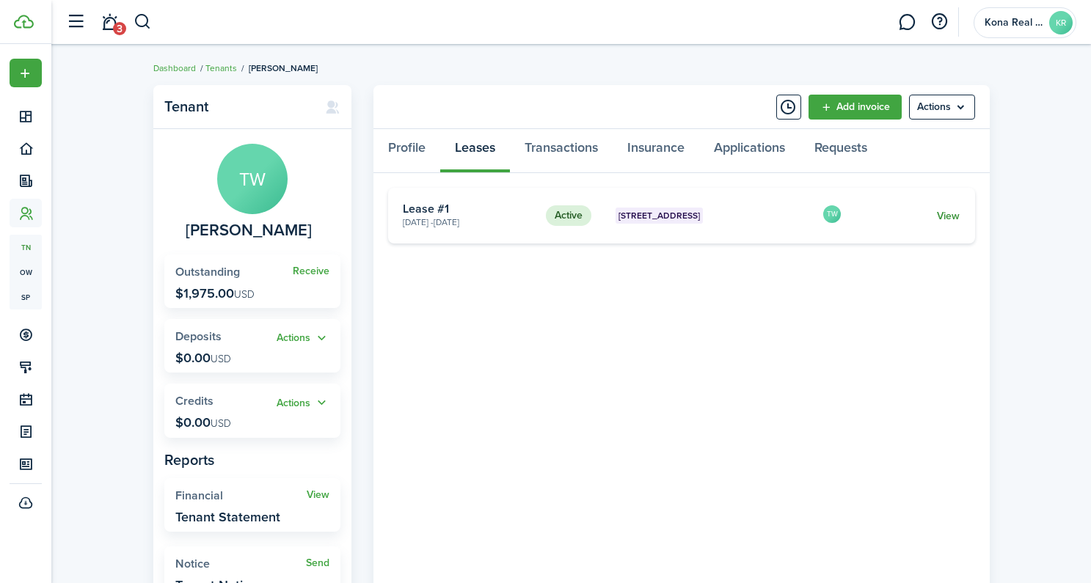
click at [953, 219] on link "View" at bounding box center [948, 215] width 23 height 15
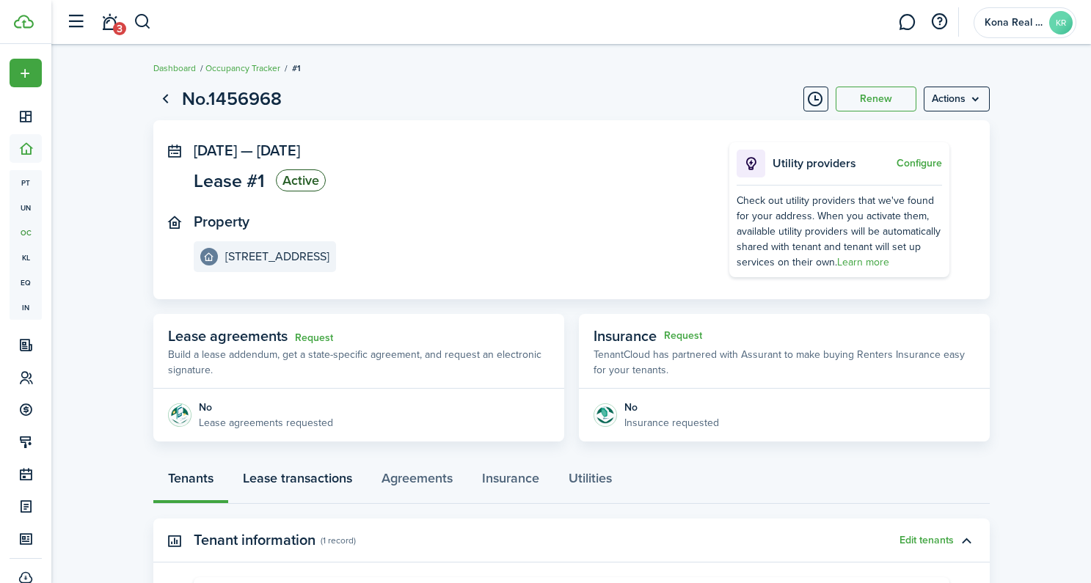
click at [307, 478] on link "Lease transactions" at bounding box center [297, 482] width 139 height 44
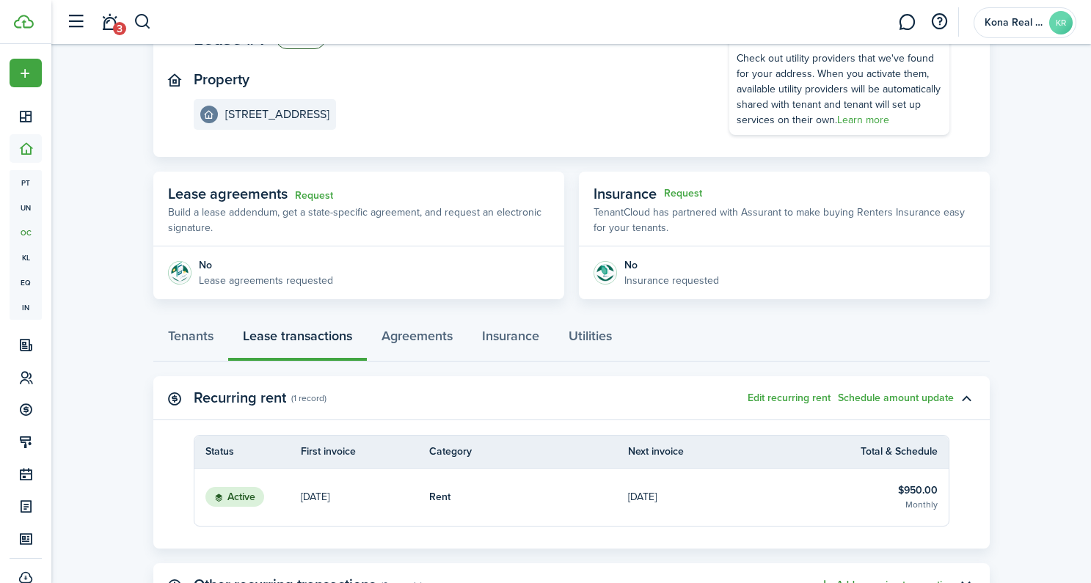
scroll to position [312, 0]
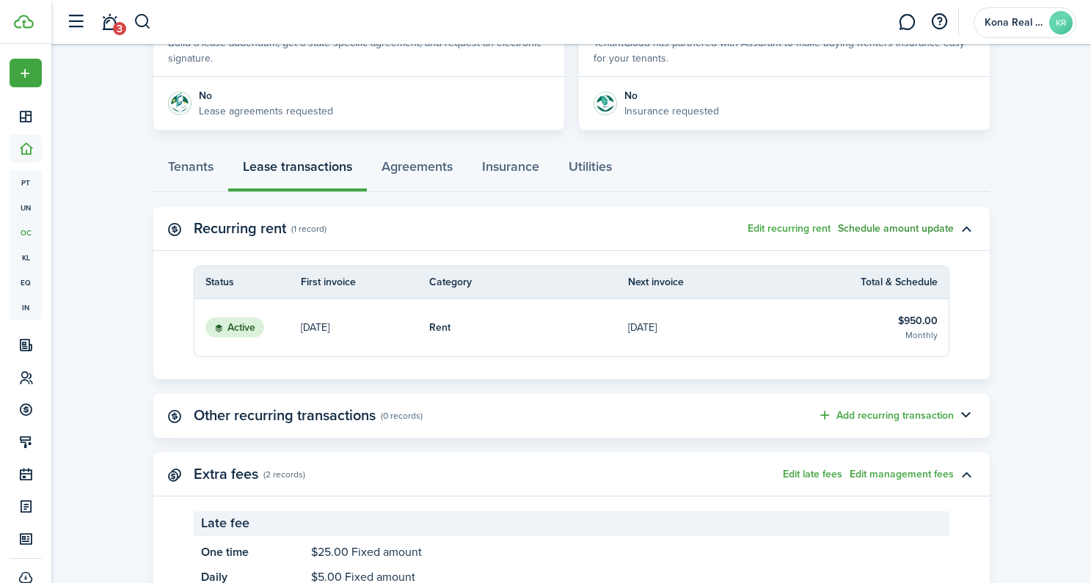
click at [903, 227] on button "Schedule amount update" at bounding box center [896, 229] width 116 height 12
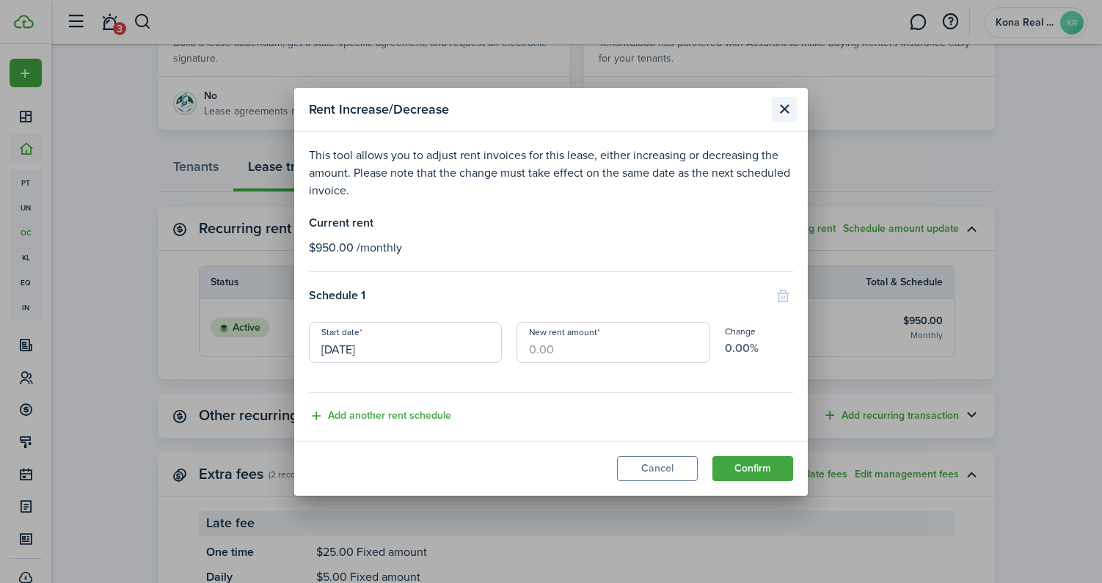
click at [784, 106] on button "Close modal" at bounding box center [784, 109] width 25 height 25
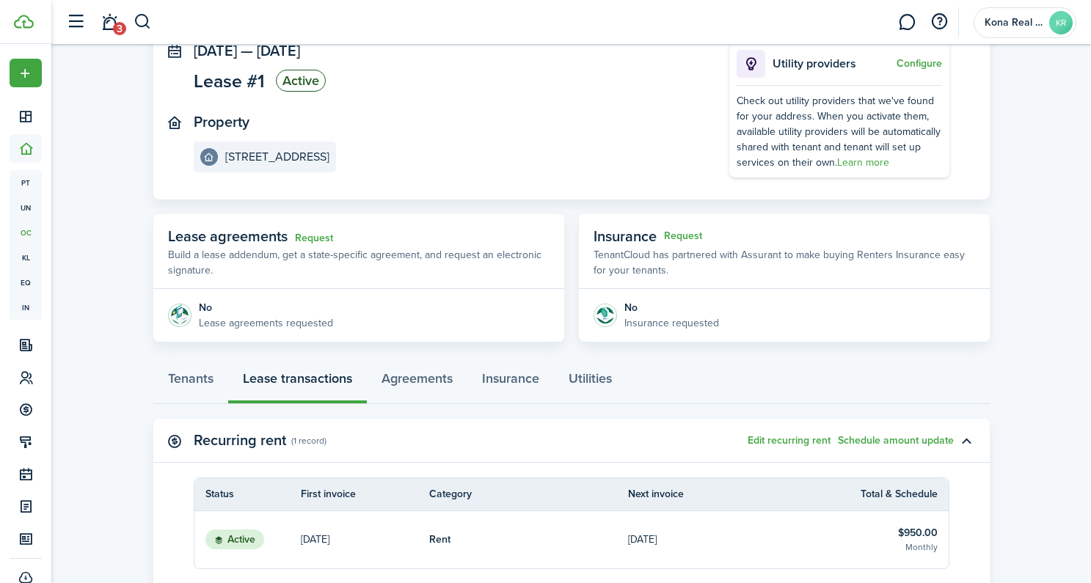
scroll to position [0, 0]
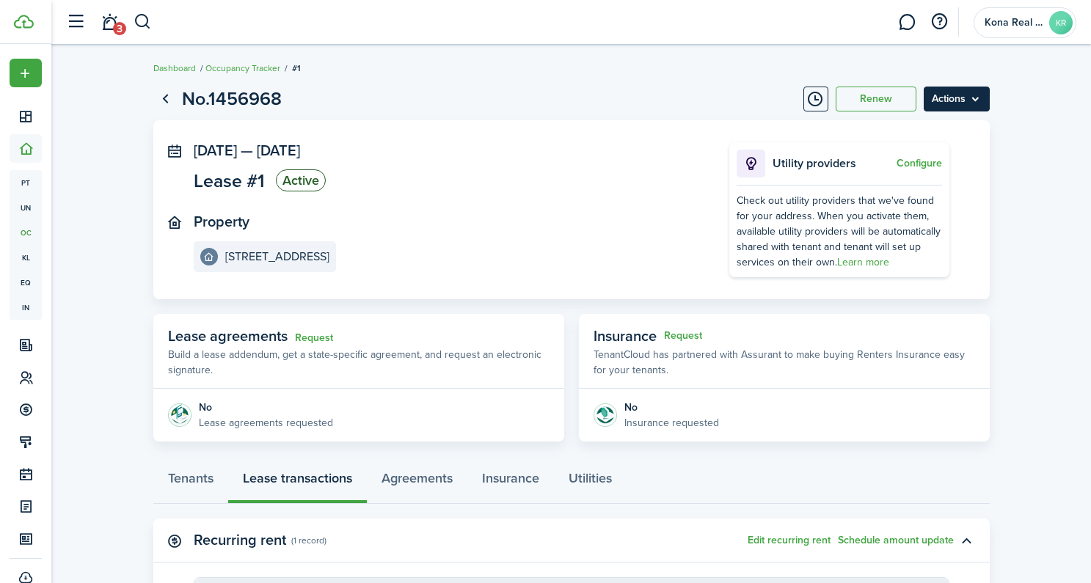
click at [961, 108] on menu-btn "Actions" at bounding box center [957, 99] width 66 height 25
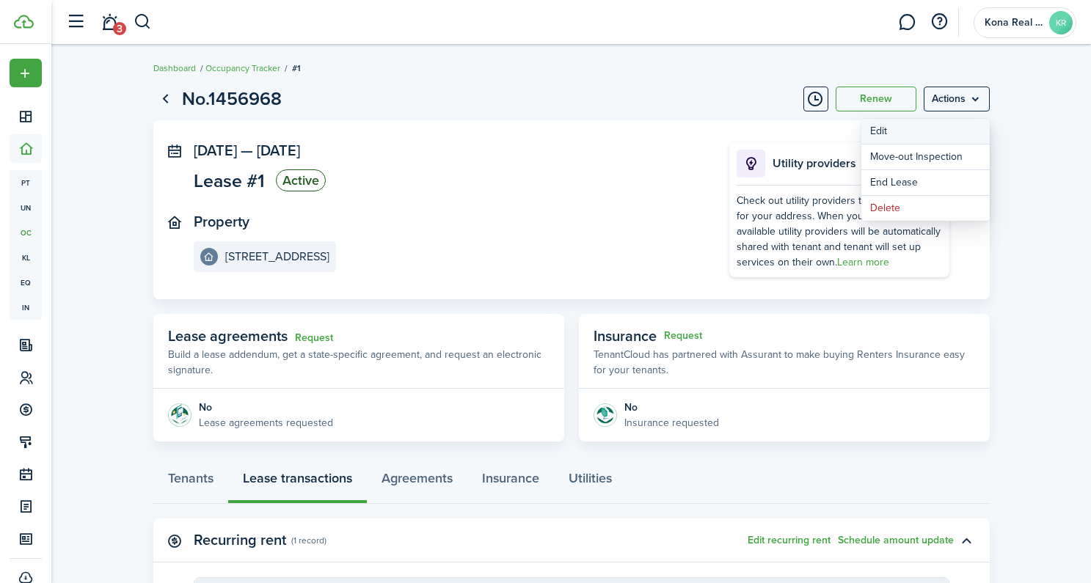
click at [925, 134] on button "Edit" at bounding box center [926, 131] width 128 height 25
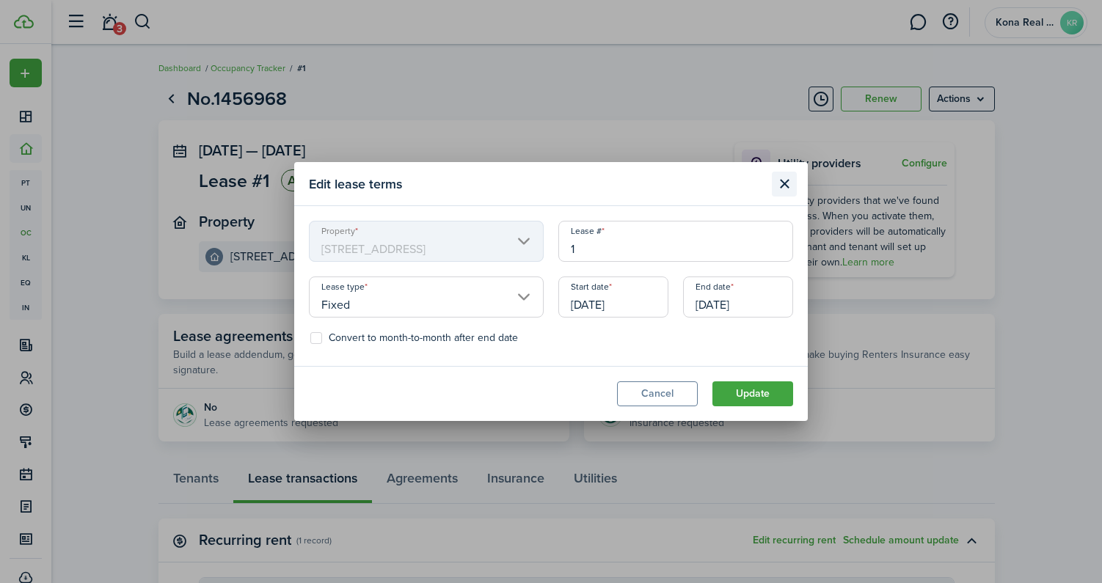
click at [790, 186] on button "Close modal" at bounding box center [784, 184] width 25 height 25
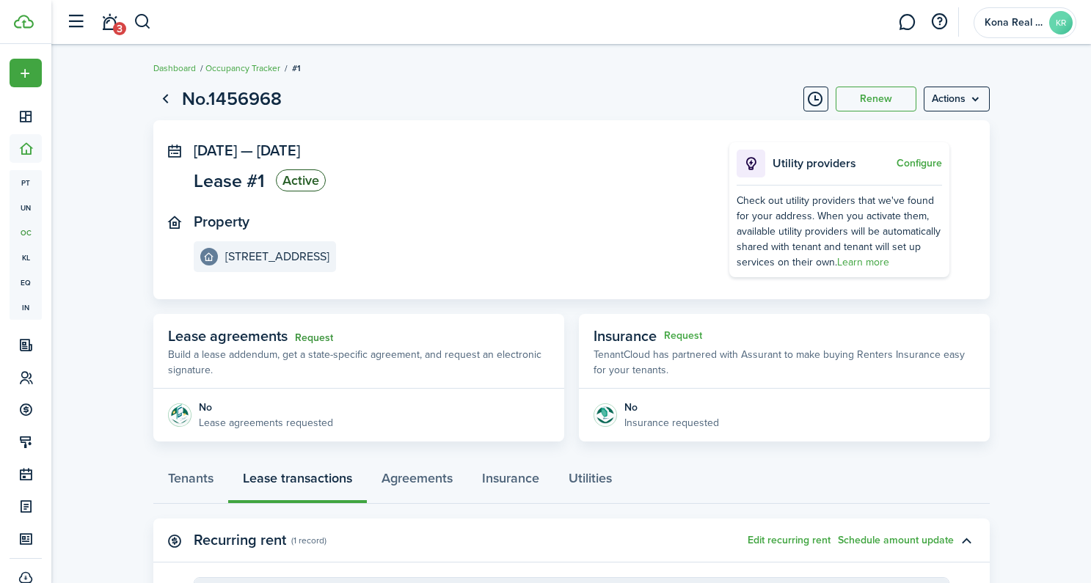
click at [319, 341] on link "Request" at bounding box center [314, 338] width 38 height 12
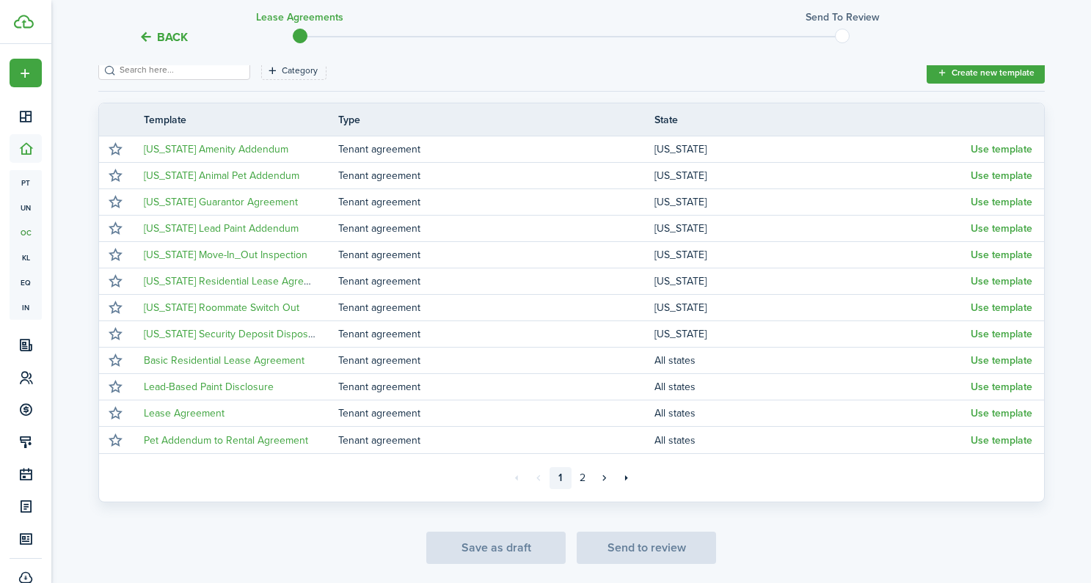
scroll to position [223, 0]
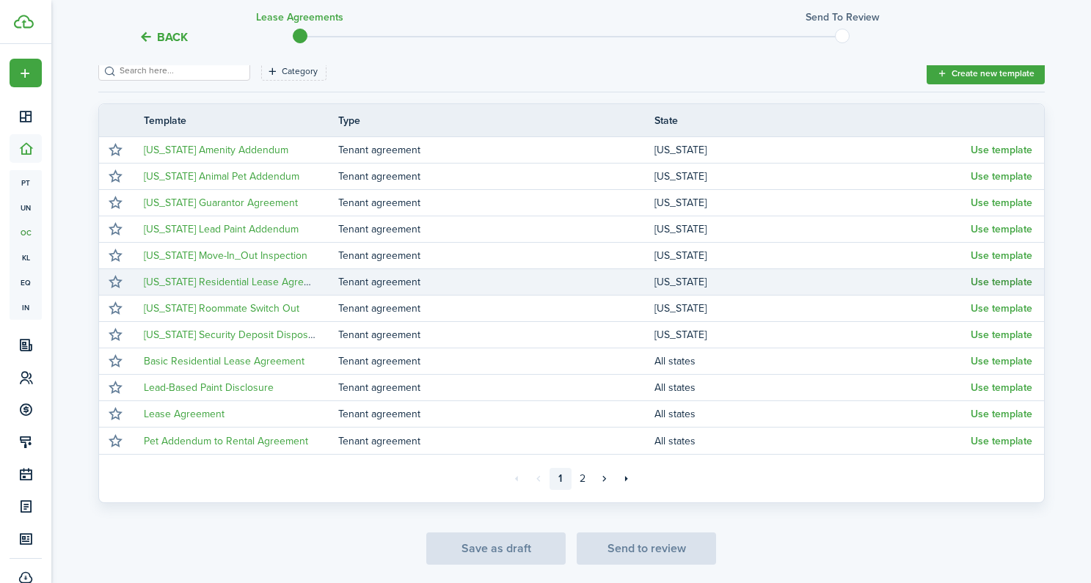
click at [986, 285] on button "Use template" at bounding box center [1002, 283] width 62 height 12
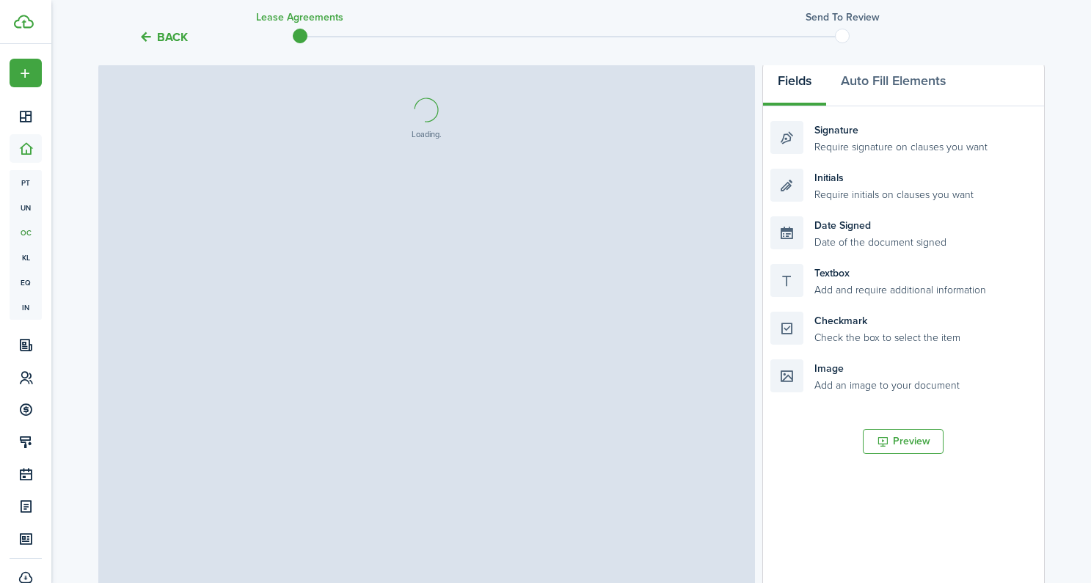
select select "fit"
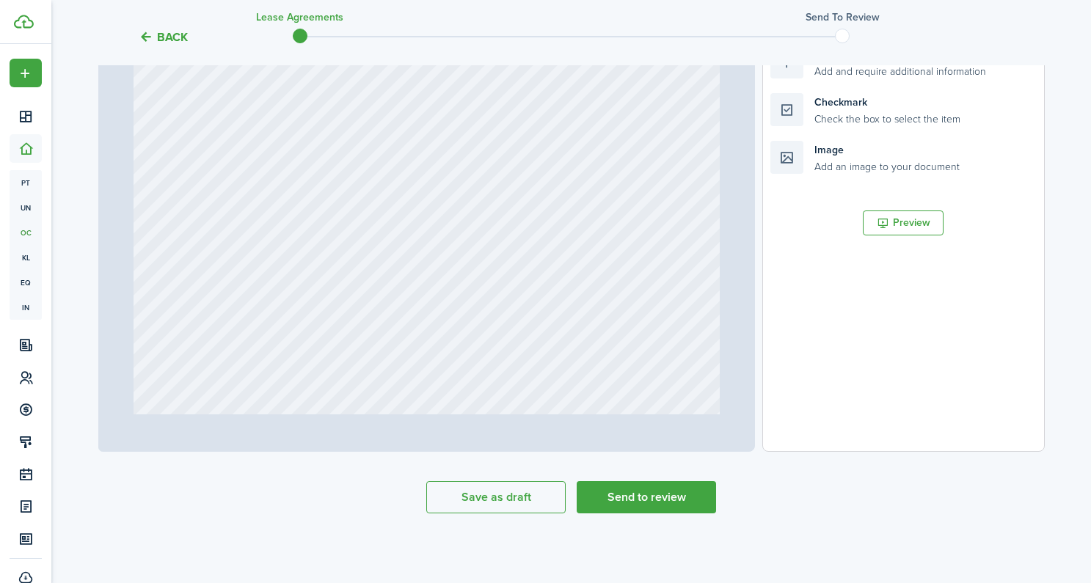
scroll to position [9314, 0]
type input "13"
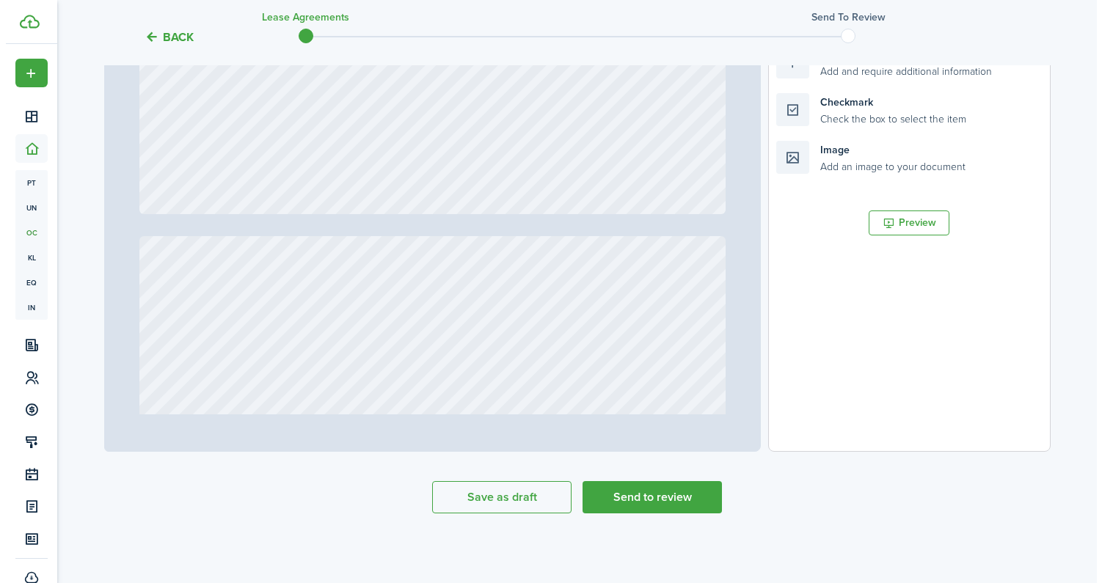
scroll to position [10027, 0]
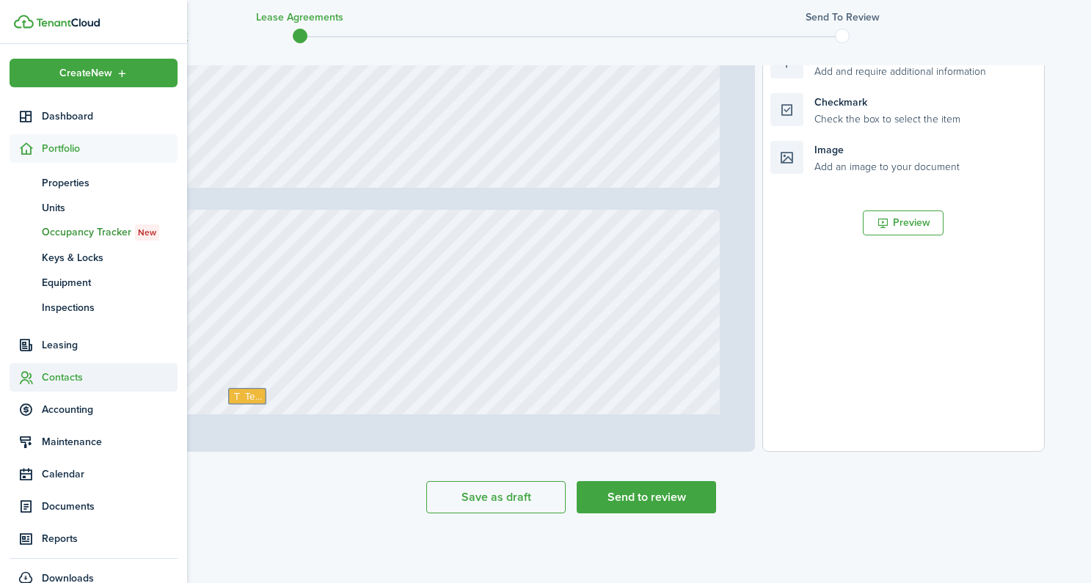
click at [71, 380] on span "Contacts" at bounding box center [110, 377] width 136 height 15
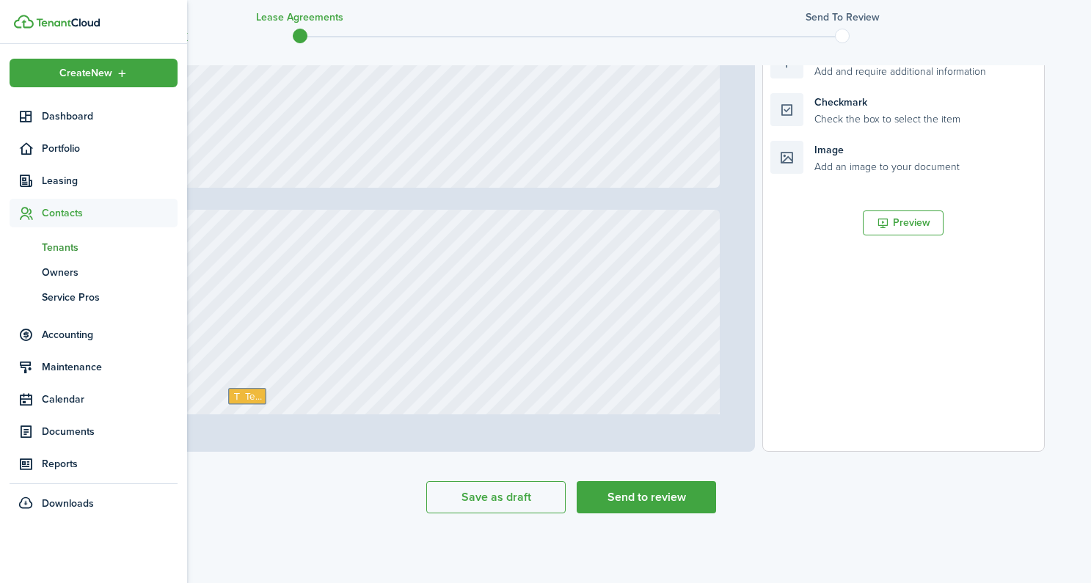
click at [59, 245] on span "Tenants" at bounding box center [110, 247] width 136 height 15
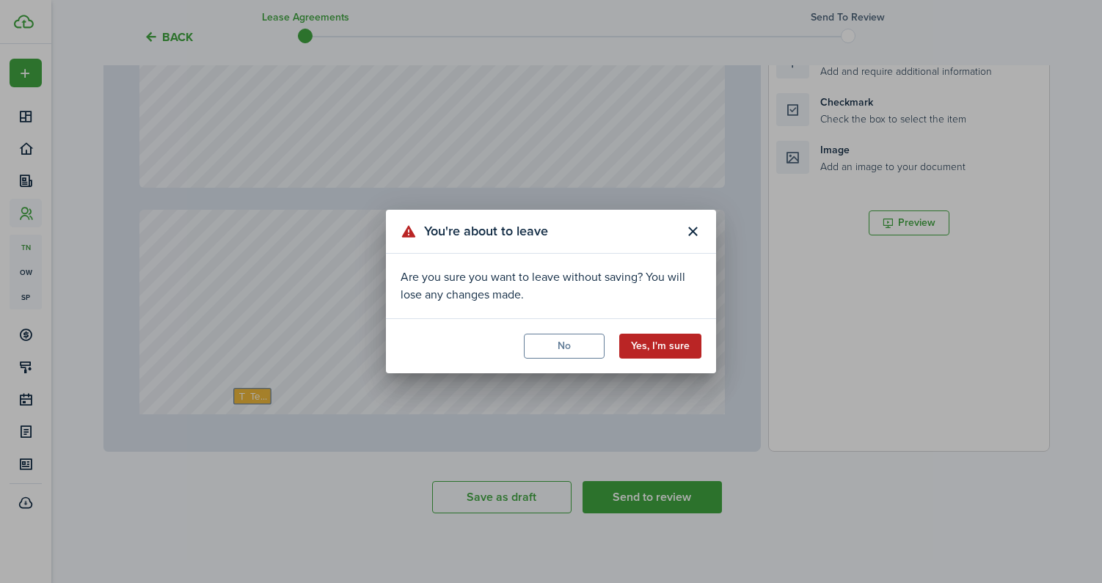
click at [654, 350] on button "Yes, I'm sure" at bounding box center [660, 346] width 82 height 25
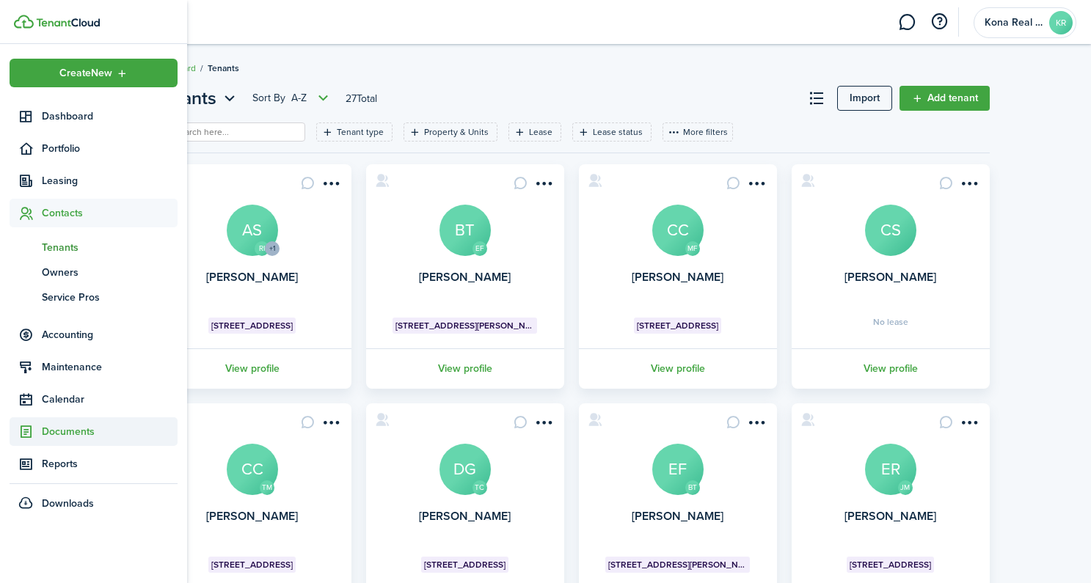
click at [63, 429] on span "Documents" at bounding box center [110, 431] width 136 height 15
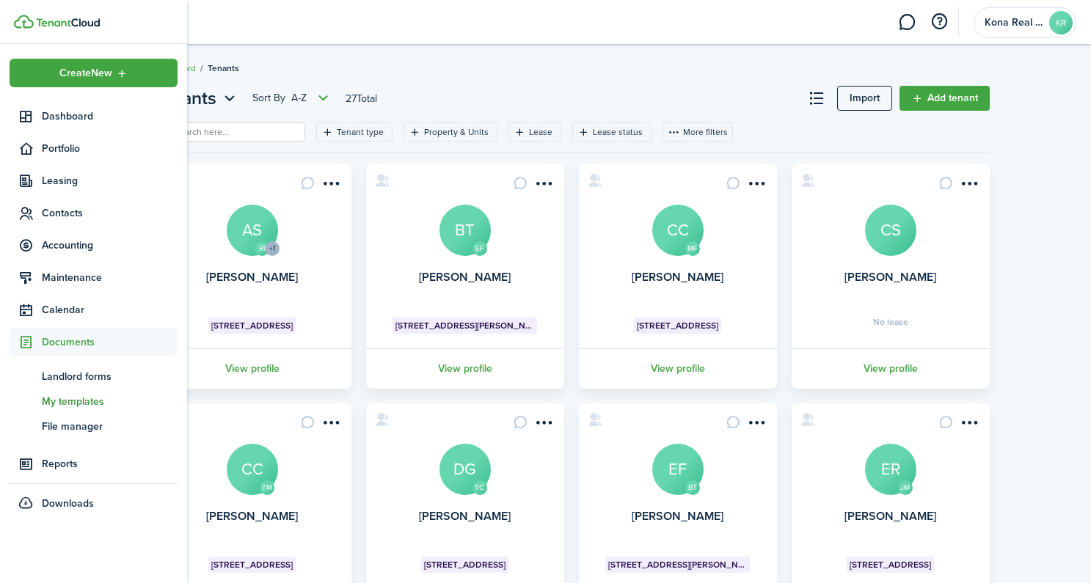
click at [62, 401] on span "My templates" at bounding box center [110, 401] width 136 height 15
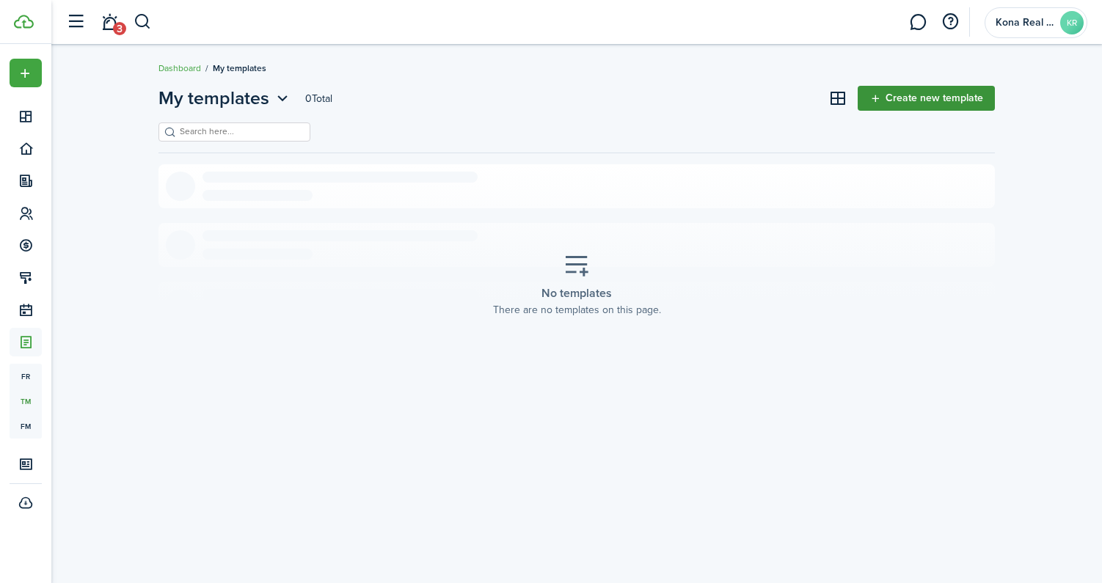
click at [921, 98] on link "Create new template" at bounding box center [926, 98] width 137 height 25
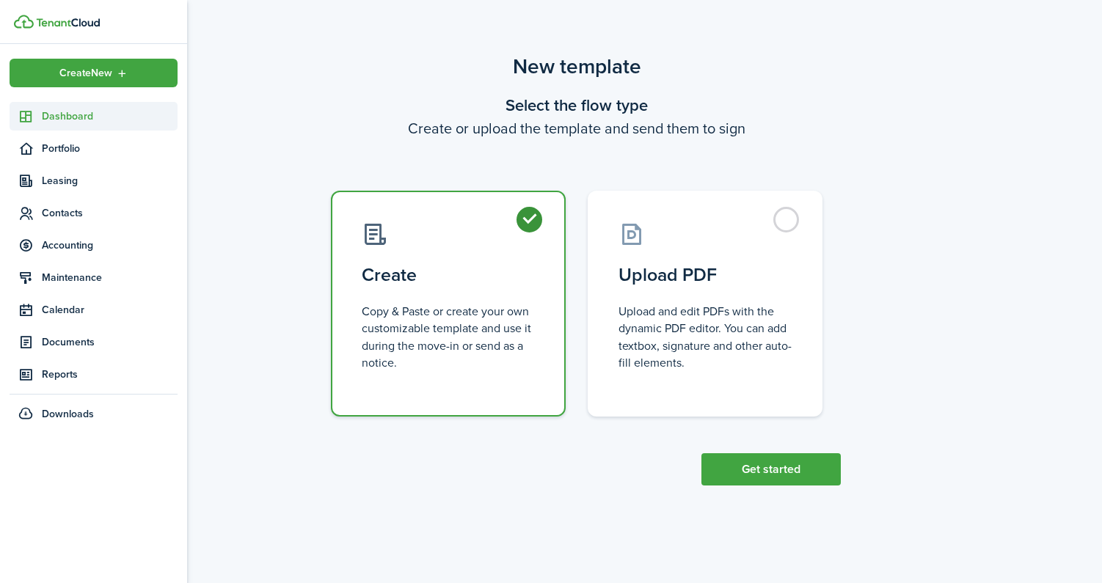
click at [65, 114] on span "Dashboard" at bounding box center [110, 116] width 136 height 15
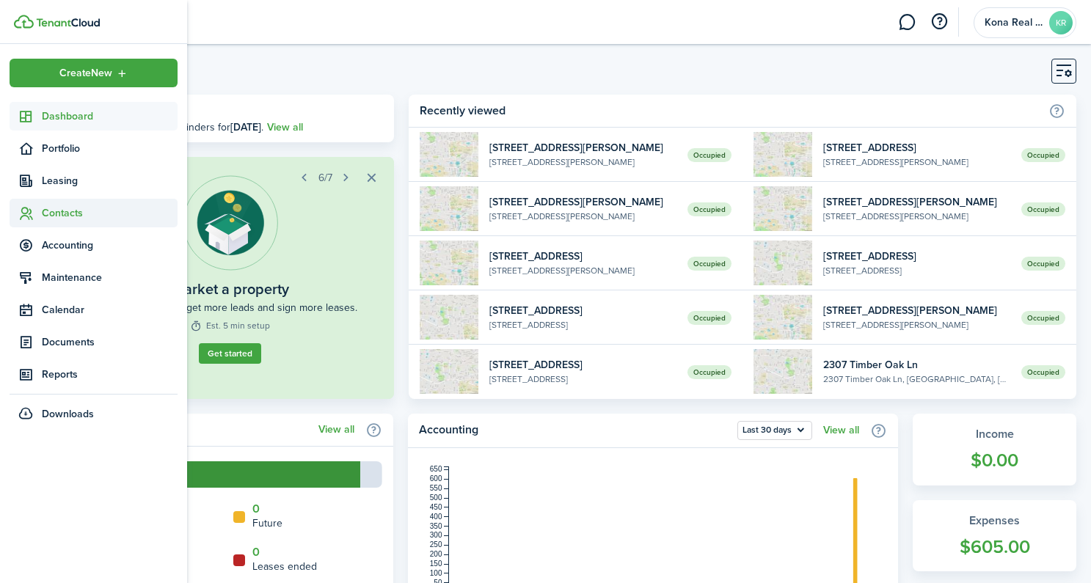
click at [59, 216] on span "Contacts" at bounding box center [110, 212] width 136 height 15
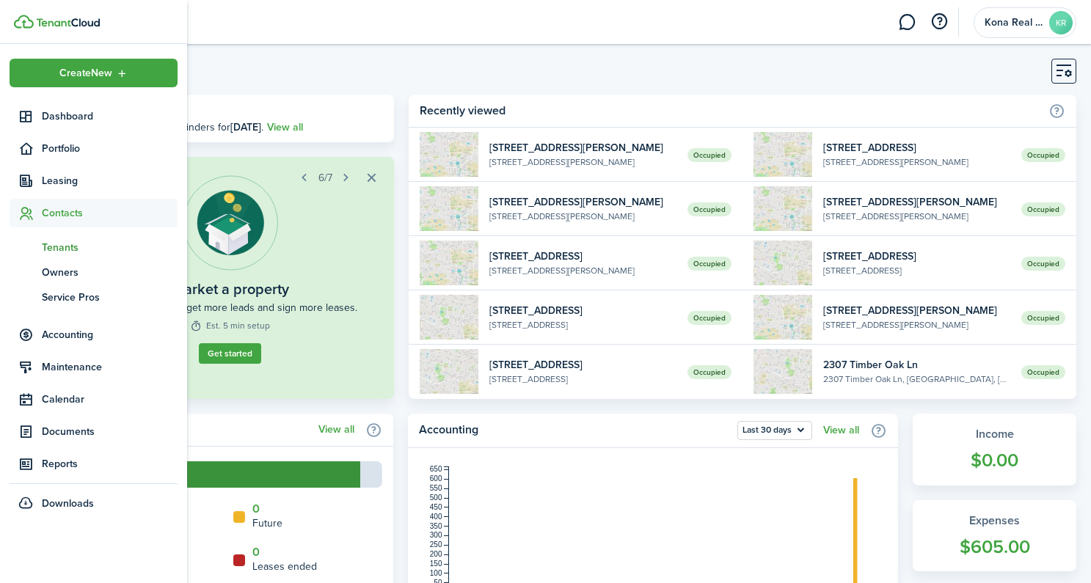
click at [63, 250] on span "Tenants" at bounding box center [110, 247] width 136 height 15
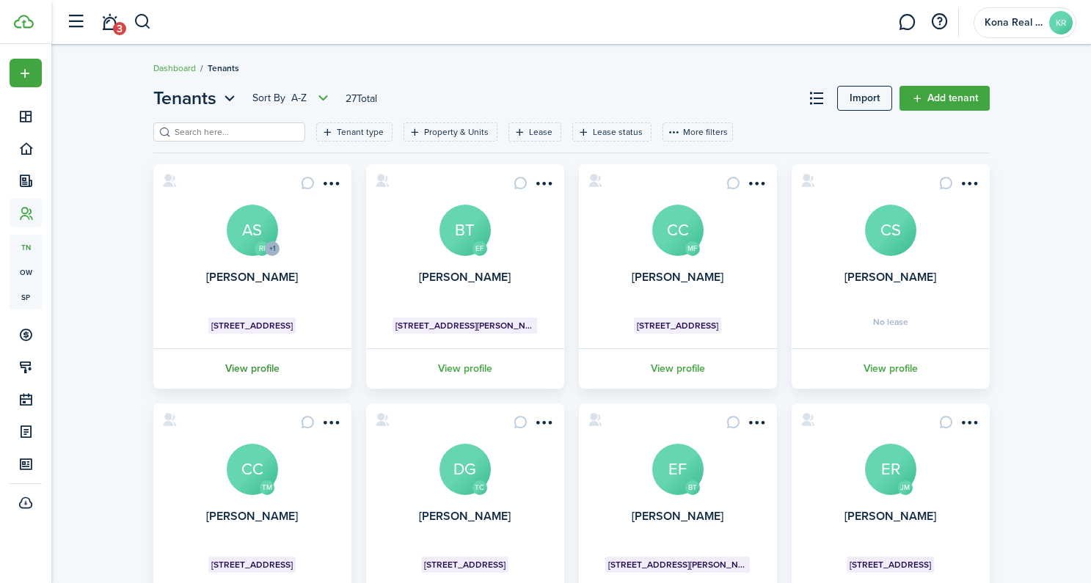
click at [261, 360] on link "View profile" at bounding box center [252, 369] width 203 height 40
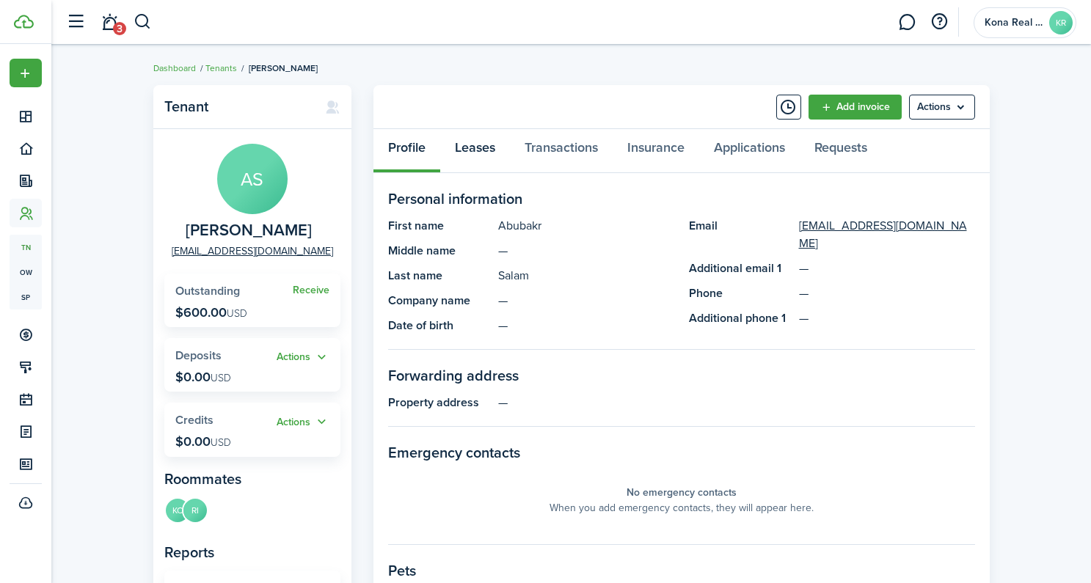
click at [476, 153] on link "Leases" at bounding box center [475, 151] width 70 height 44
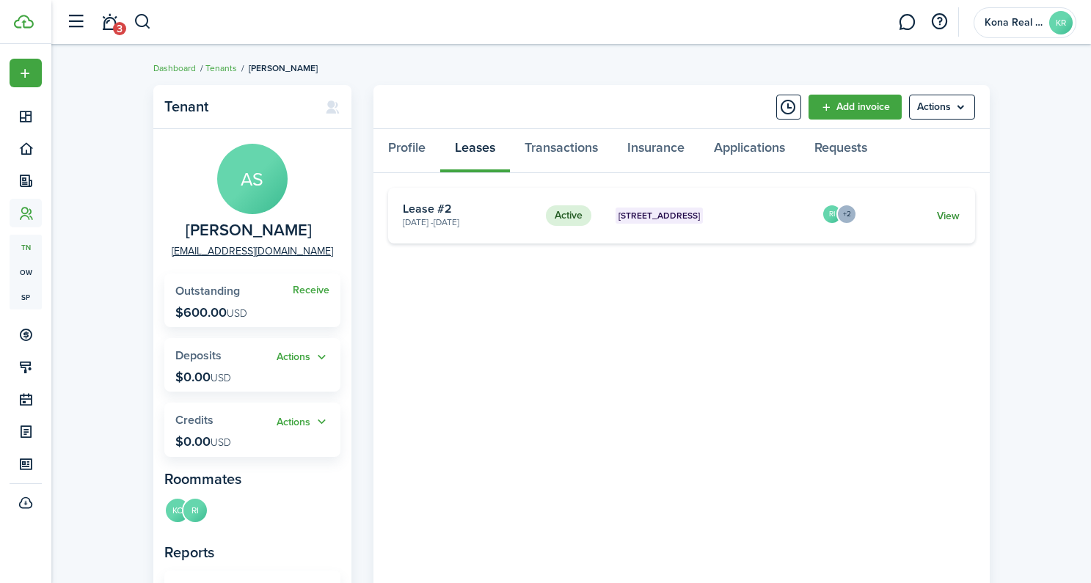
click at [948, 216] on link "View" at bounding box center [948, 215] width 23 height 15
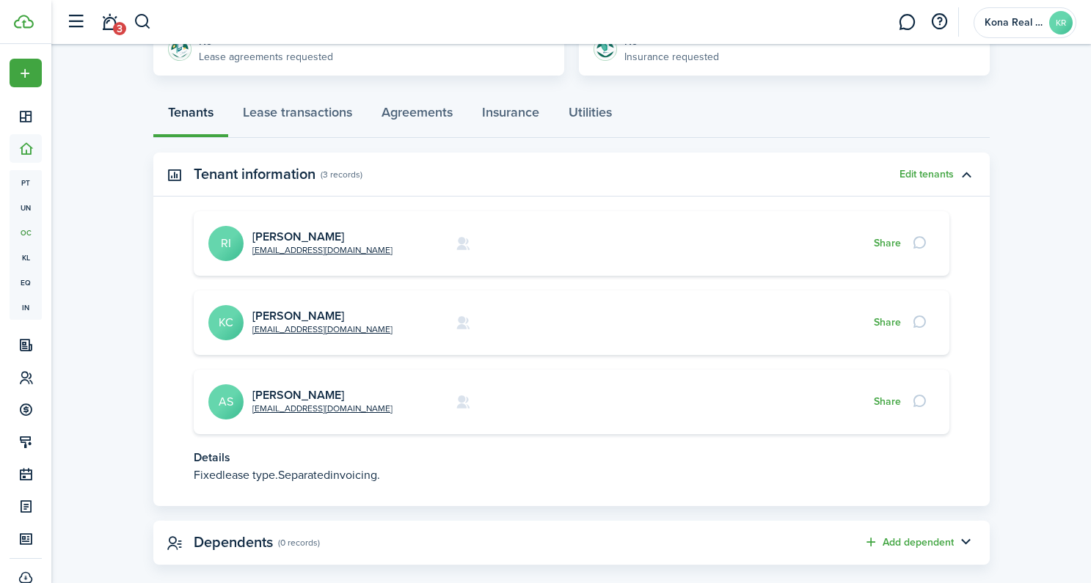
scroll to position [388, 0]
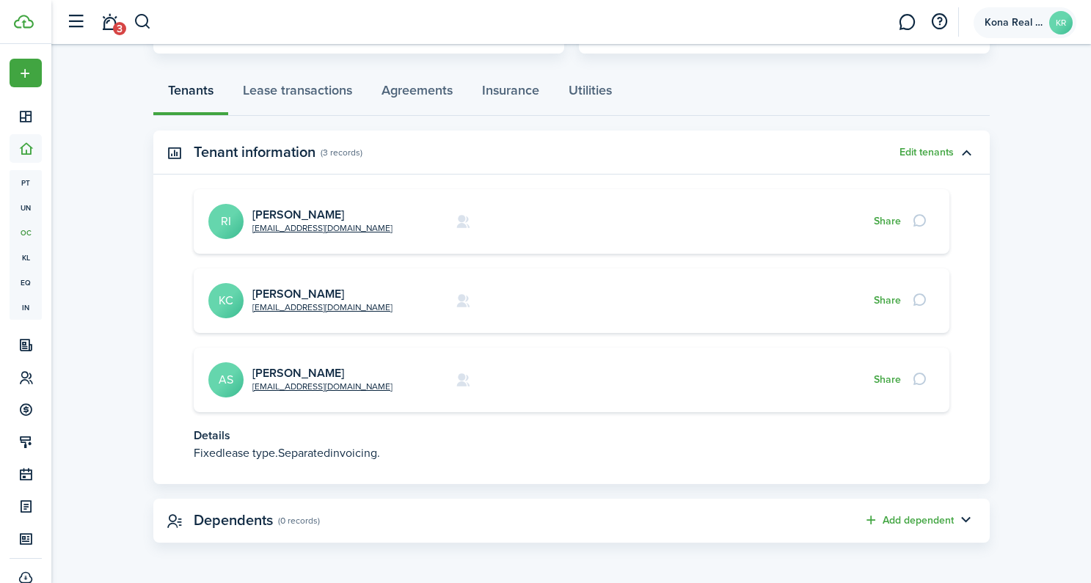
click at [1006, 30] on account-user-avatar "Kona Real Estate LLC KR" at bounding box center [1025, 22] width 103 height 31
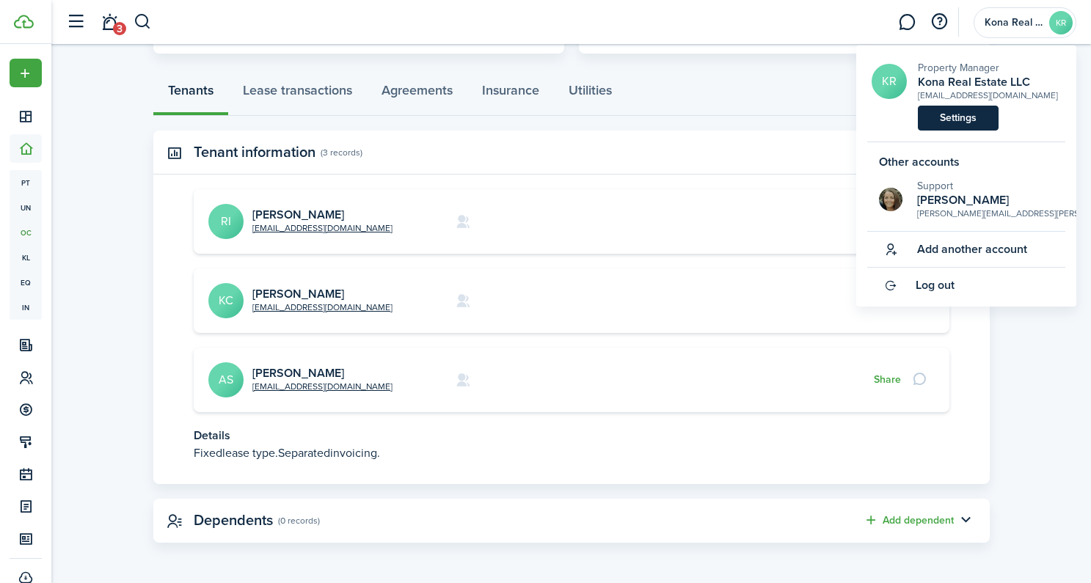
click at [948, 128] on link "Settings" at bounding box center [958, 118] width 81 height 25
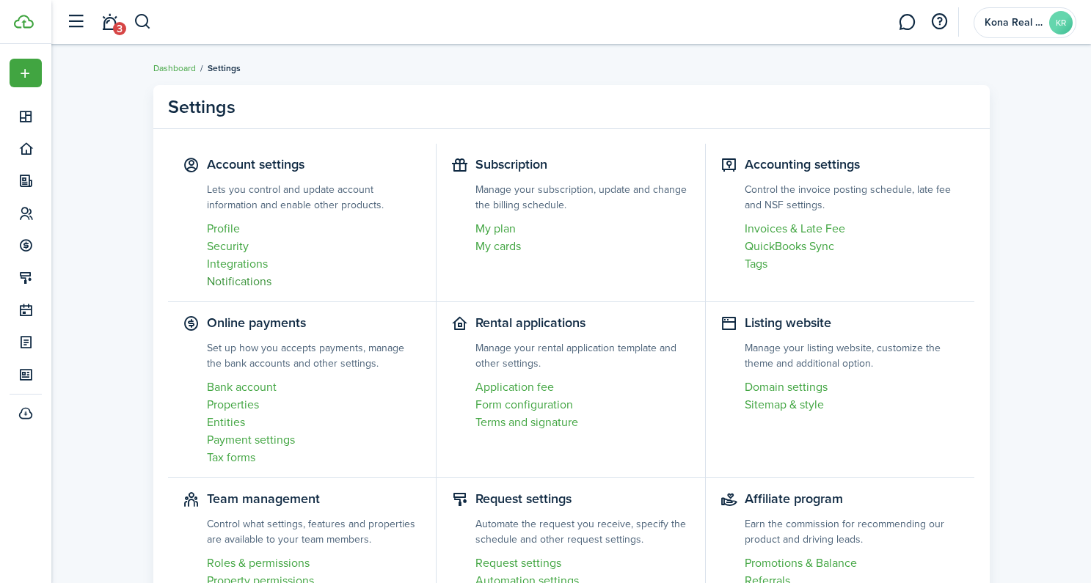
click at [240, 283] on link "Notifications" at bounding box center [314, 282] width 215 height 18
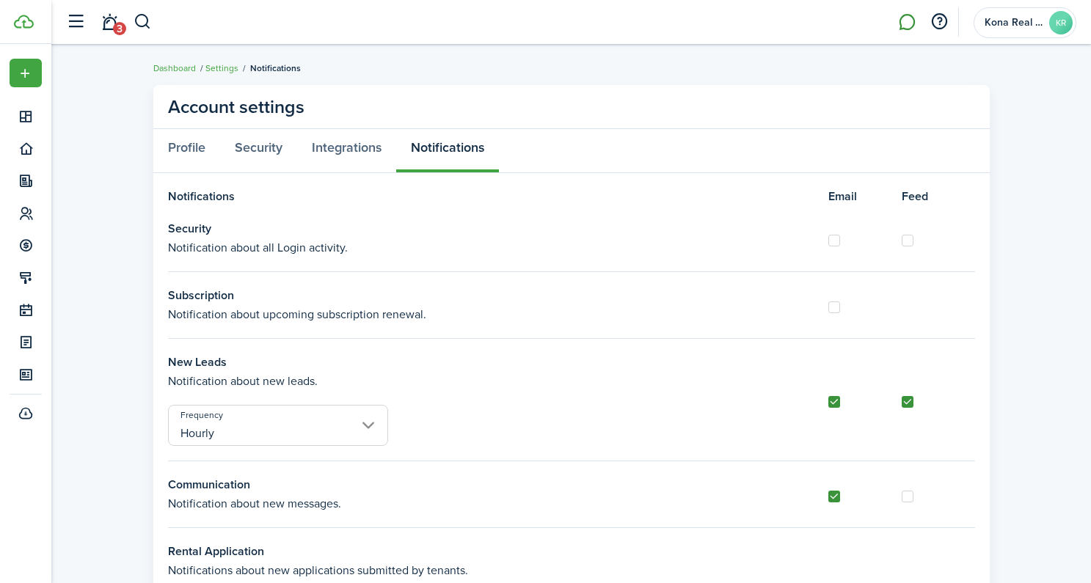
click at [906, 26] on link at bounding box center [907, 22] width 28 height 37
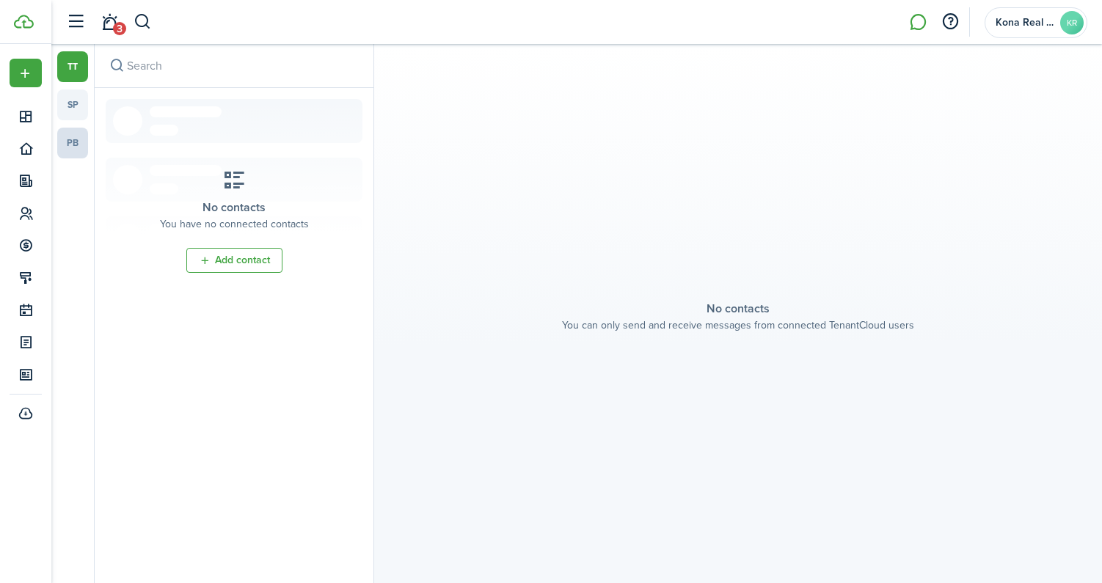
click at [73, 152] on link "pb" at bounding box center [72, 143] width 31 height 31
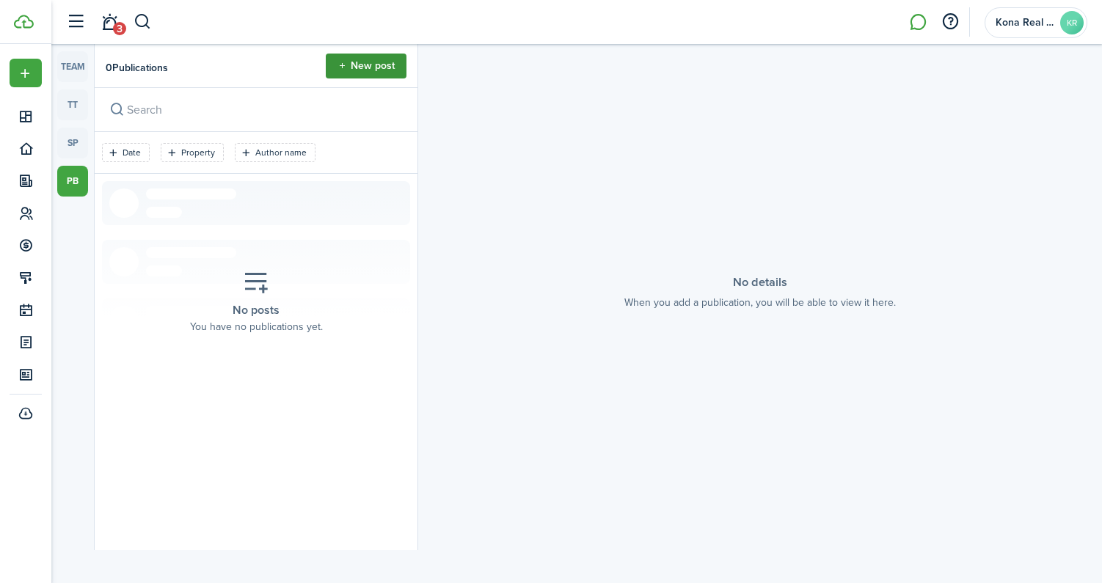
click at [351, 75] on button "New post" at bounding box center [366, 66] width 81 height 25
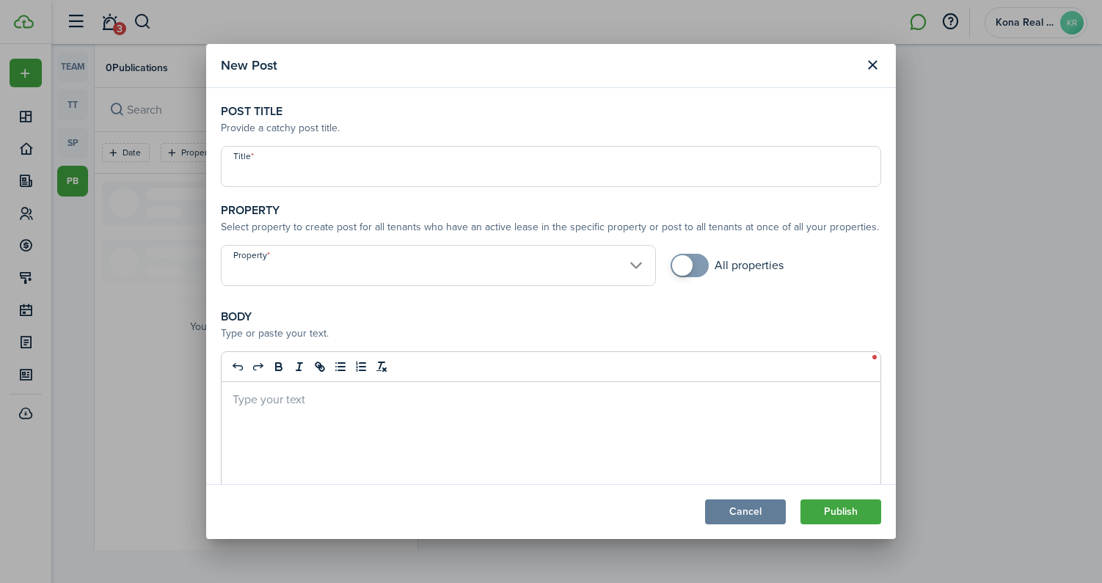
click at [506, 272] on input "Property" at bounding box center [438, 265] width 435 height 41
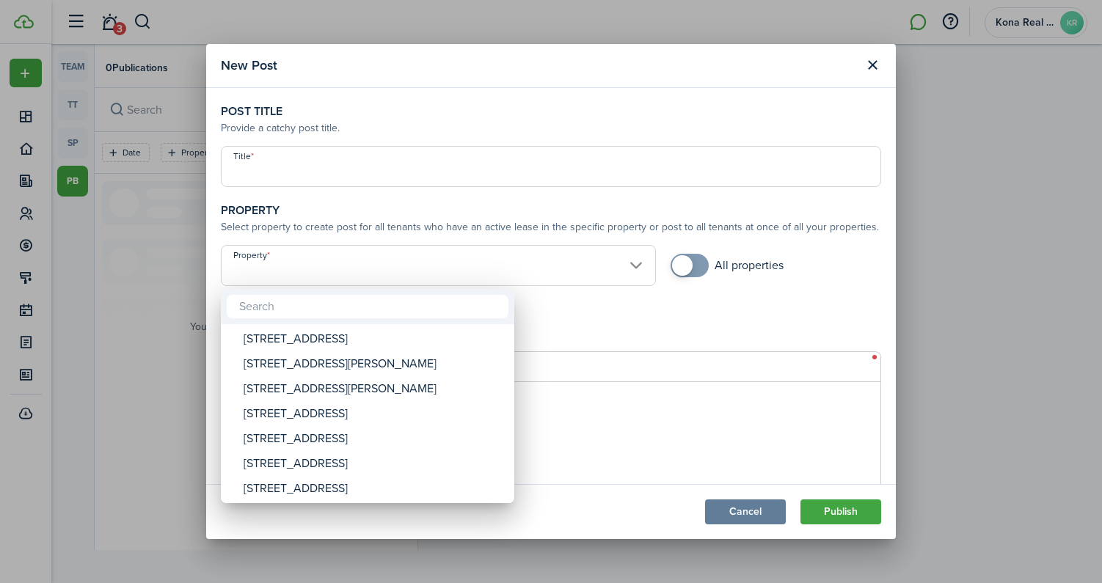
click at [640, 315] on div at bounding box center [551, 292] width 1337 height 818
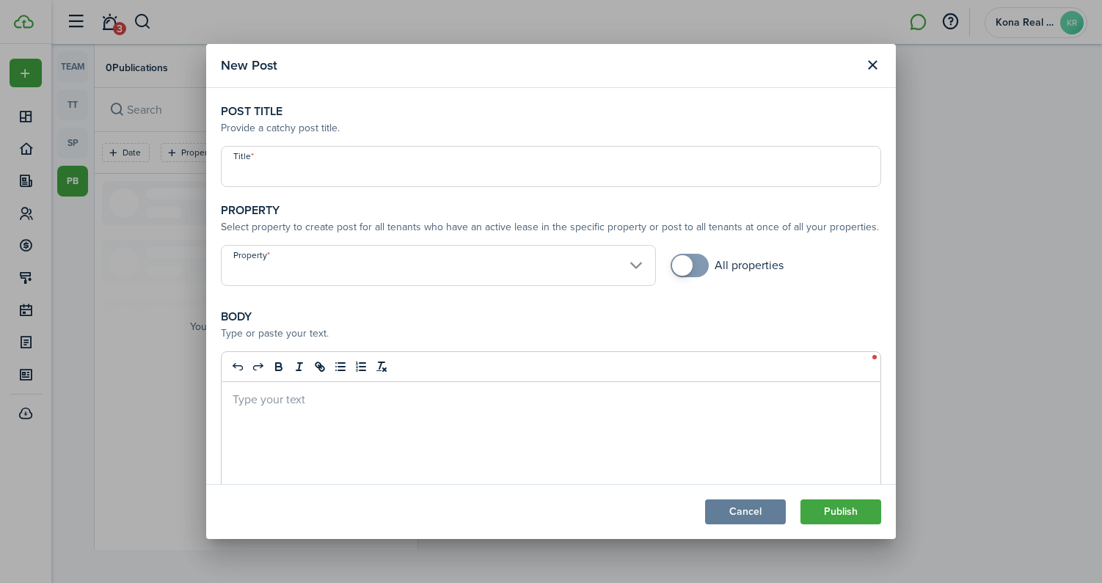
checkbox input "true"
click at [680, 263] on span at bounding box center [682, 265] width 21 height 21
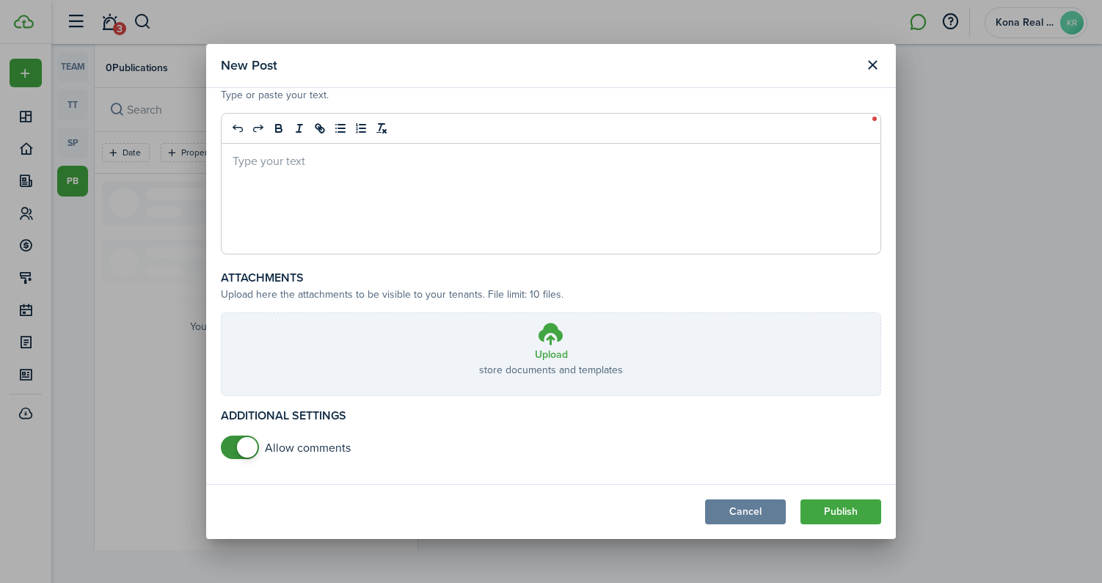
scroll to position [244, 0]
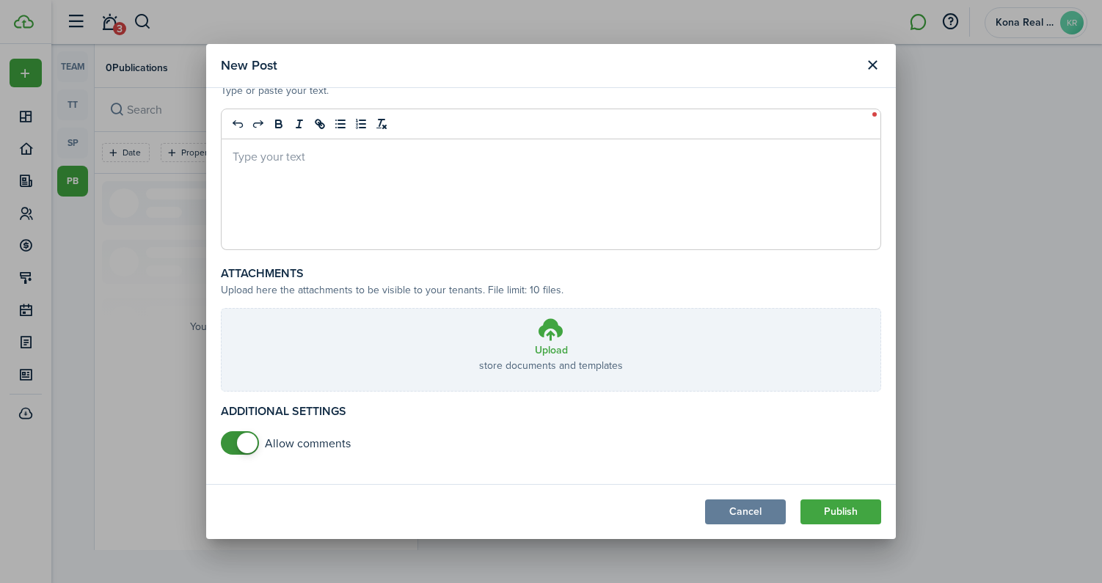
checkbox input "false"
click at [244, 446] on span at bounding box center [247, 443] width 21 height 21
click at [873, 68] on button "Close modal" at bounding box center [872, 65] width 25 height 25
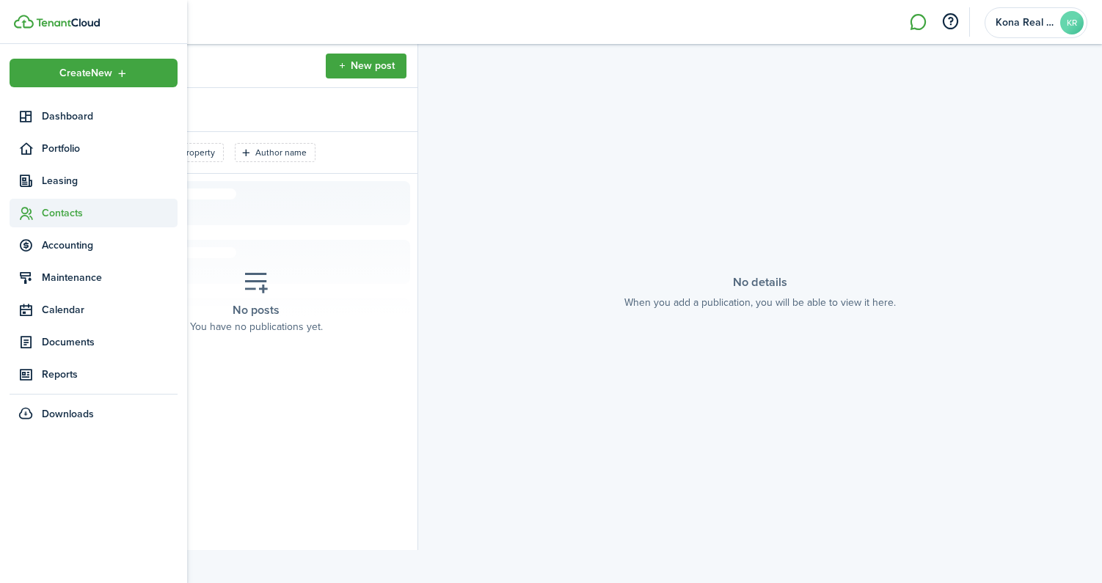
click at [29, 216] on icon at bounding box center [25, 213] width 15 height 15
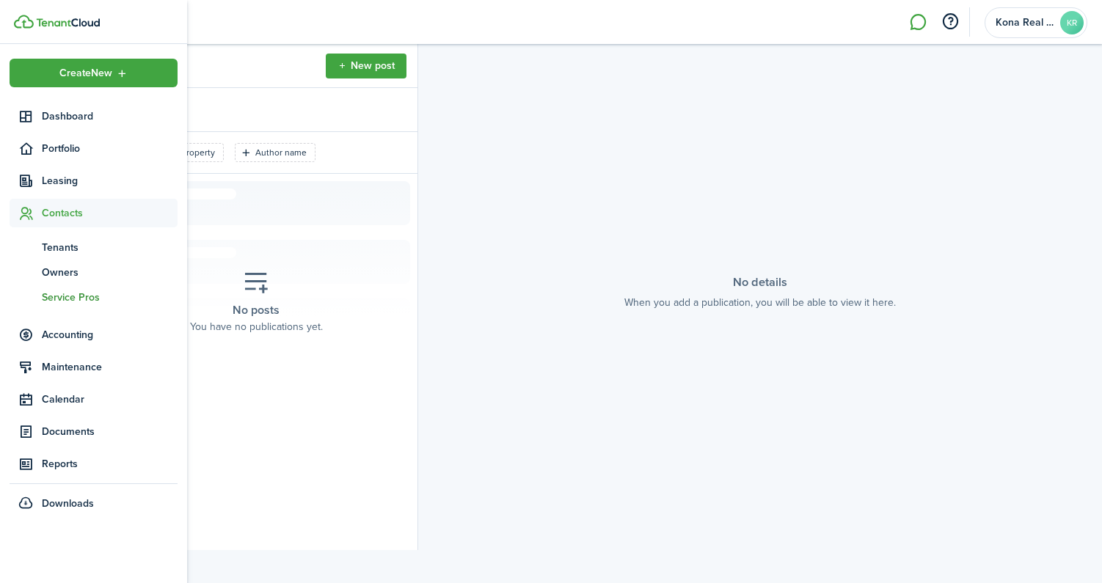
click at [66, 300] on span "Service Pros" at bounding box center [110, 297] width 136 height 15
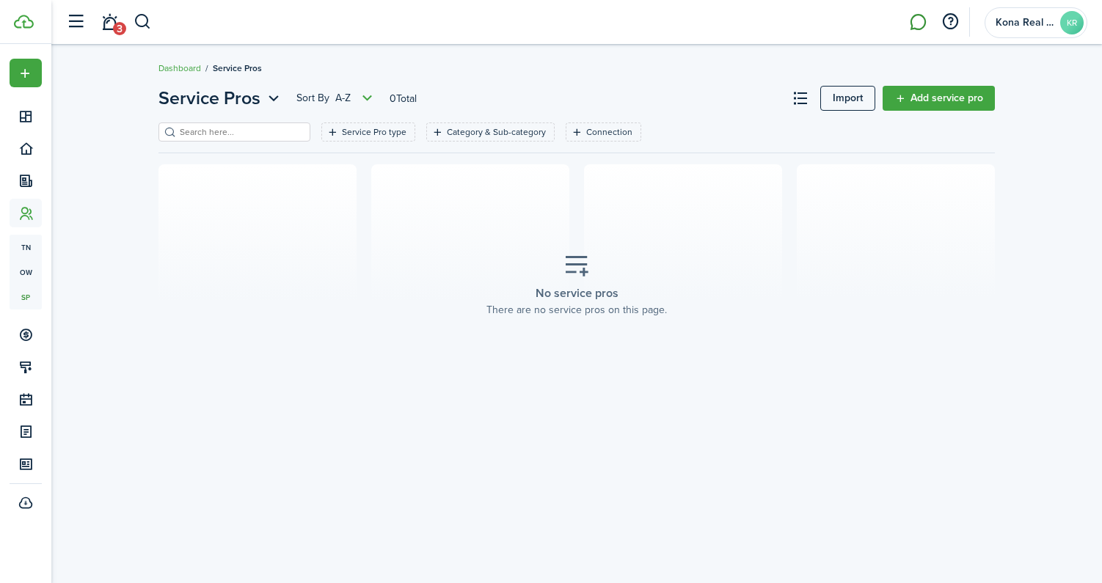
click at [919, 29] on link at bounding box center [918, 22] width 28 height 37
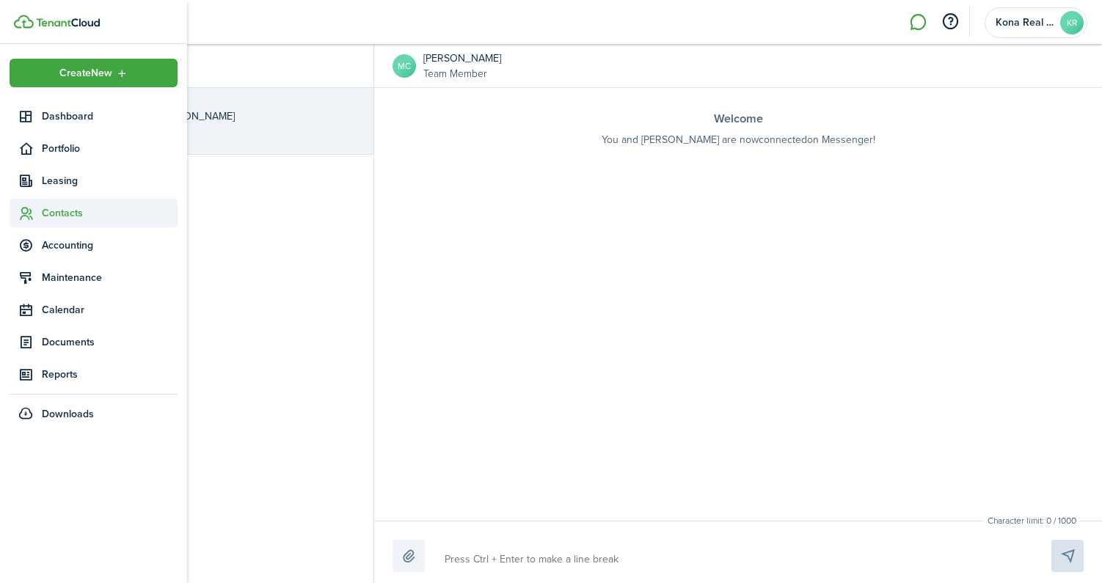
click at [56, 211] on span "Contacts" at bounding box center [110, 212] width 136 height 15
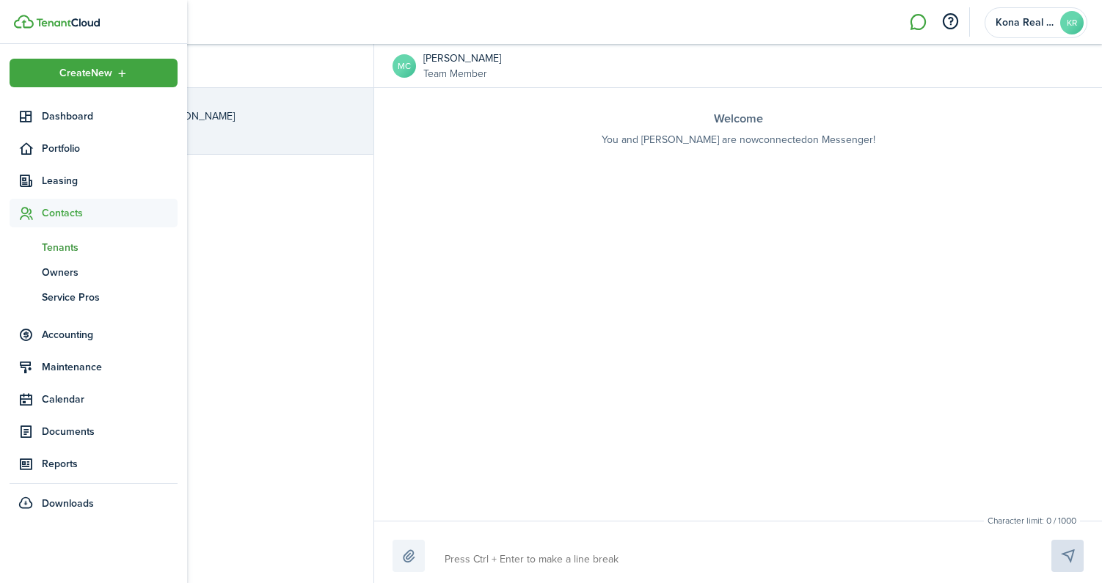
drag, startPoint x: 48, startPoint y: 244, endPoint x: 78, endPoint y: 245, distance: 30.1
click at [48, 244] on span "Tenants" at bounding box center [110, 247] width 136 height 15
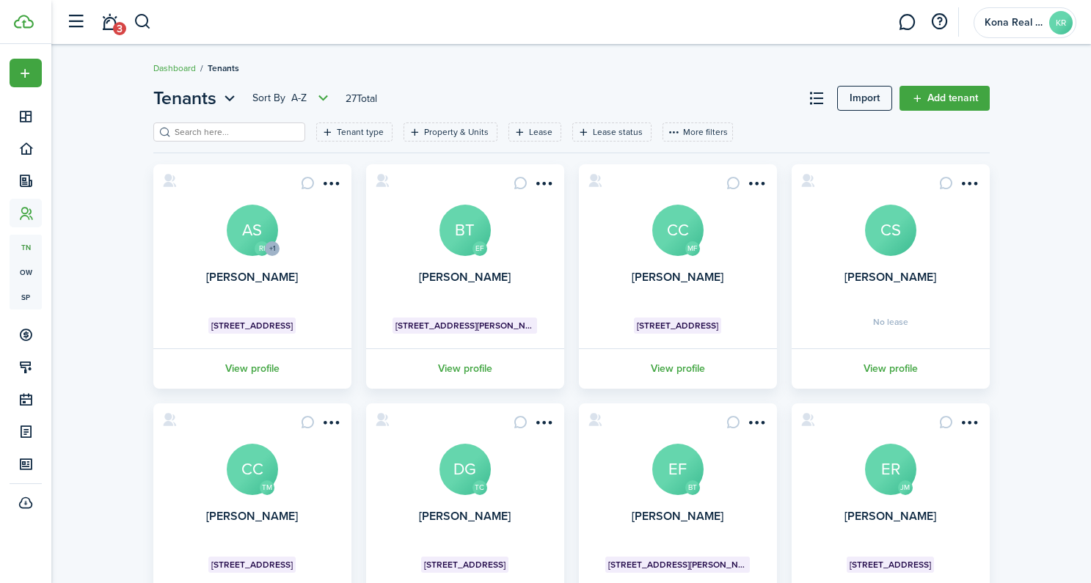
click at [268, 362] on link "View profile" at bounding box center [252, 369] width 203 height 40
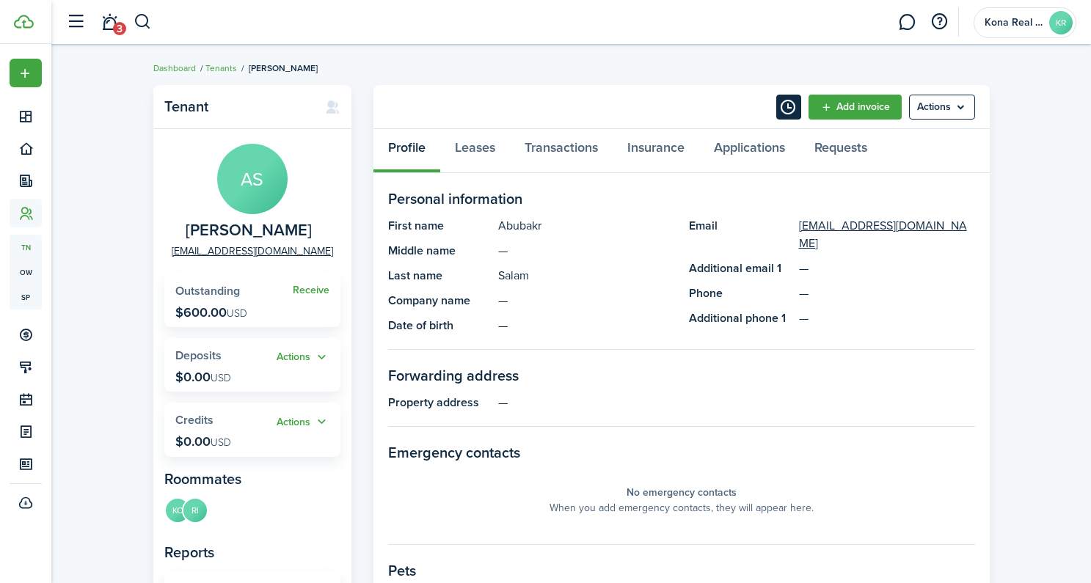
click at [783, 112] on button "Timeline" at bounding box center [788, 107] width 25 height 25
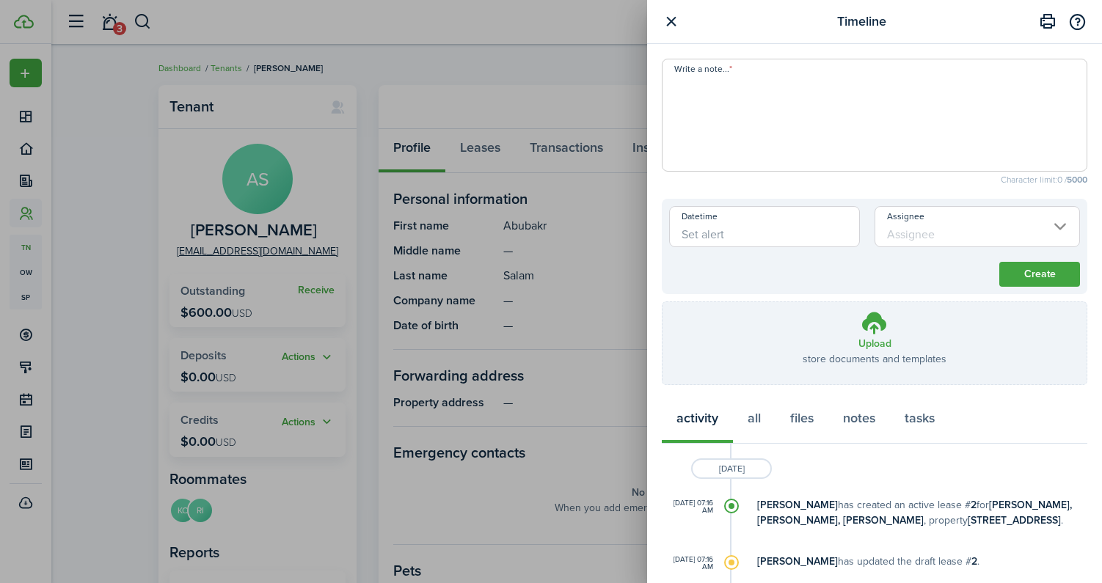
click at [674, 23] on button "button" at bounding box center [671, 21] width 18 height 18
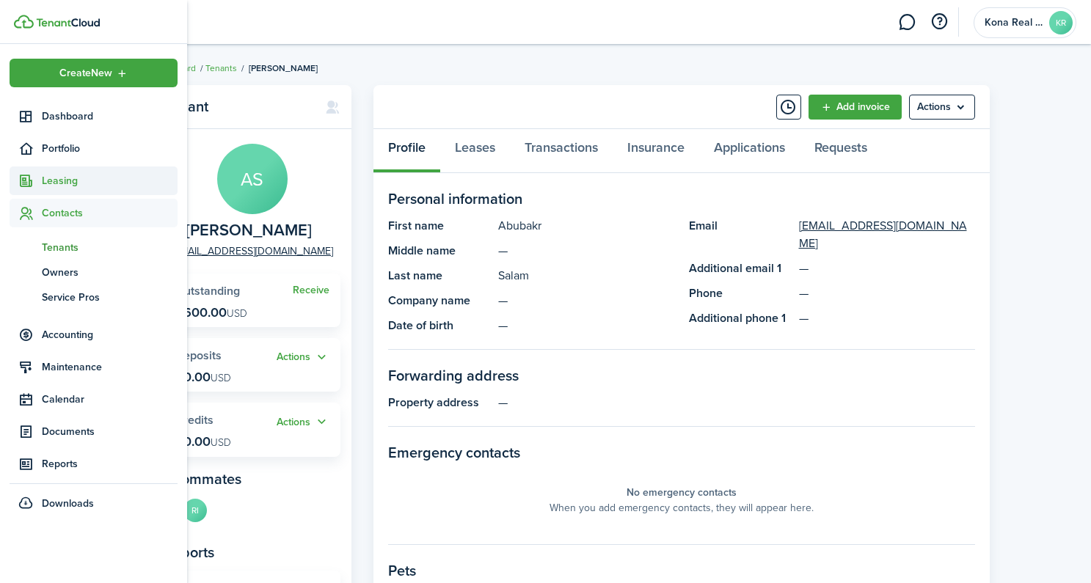
click at [69, 177] on span "Leasing" at bounding box center [110, 180] width 136 height 15
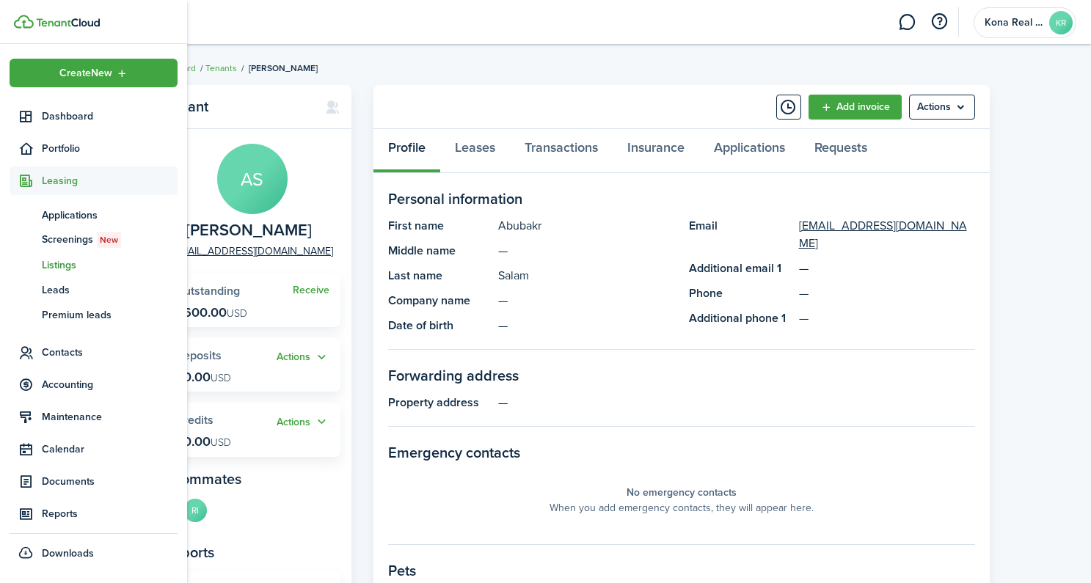
click at [73, 261] on span "Listings" at bounding box center [110, 265] width 136 height 15
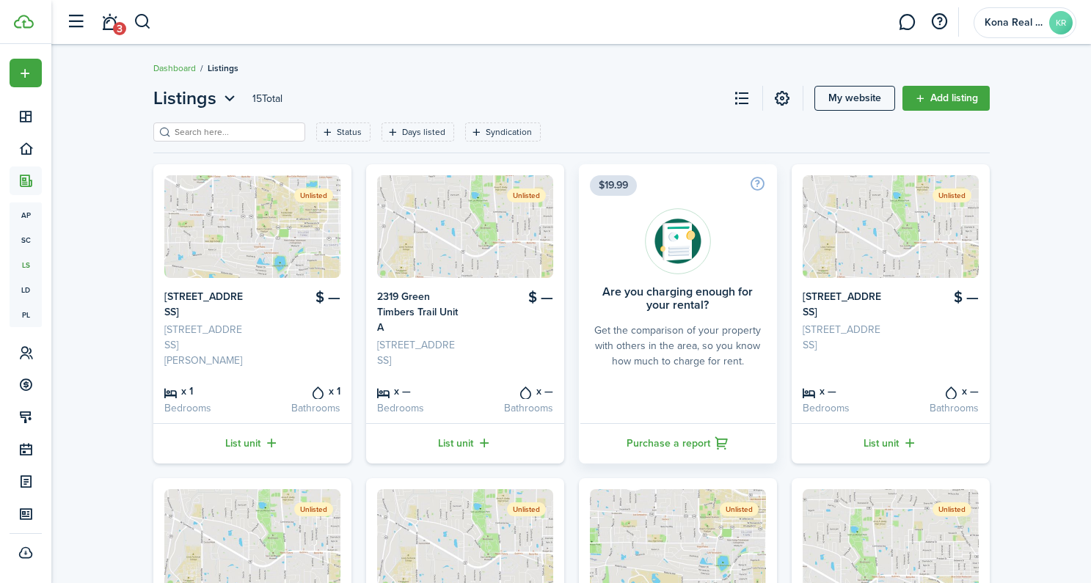
click at [613, 93] on header-page "Listings 15 Total My website Add listing" at bounding box center [571, 103] width 837 height 37
click at [1009, 31] on account-user-avatar "Kona Real Estate LLC KR" at bounding box center [1025, 22] width 103 height 31
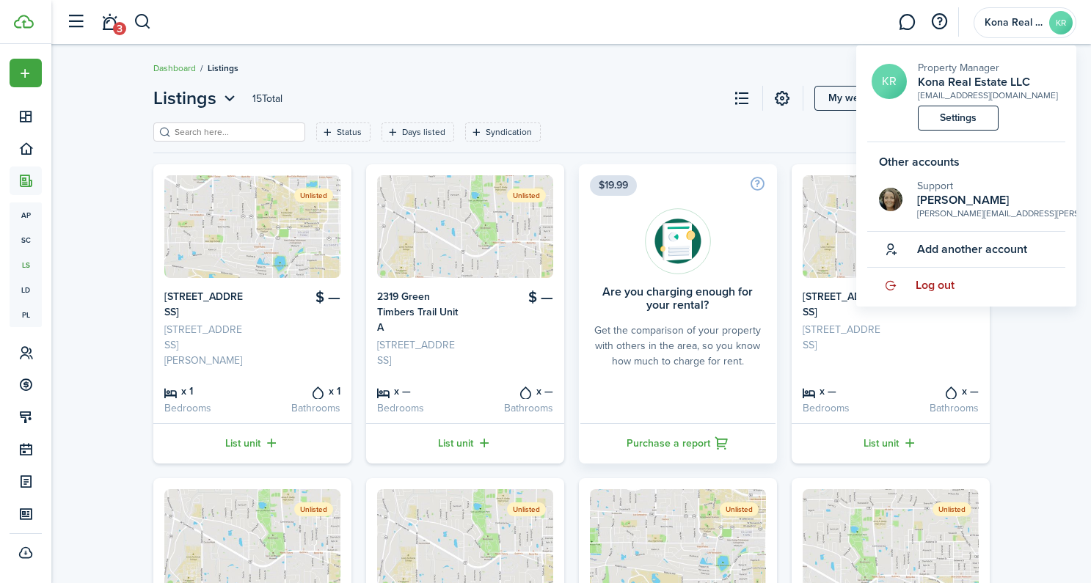
click at [961, 280] on link "Log out" at bounding box center [966, 285] width 198 height 35
